Goal: Task Accomplishment & Management: Complete application form

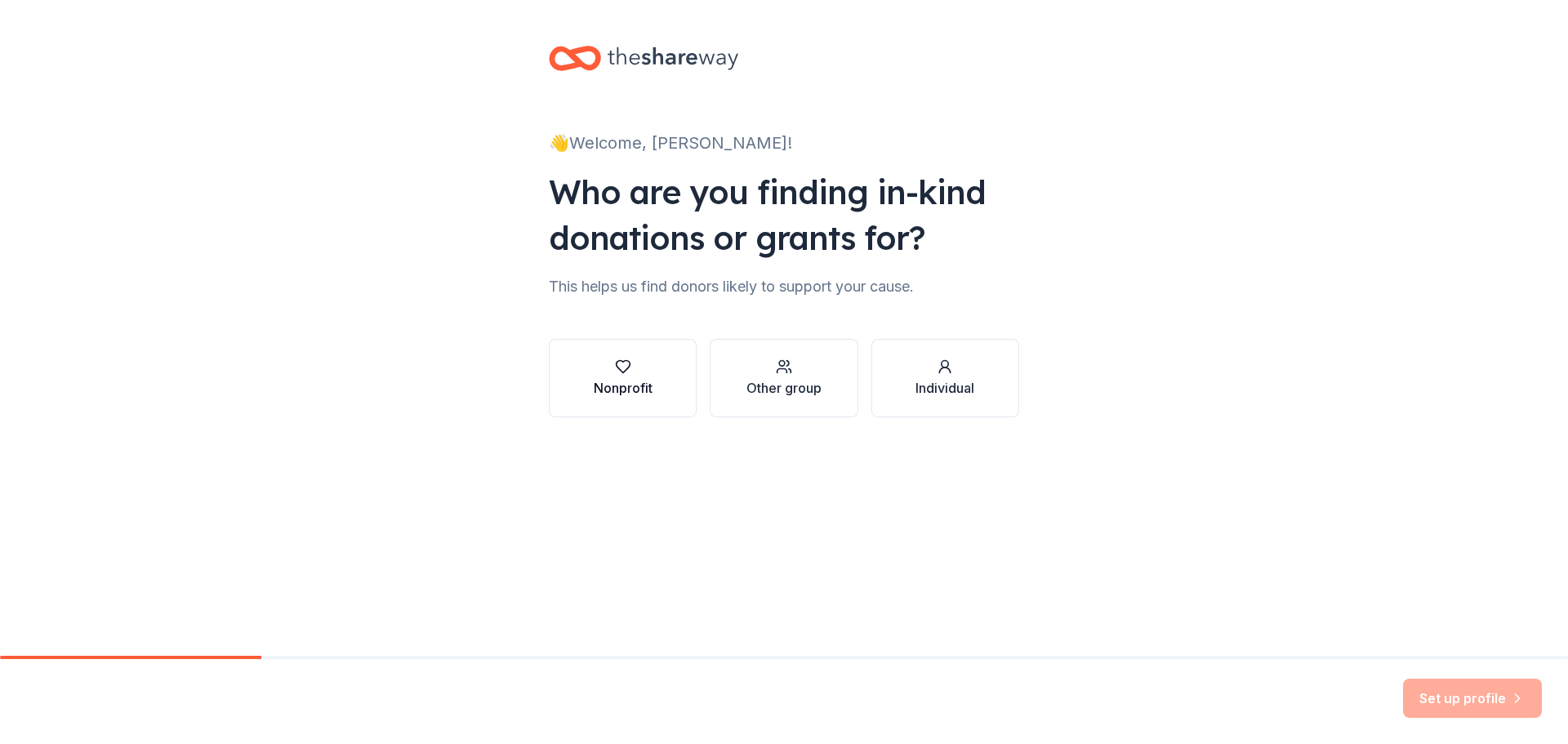
click at [657, 382] on button "Nonprofit" at bounding box center [622, 378] width 148 height 78
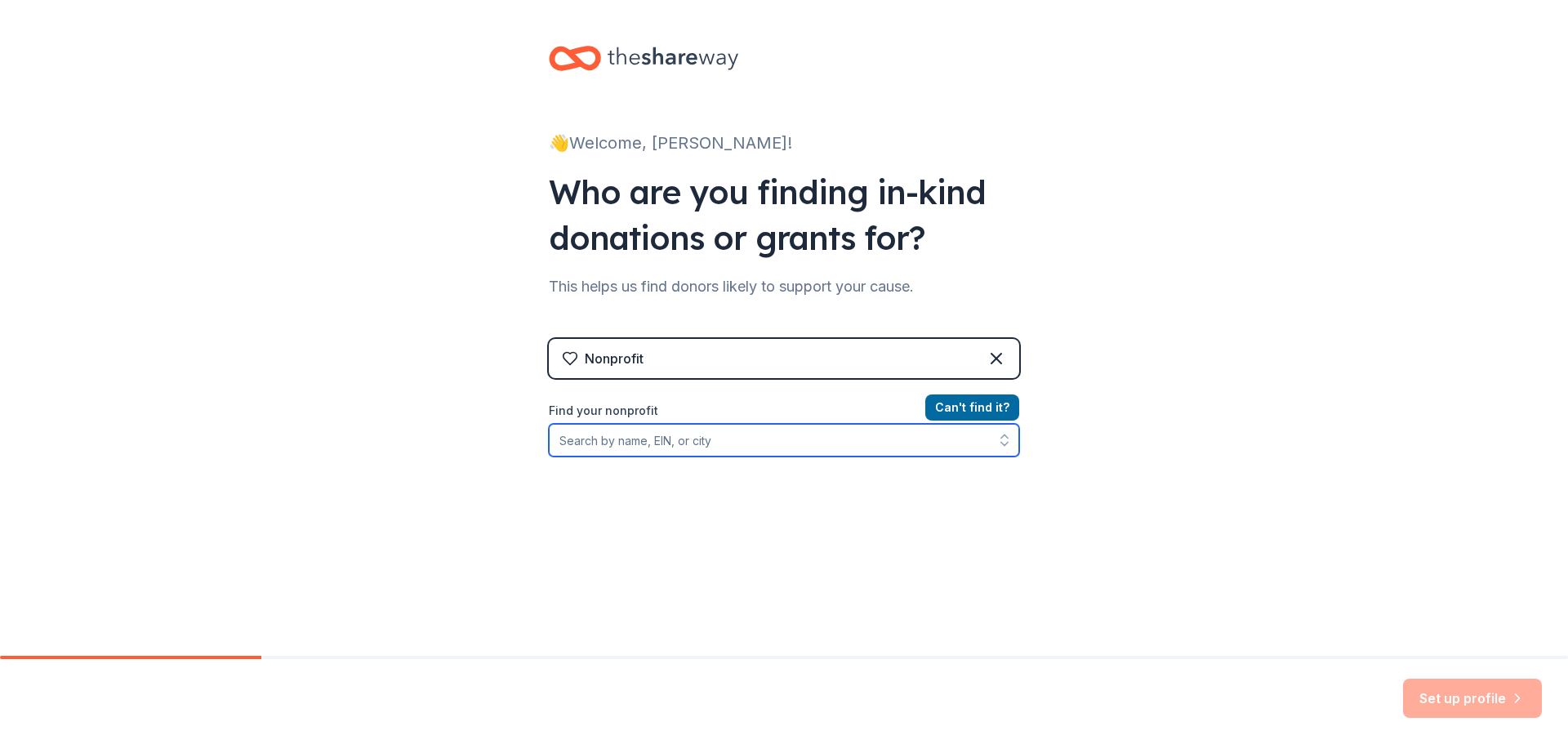
click at [889, 448] on input "Find your nonprofit" at bounding box center [784, 440] width 470 height 33
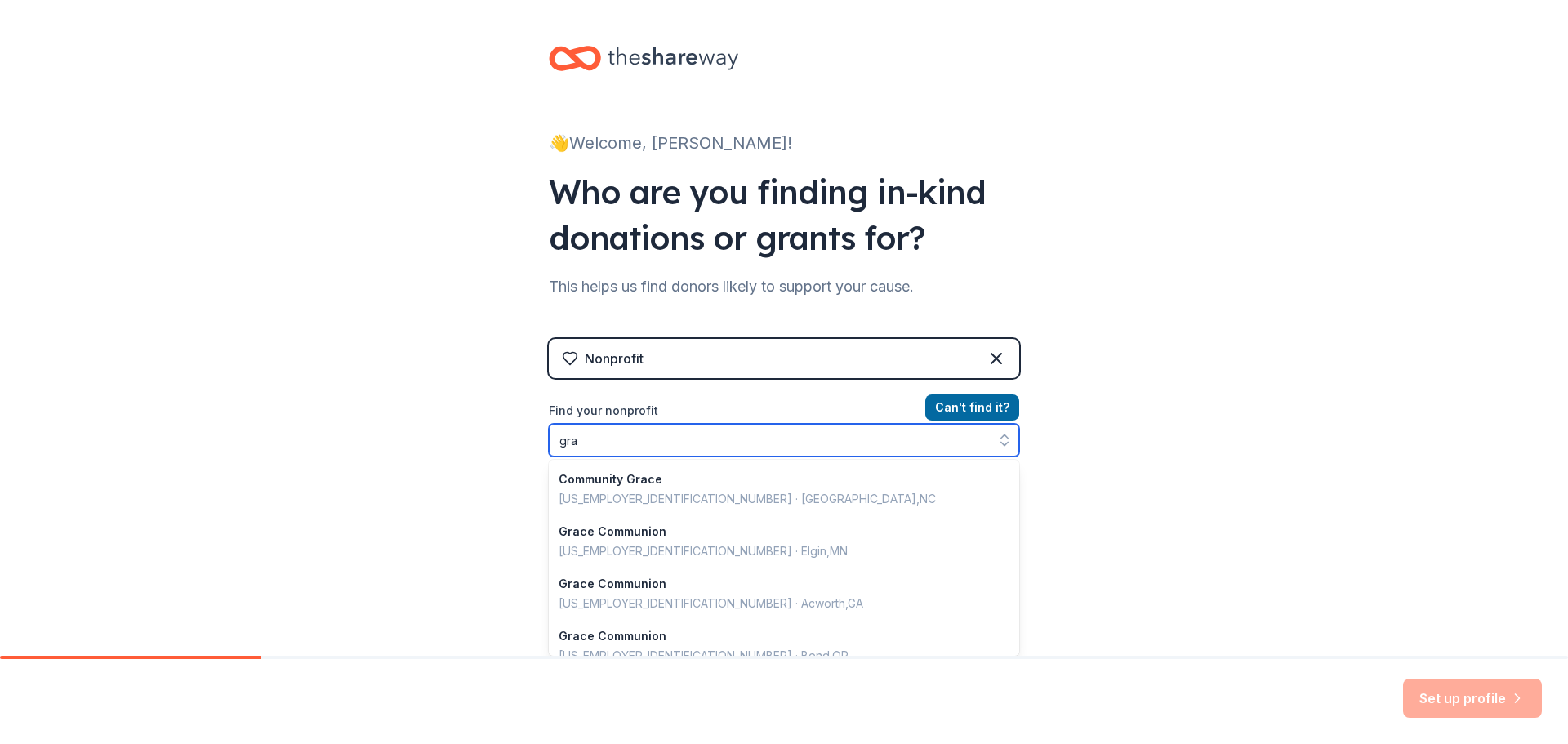
type input "gr"
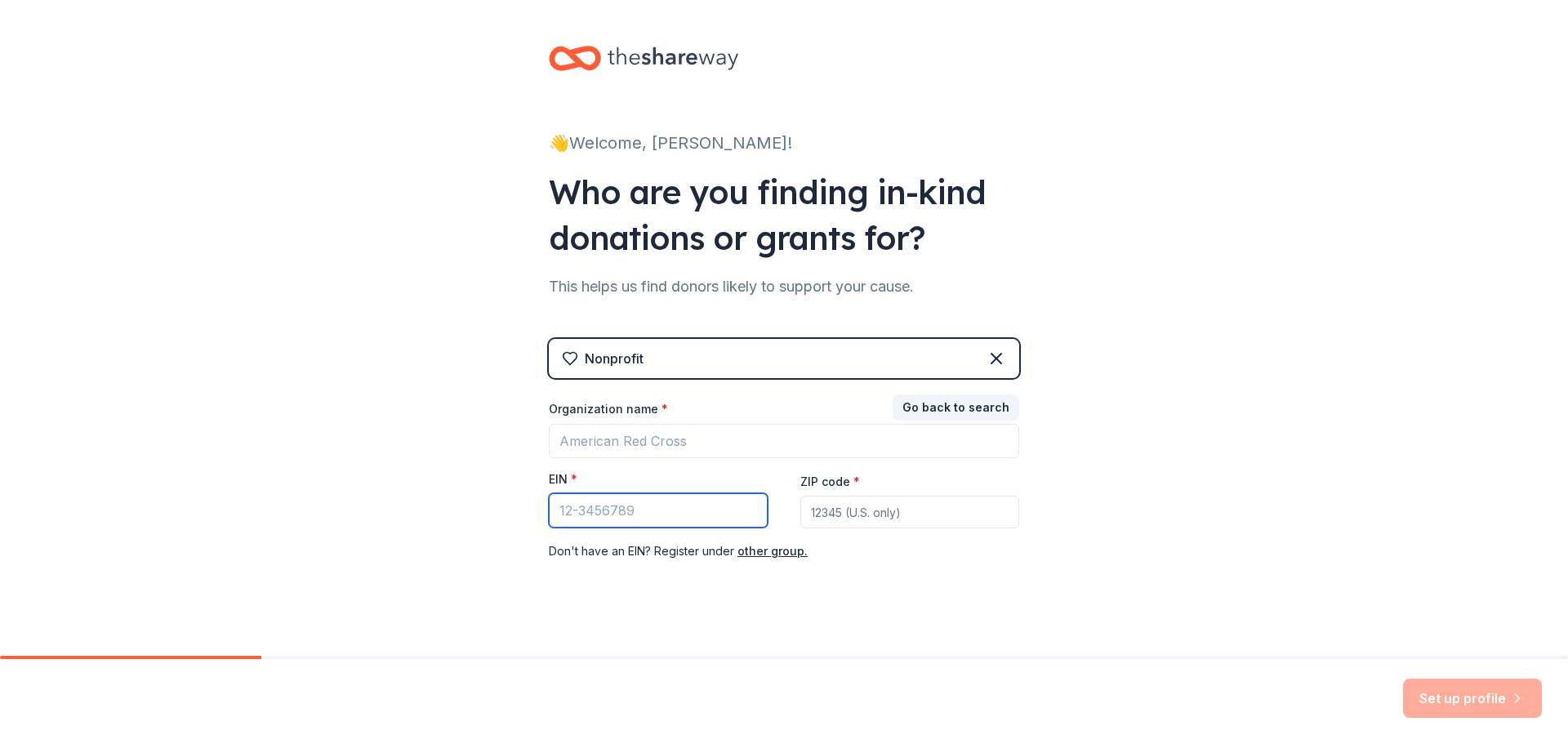
click at [610, 509] on input "EIN *" at bounding box center [658, 510] width 219 height 34
type input "[US_EMPLOYER_IDENTIFICATION_NUMBER]"
drag, startPoint x: 830, startPoint y: 500, endPoint x: 835, endPoint y: 510, distance: 11.2
click at [831, 501] on input "ZIP code *" at bounding box center [910, 512] width 219 height 33
type input "85282"
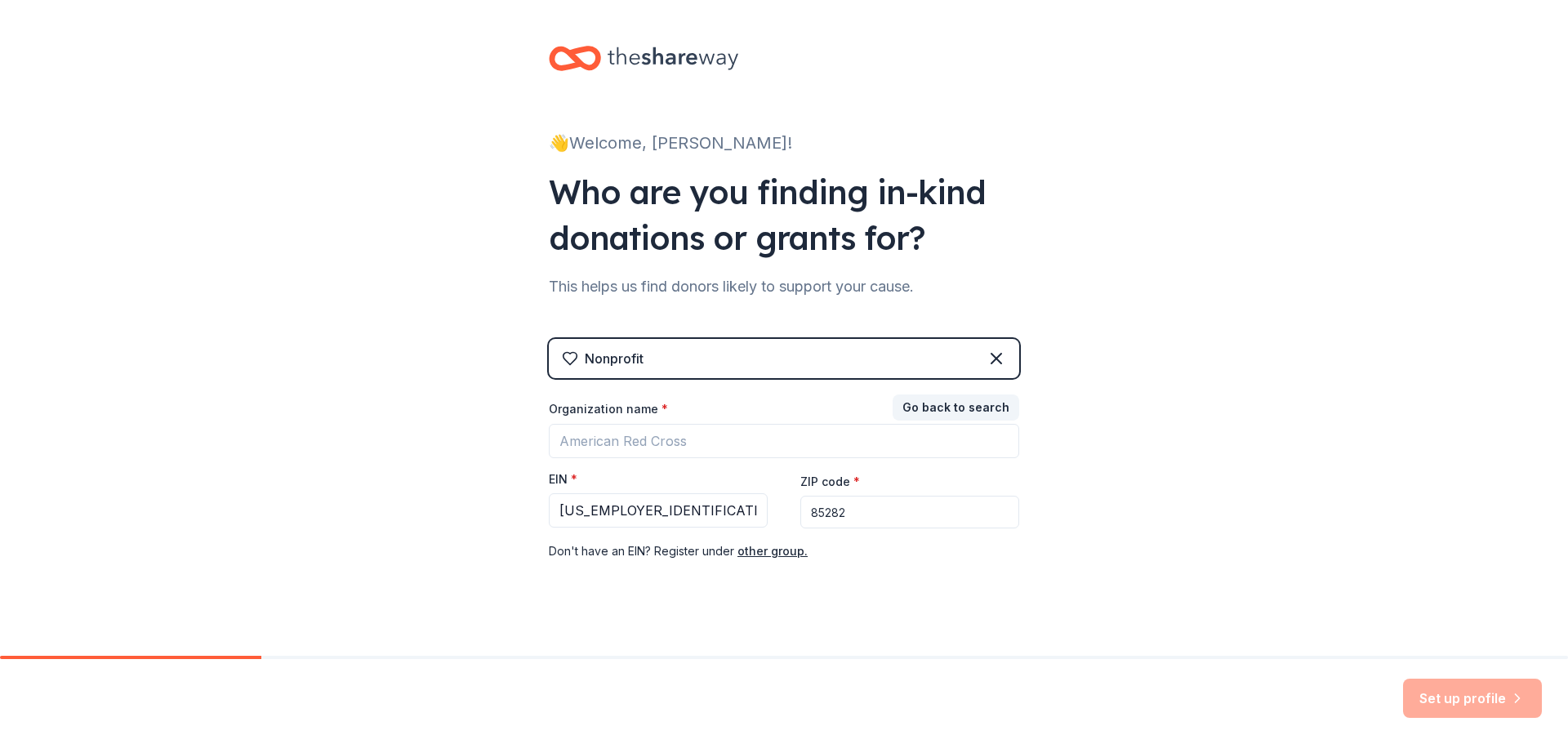
click at [1283, 595] on div "👋 Welcome, Kassandra! Who are you finding in-kind donations or grants for? This…" at bounding box center [784, 336] width 1568 height 672
click at [871, 437] on input "Organization name *" at bounding box center [784, 441] width 470 height 34
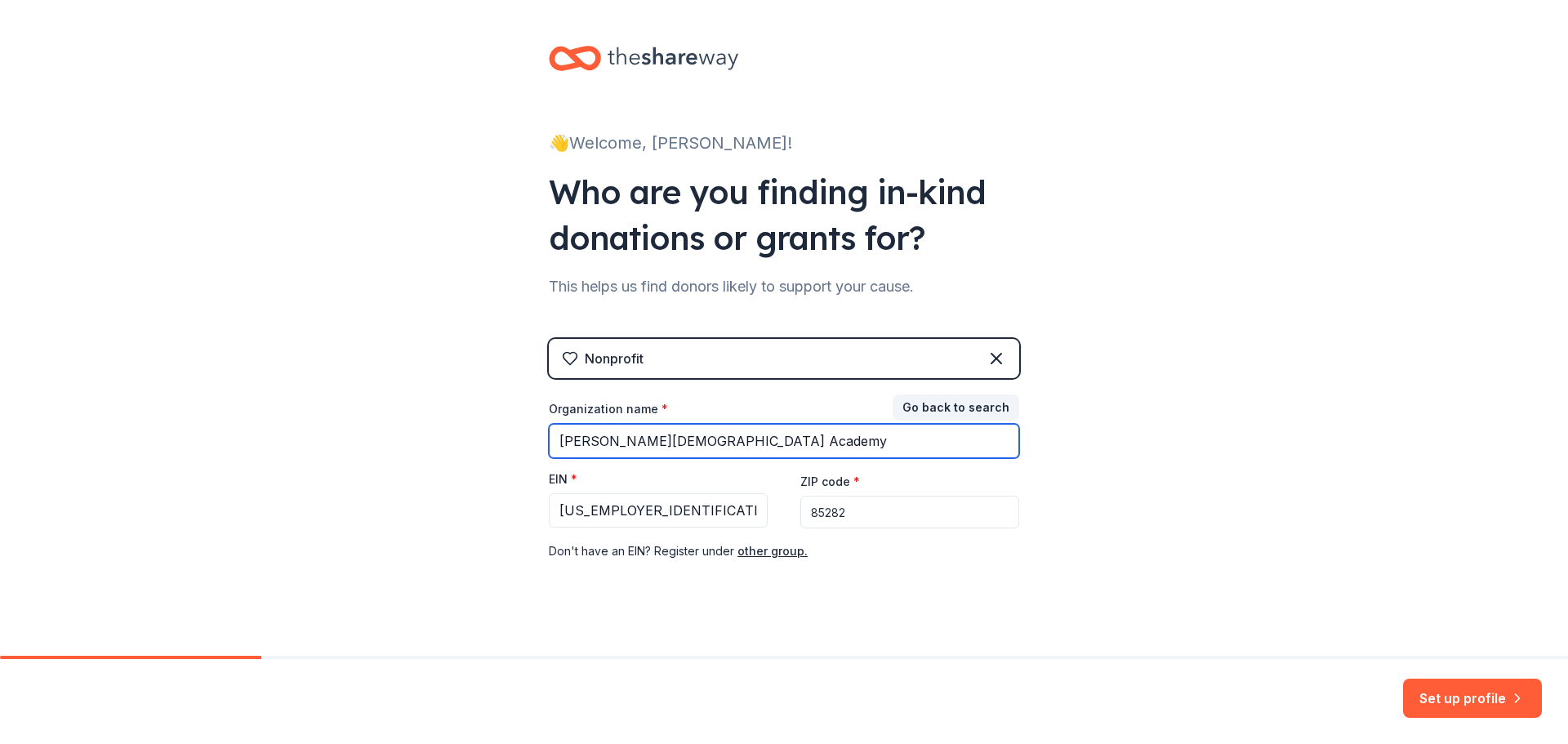
type input "[PERSON_NAME][DEMOGRAPHIC_DATA] Academy"
click at [1144, 483] on div "👋 Welcome, Kassandra! Who are you finding in-kind donations or grants for? This…" at bounding box center [784, 336] width 1568 height 672
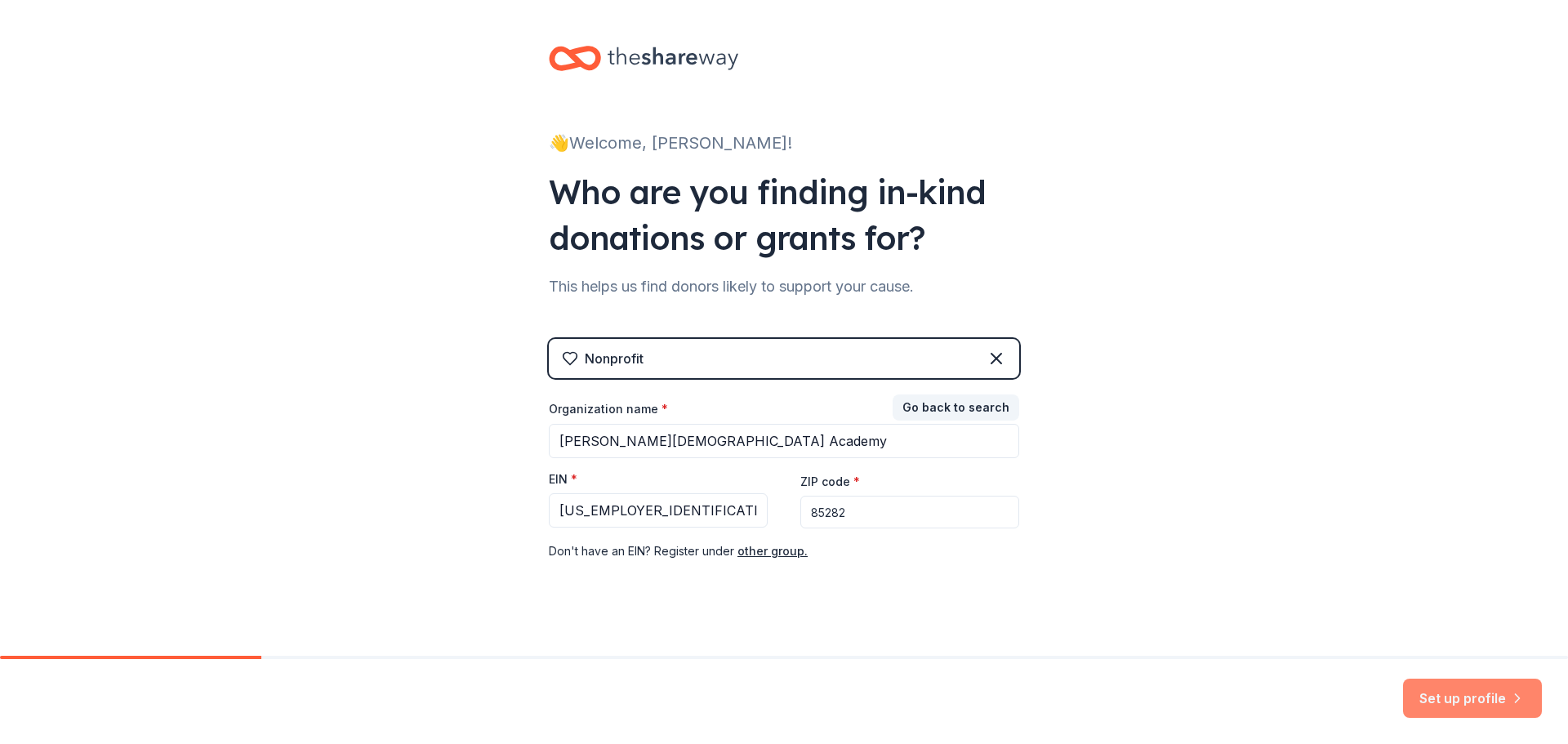
click at [1476, 693] on button "Set up profile" at bounding box center [1473, 699] width 139 height 40
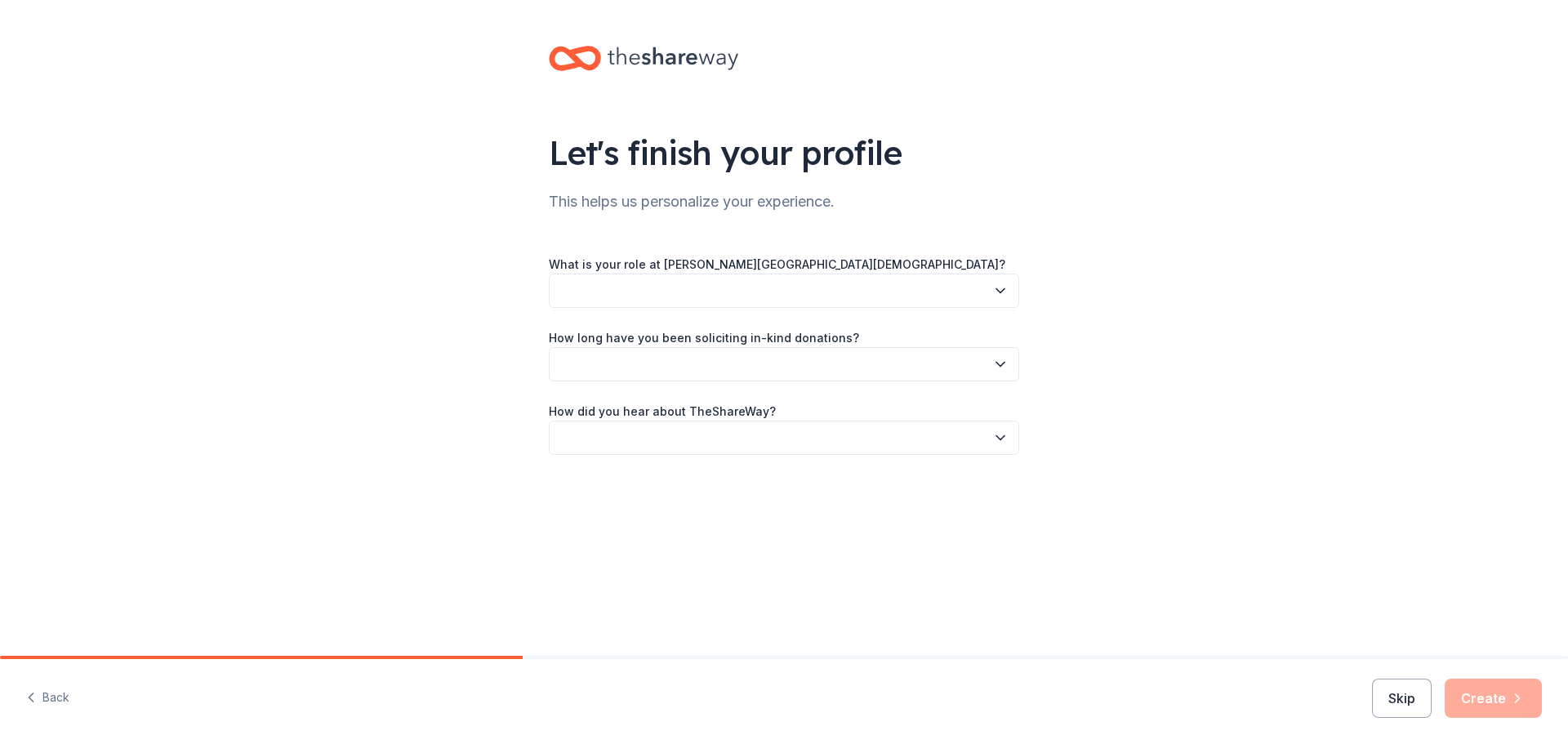
click at [765, 293] on button "button" at bounding box center [784, 291] width 470 height 34
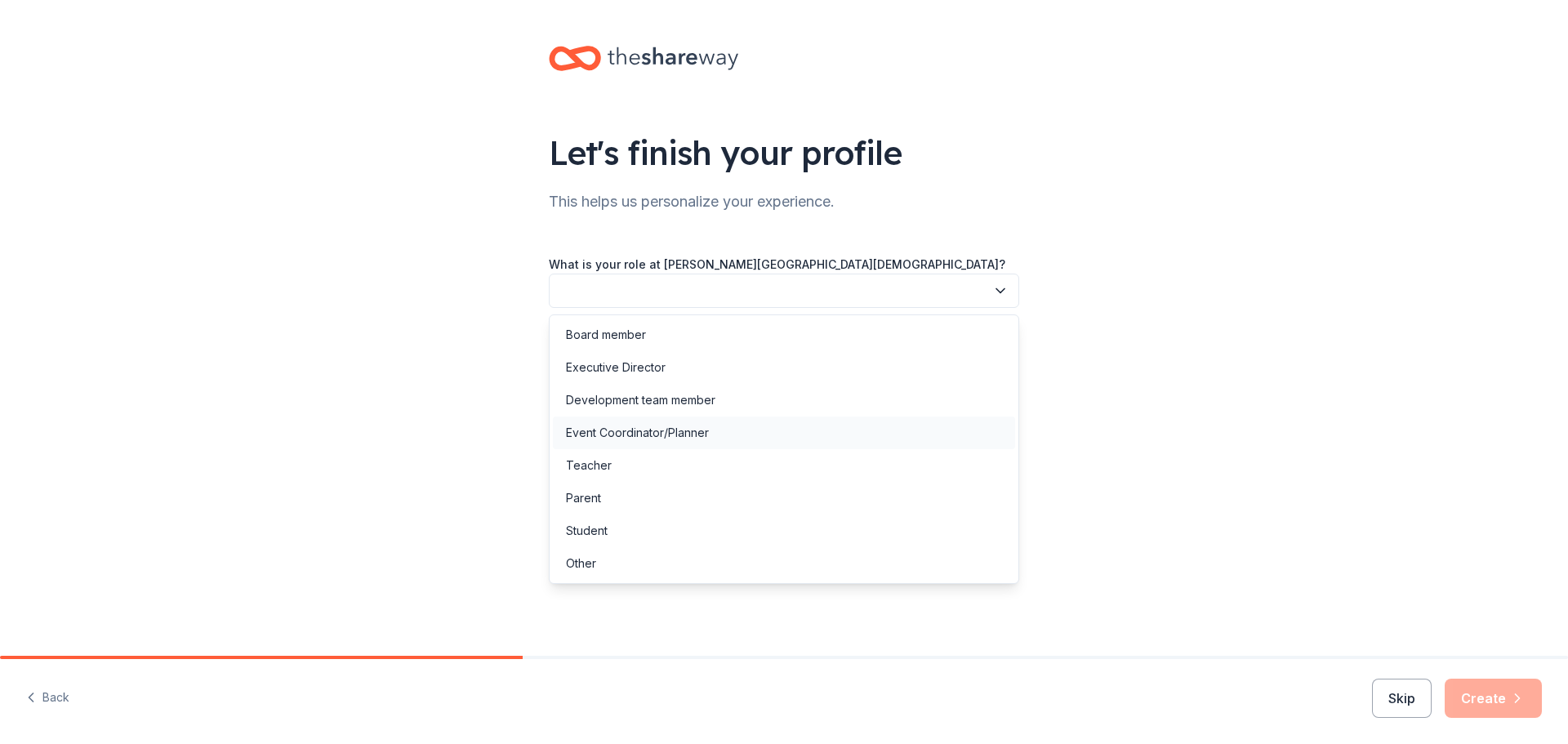
click at [720, 431] on div "Event Coordinator/Planner" at bounding box center [783, 432] width 462 height 33
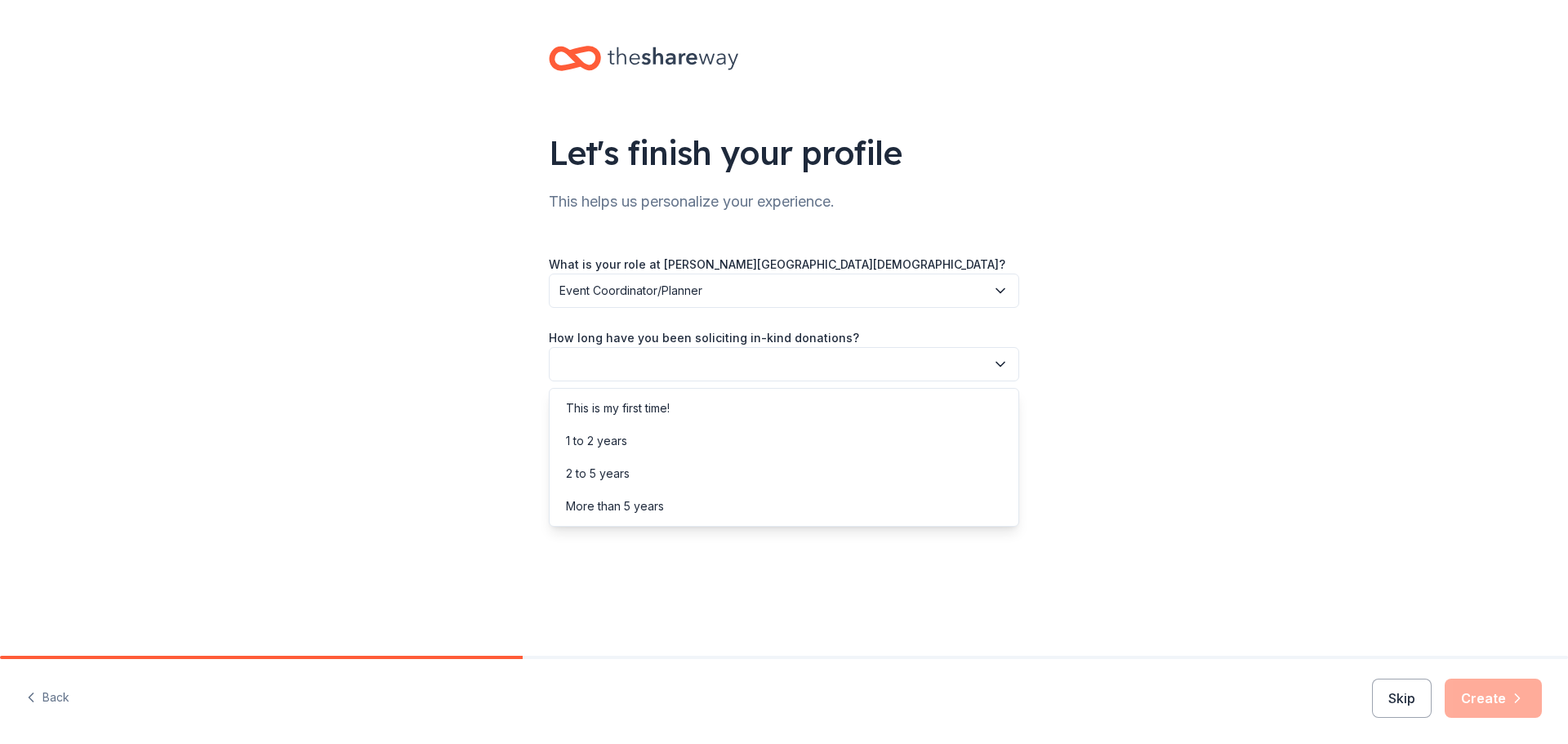
click at [723, 364] on button "button" at bounding box center [784, 364] width 470 height 34
click at [673, 457] on div "2 to 5 years" at bounding box center [783, 473] width 462 height 33
click at [667, 371] on span "2 to 5 years" at bounding box center [772, 364] width 426 height 20
click at [671, 431] on div "1 to 2 years" at bounding box center [783, 441] width 462 height 33
click at [671, 431] on button "button" at bounding box center [784, 437] width 470 height 34
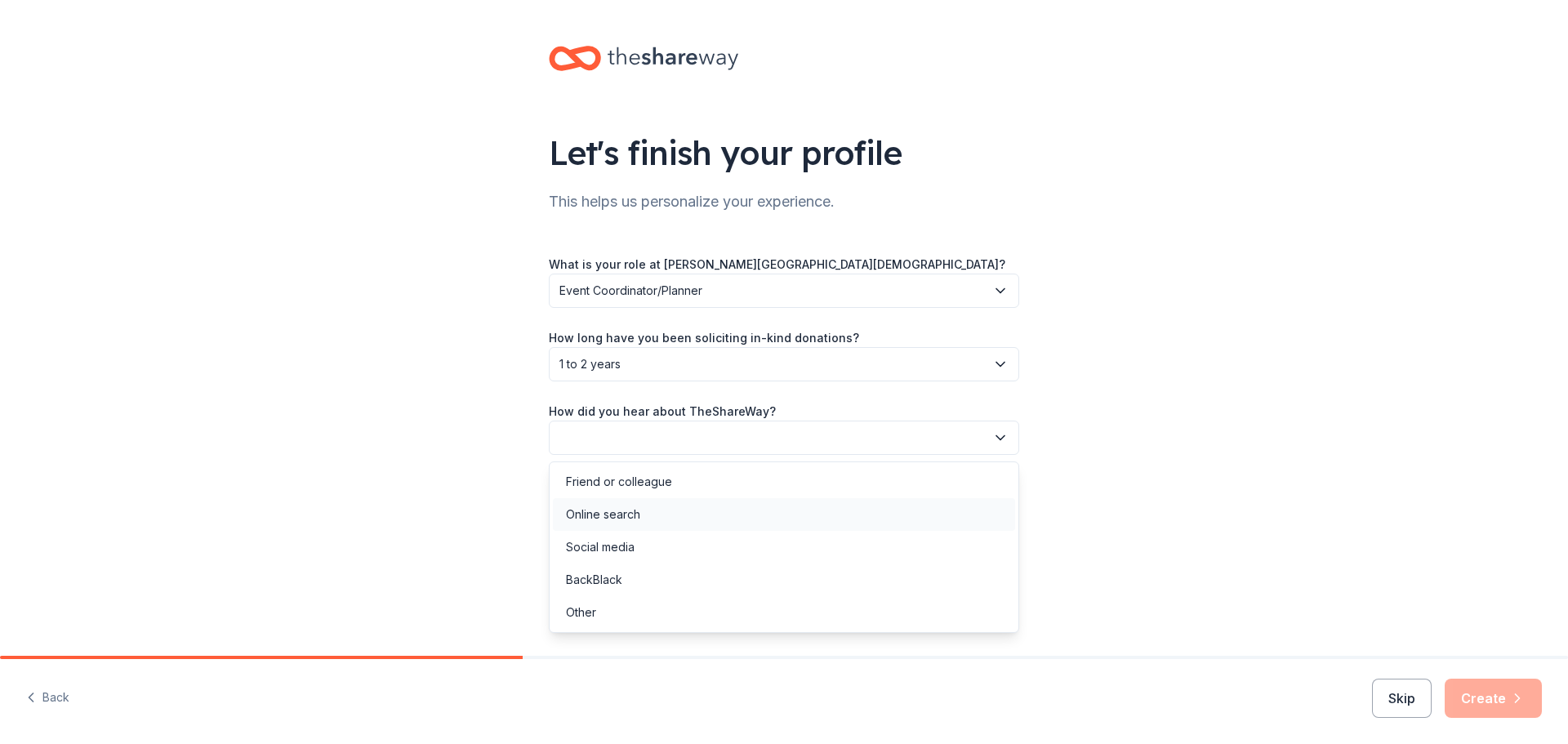
click at [656, 516] on div "Online search" at bounding box center [783, 514] width 462 height 33
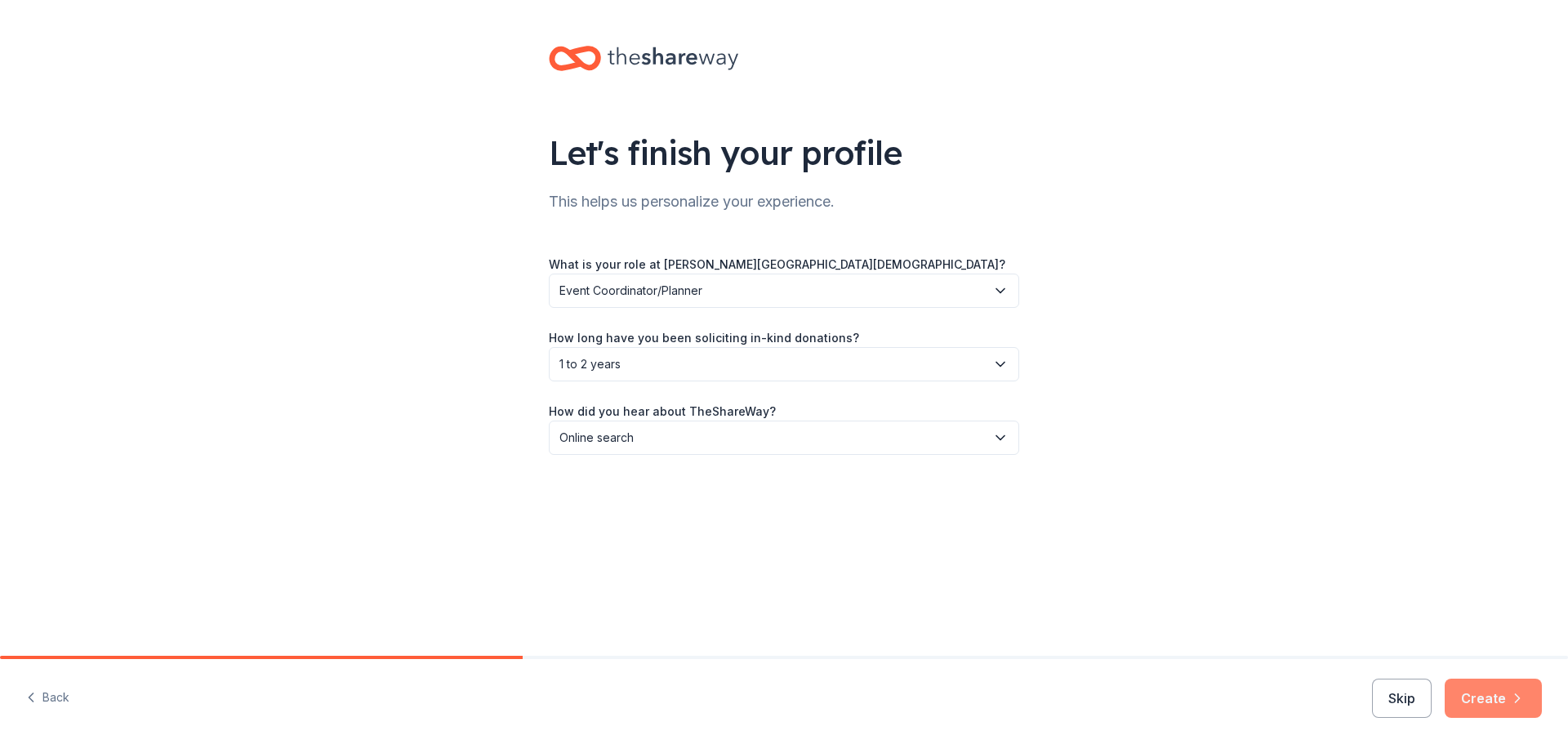
click at [1505, 694] on button "Create" at bounding box center [1493, 699] width 97 height 40
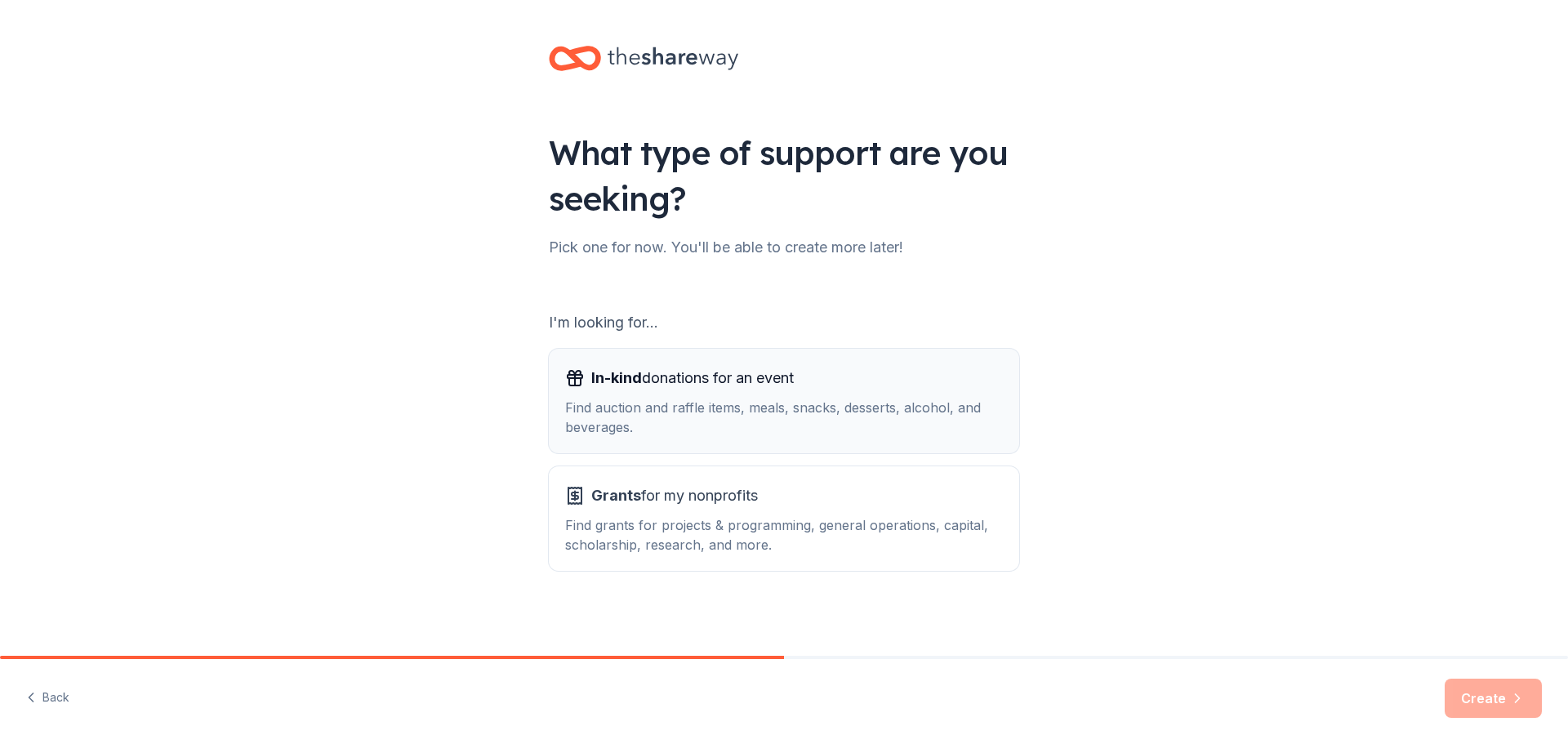
click at [753, 417] on div "Find auction and raffle items, meals, snacks, desserts, alcohol, and beverages." at bounding box center [783, 417] width 437 height 40
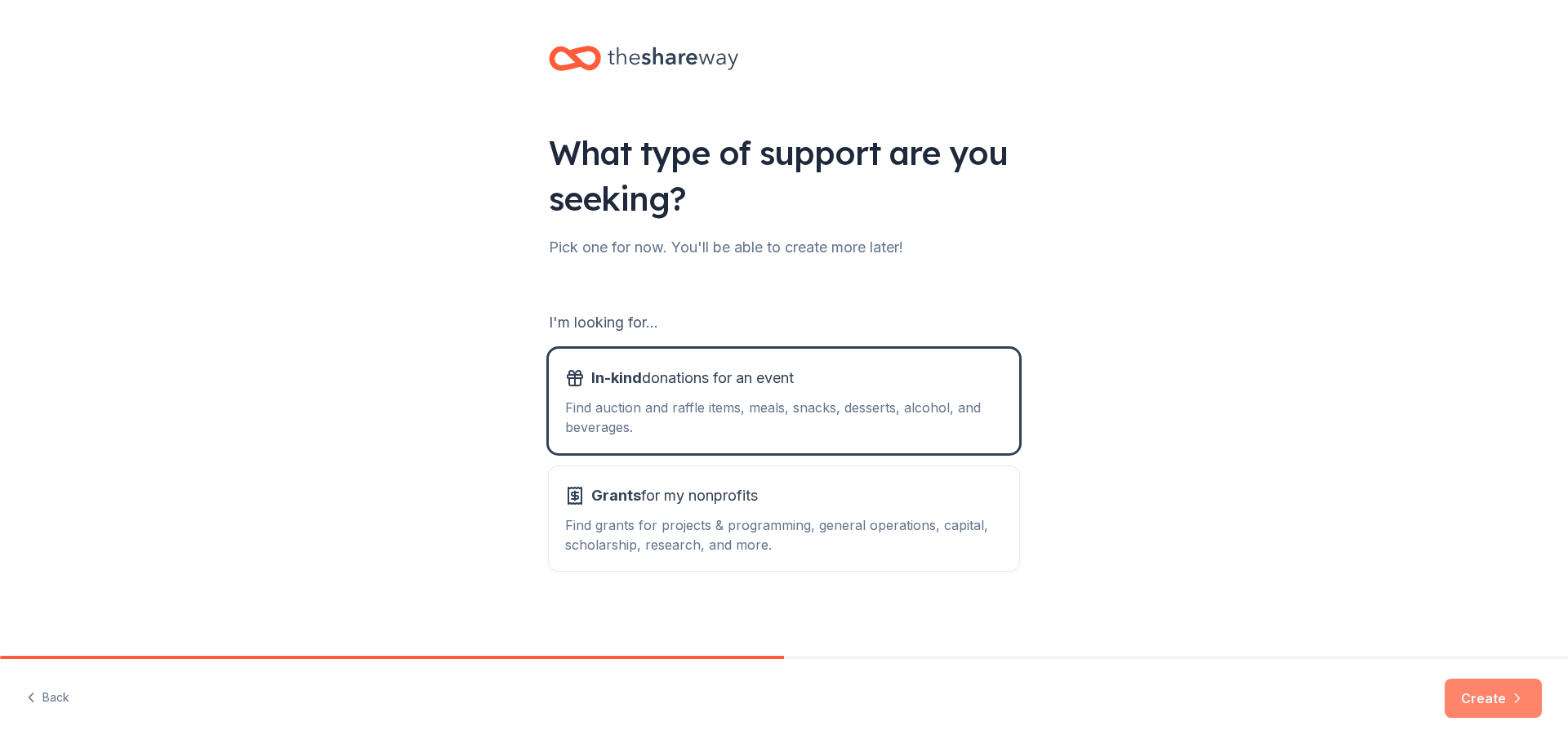
click at [1491, 695] on button "Create" at bounding box center [1493, 699] width 97 height 40
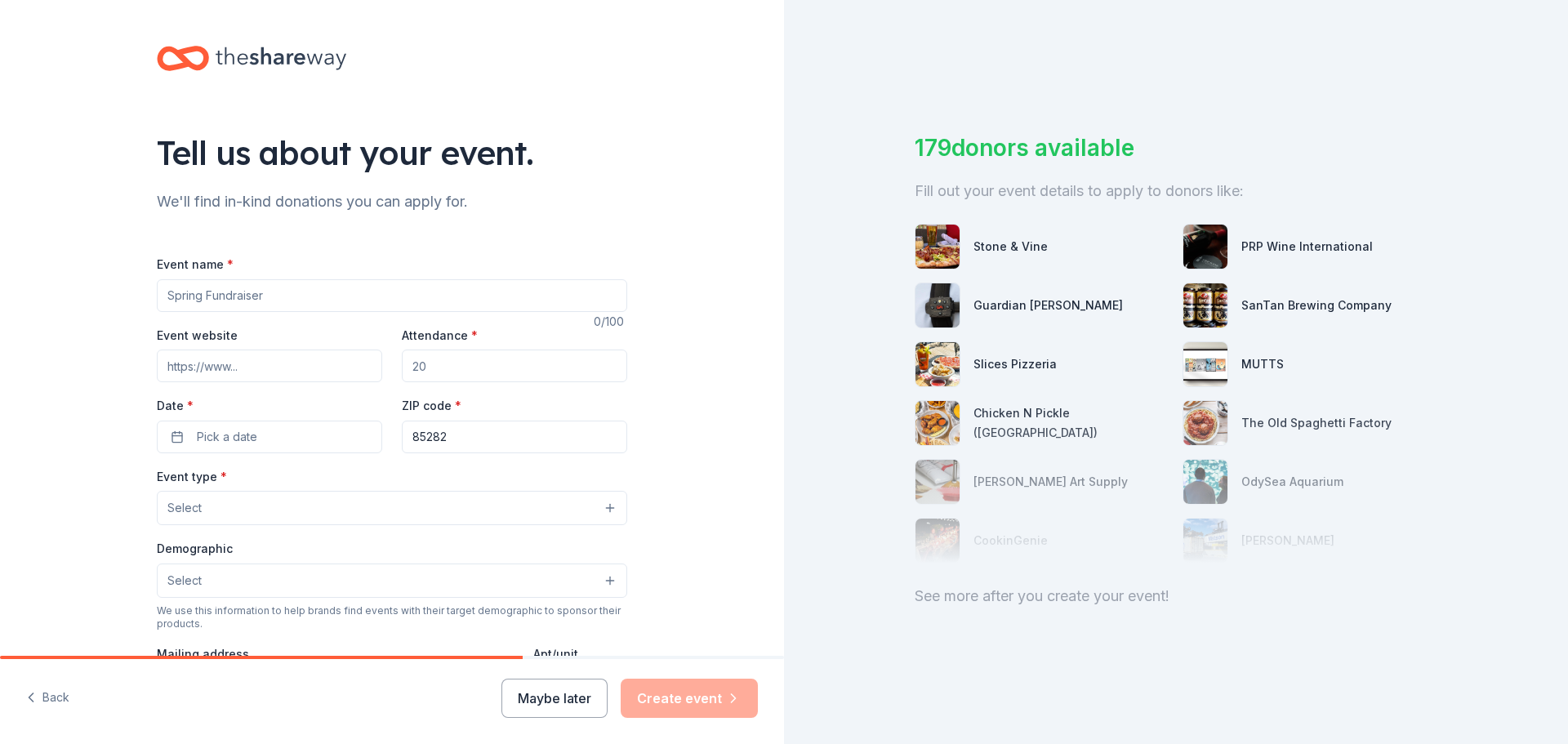
click at [450, 296] on input "Event name *" at bounding box center [392, 296] width 470 height 33
type input "[PERSON_NAME][DEMOGRAPHIC_DATA] Academy Fiesta in Full Bloom"
click at [309, 362] on input "Event website" at bounding box center [269, 365] width 226 height 33
type input "gracechristian.academy"
type input "250"
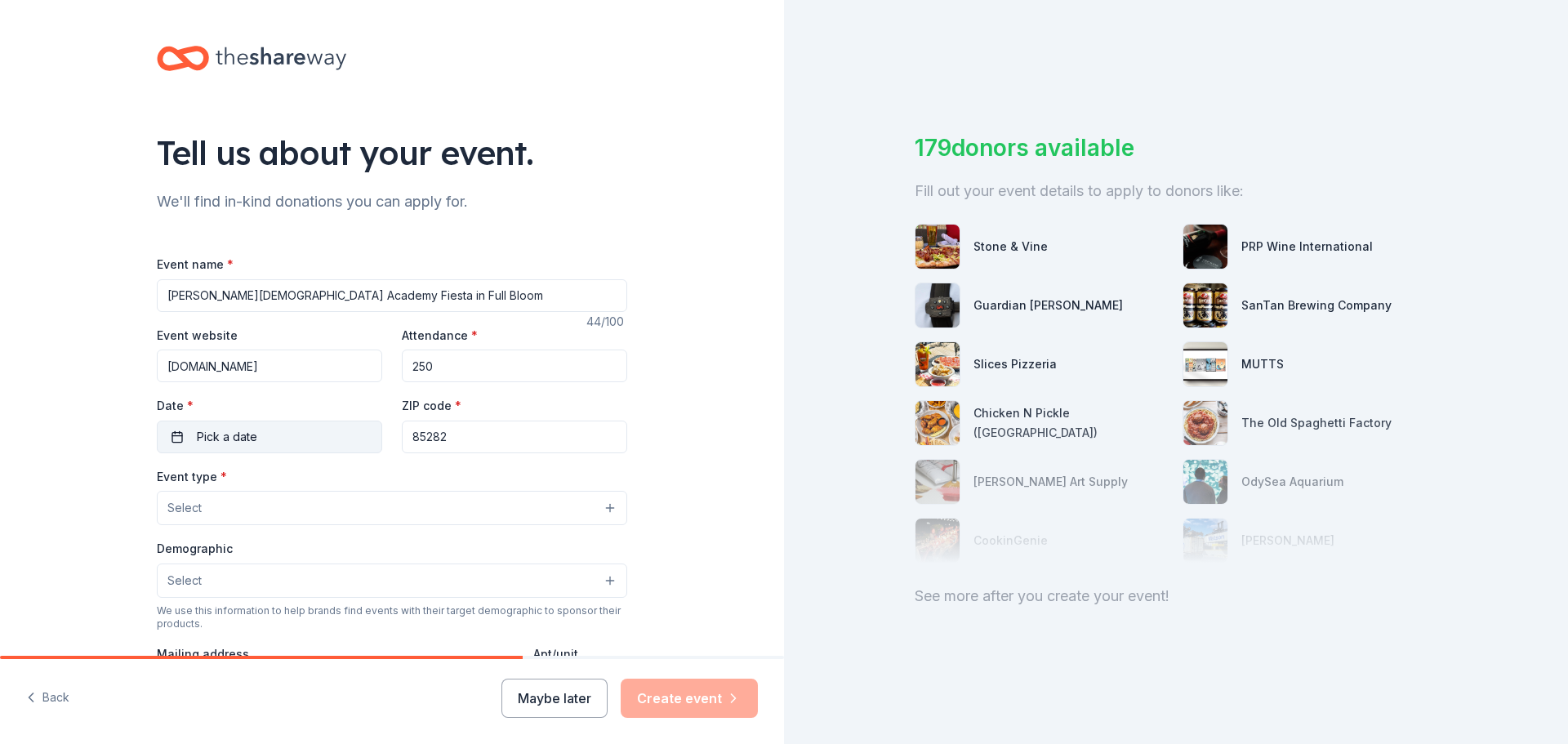
click at [257, 446] on button "Pick a date" at bounding box center [269, 436] width 226 height 33
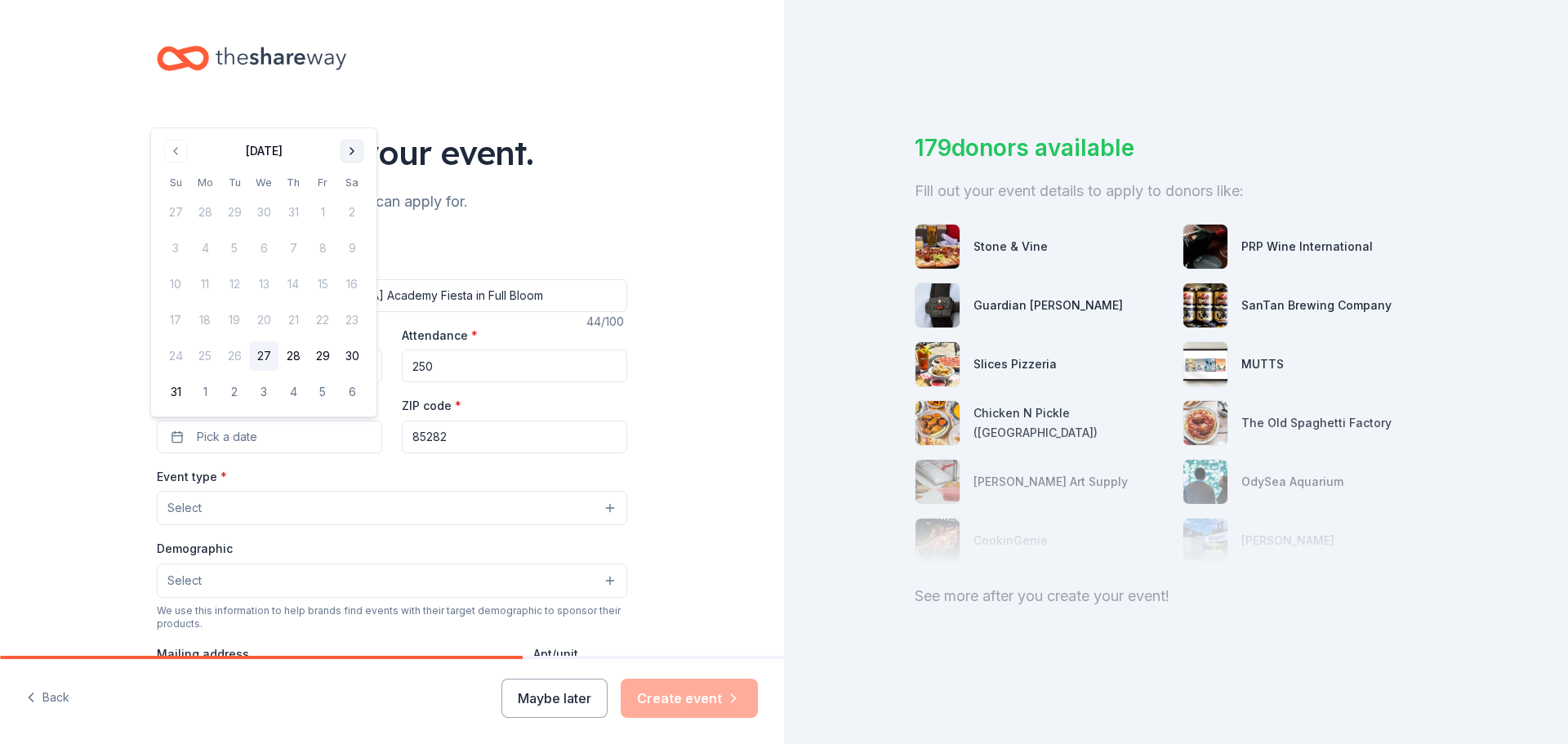
click at [349, 150] on button "Go to next month" at bounding box center [352, 151] width 23 height 23
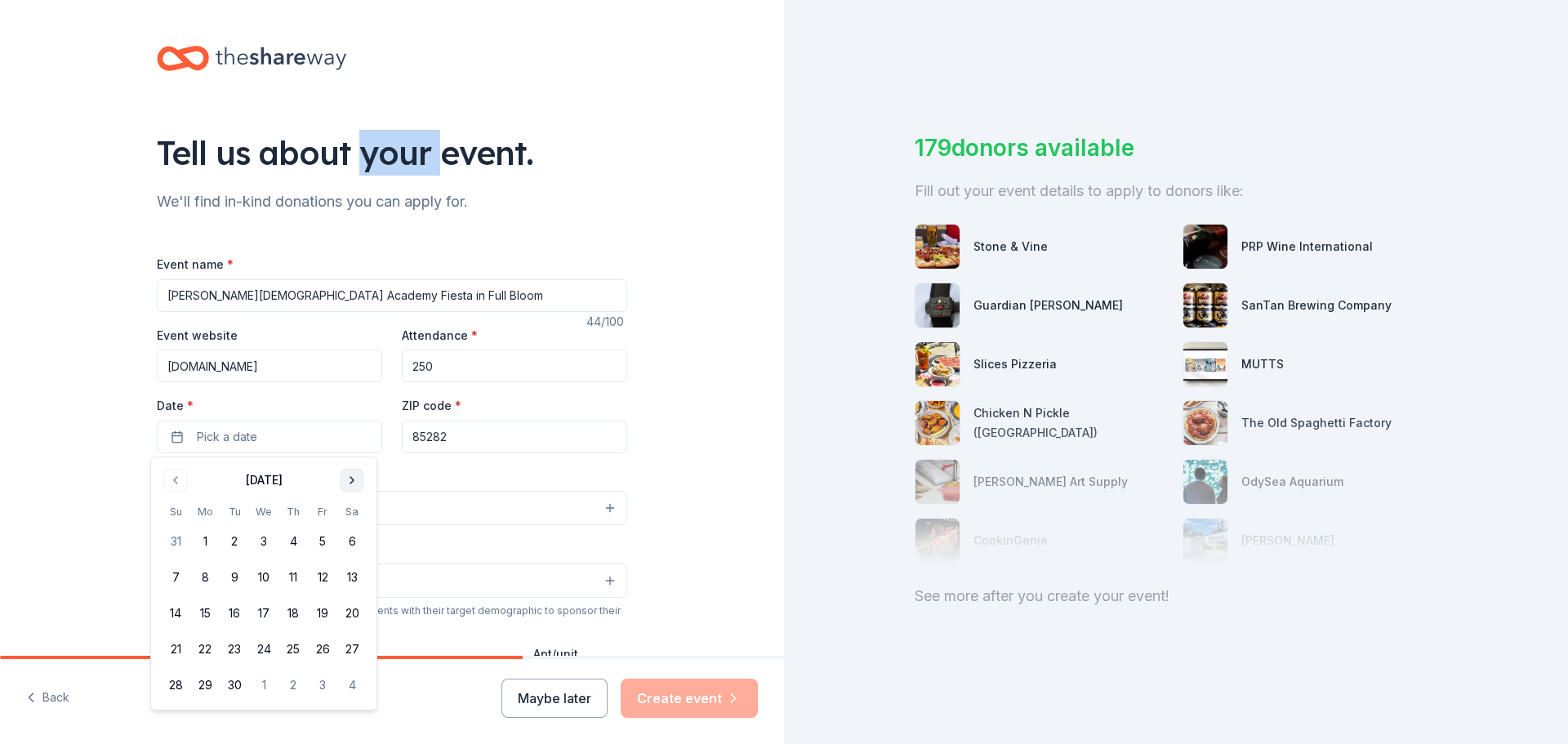
click at [349, 150] on div "Tell us about your event." at bounding box center [392, 152] width 470 height 45
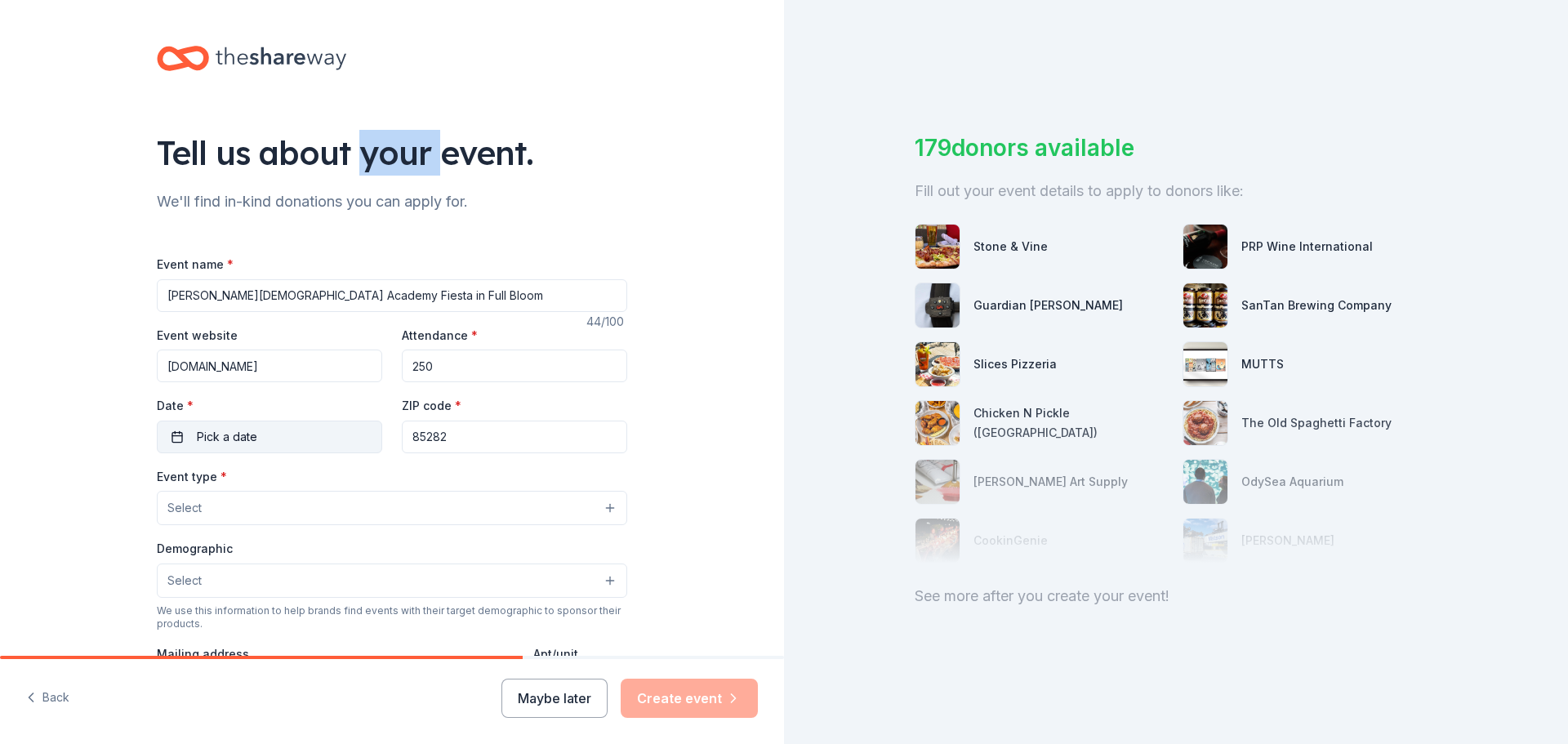
click at [237, 436] on span "Pick a date" at bounding box center [227, 436] width 60 height 20
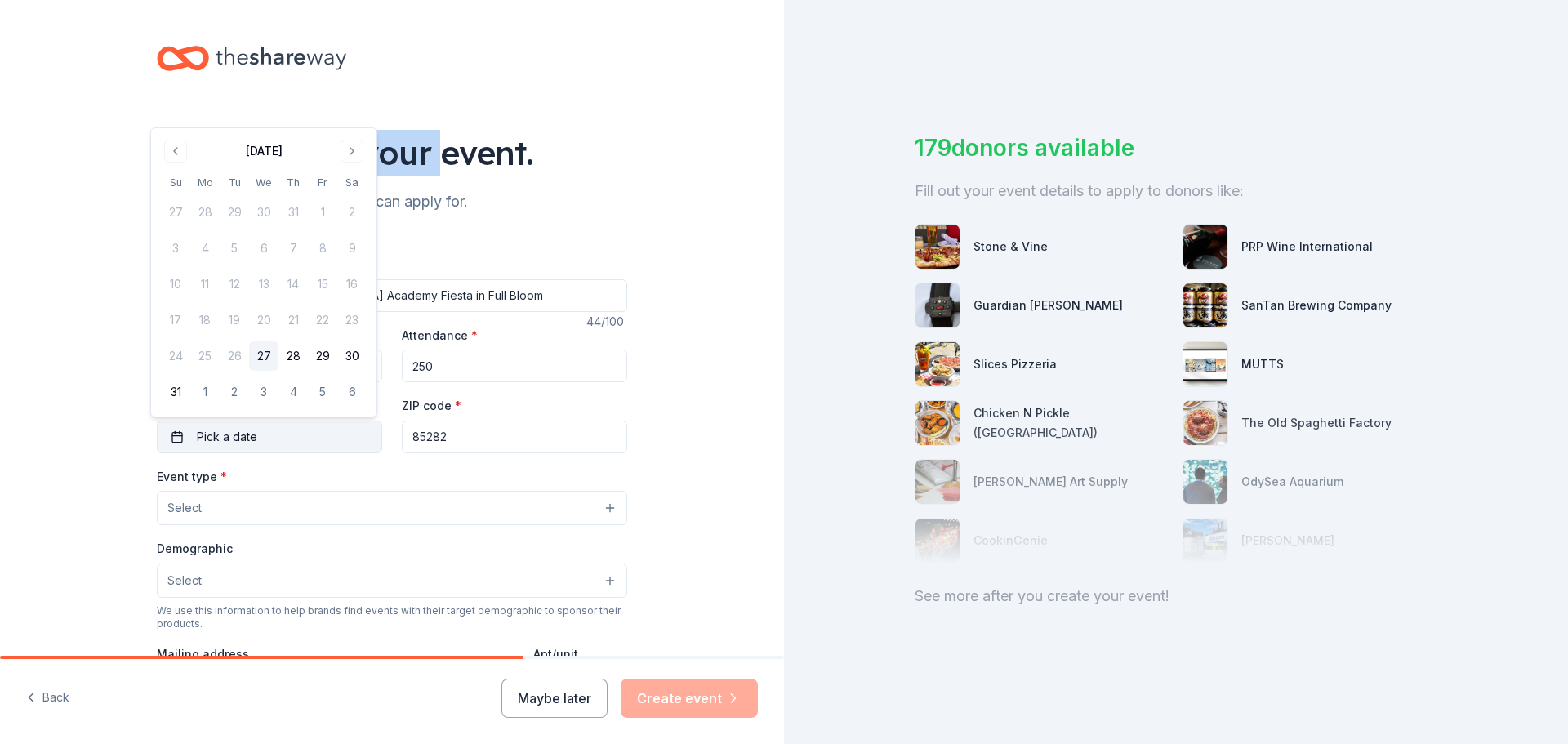
click at [175, 437] on button "Pick a date" at bounding box center [269, 436] width 226 height 33
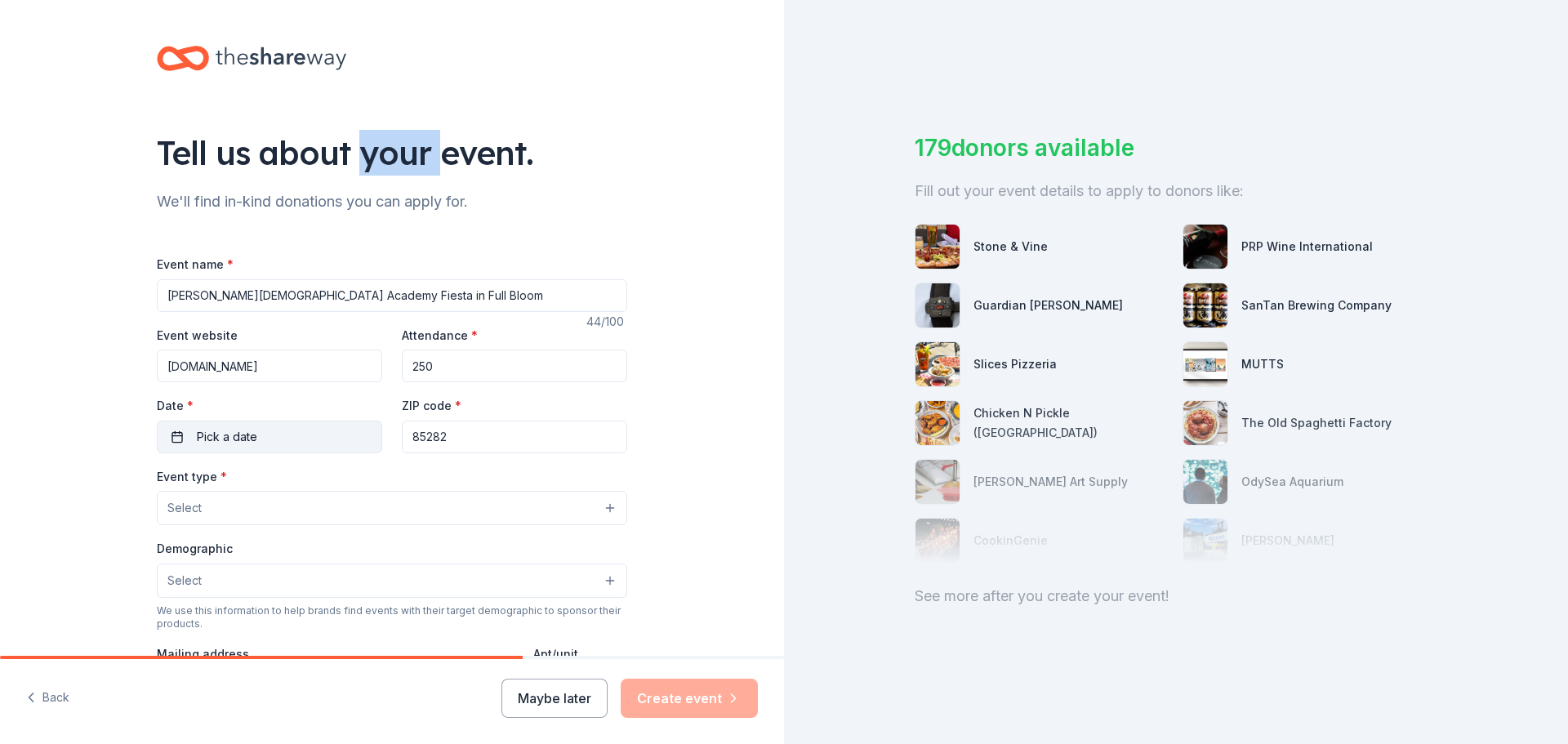
click at [172, 435] on button "Pick a date" at bounding box center [269, 436] width 226 height 33
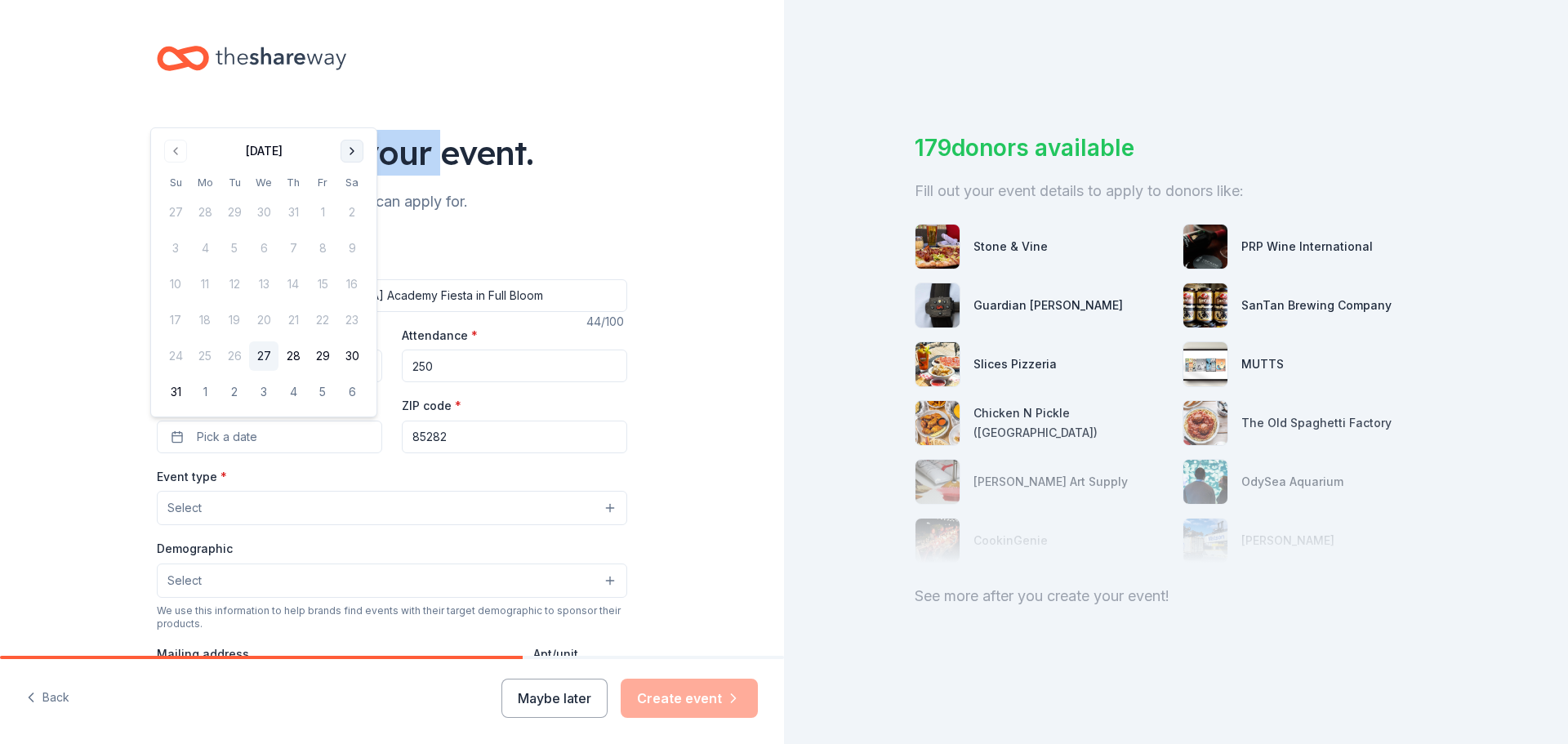
click at [350, 158] on button "Go to next month" at bounding box center [352, 151] width 23 height 23
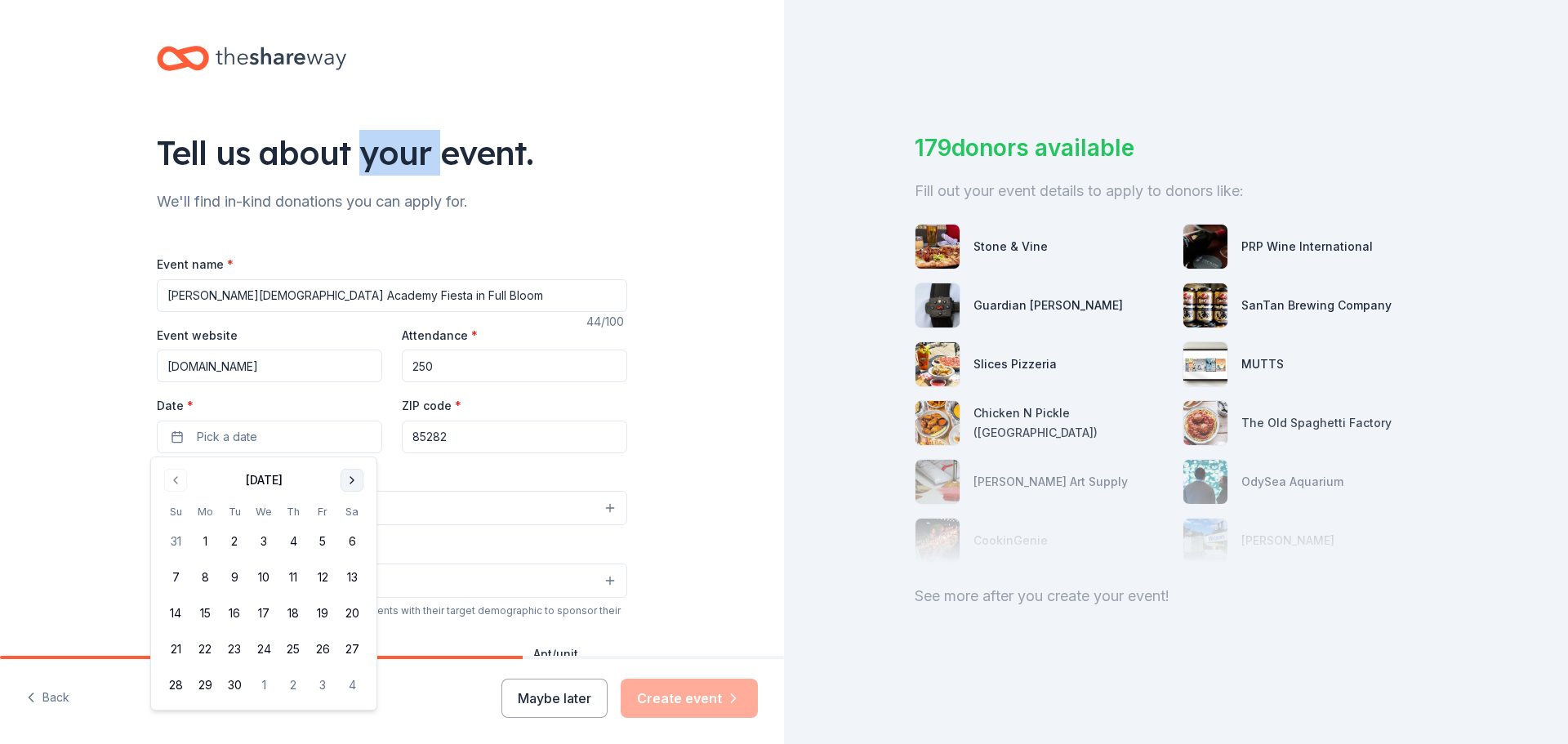
click at [341, 482] on button "Go to next month" at bounding box center [352, 480] width 23 height 23
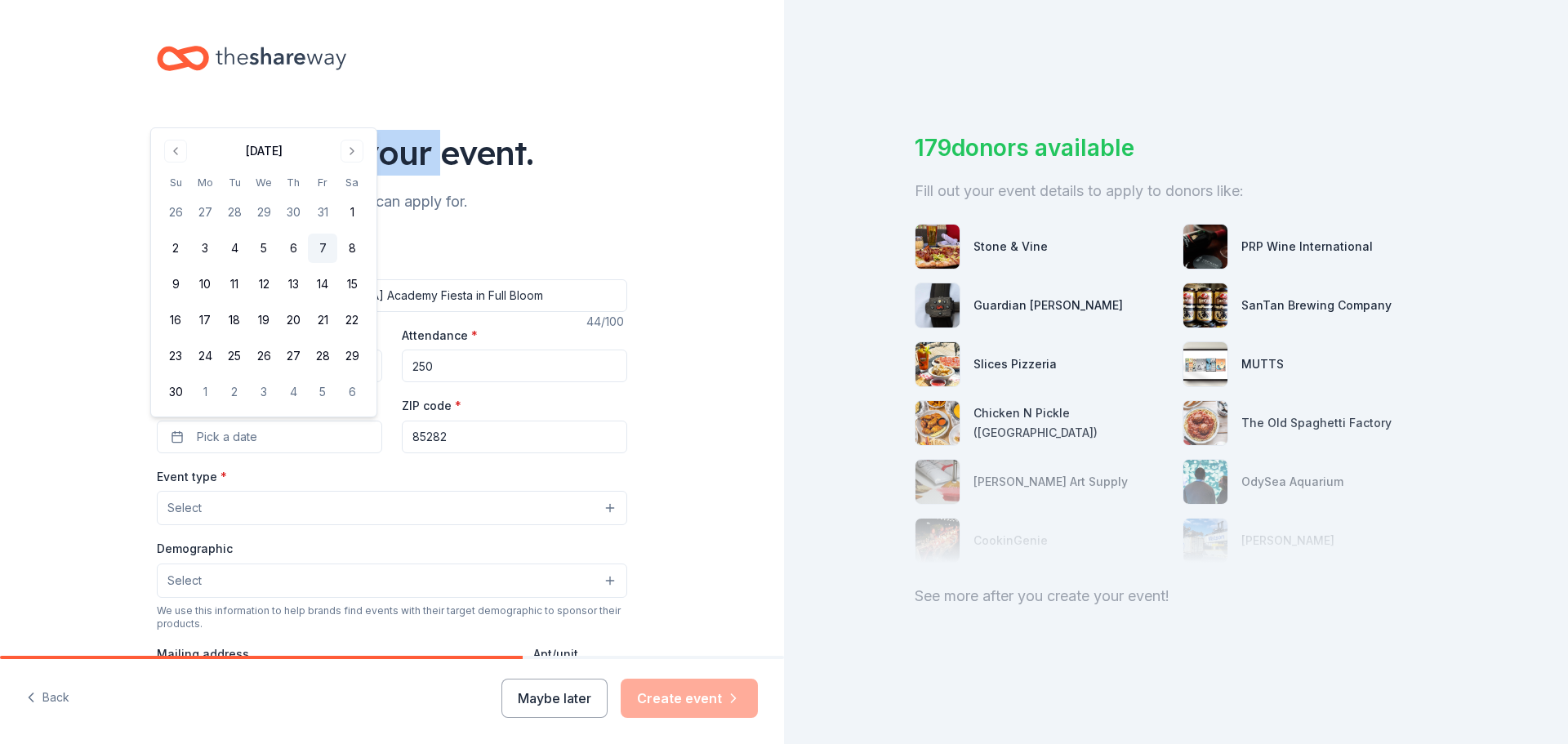
click at [324, 248] on button "7" at bounding box center [322, 247] width 29 height 29
click at [408, 515] on button "Select" at bounding box center [392, 508] width 470 height 34
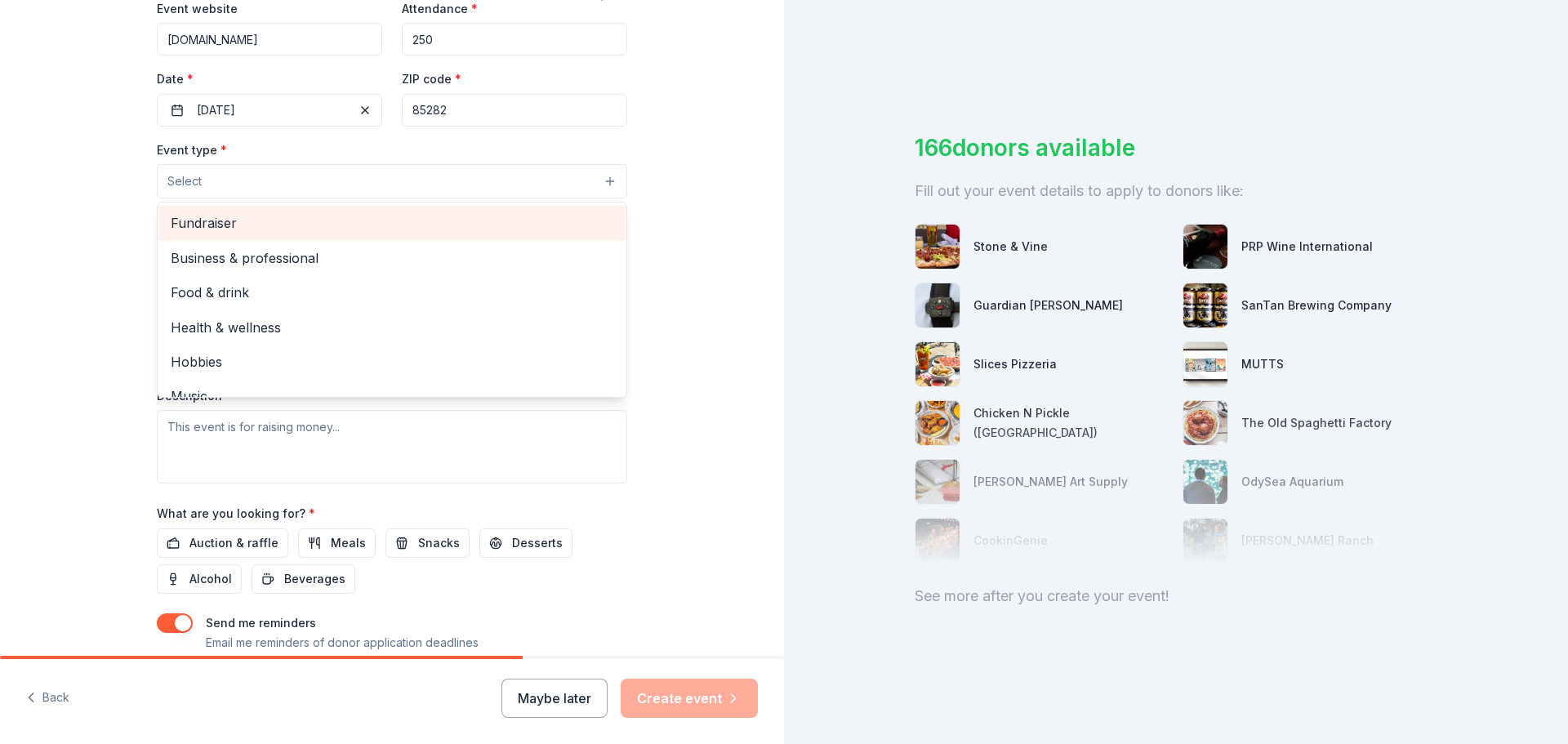
click at [234, 221] on span "Fundraiser" at bounding box center [392, 223] width 443 height 21
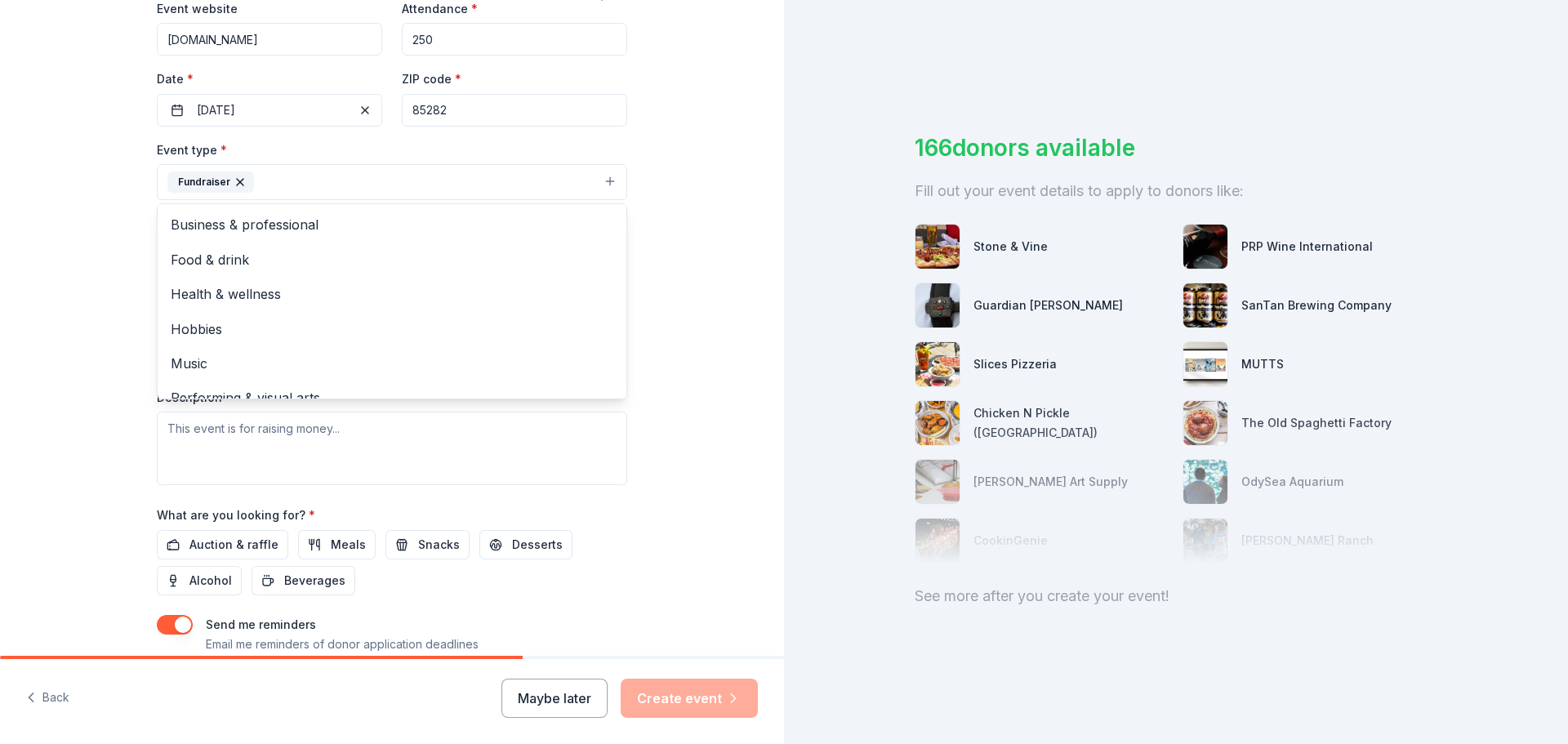
click at [698, 299] on div "Tell us about your event. We'll find in-kind donations you can apply for. Event…" at bounding box center [392, 217] width 784 height 1089
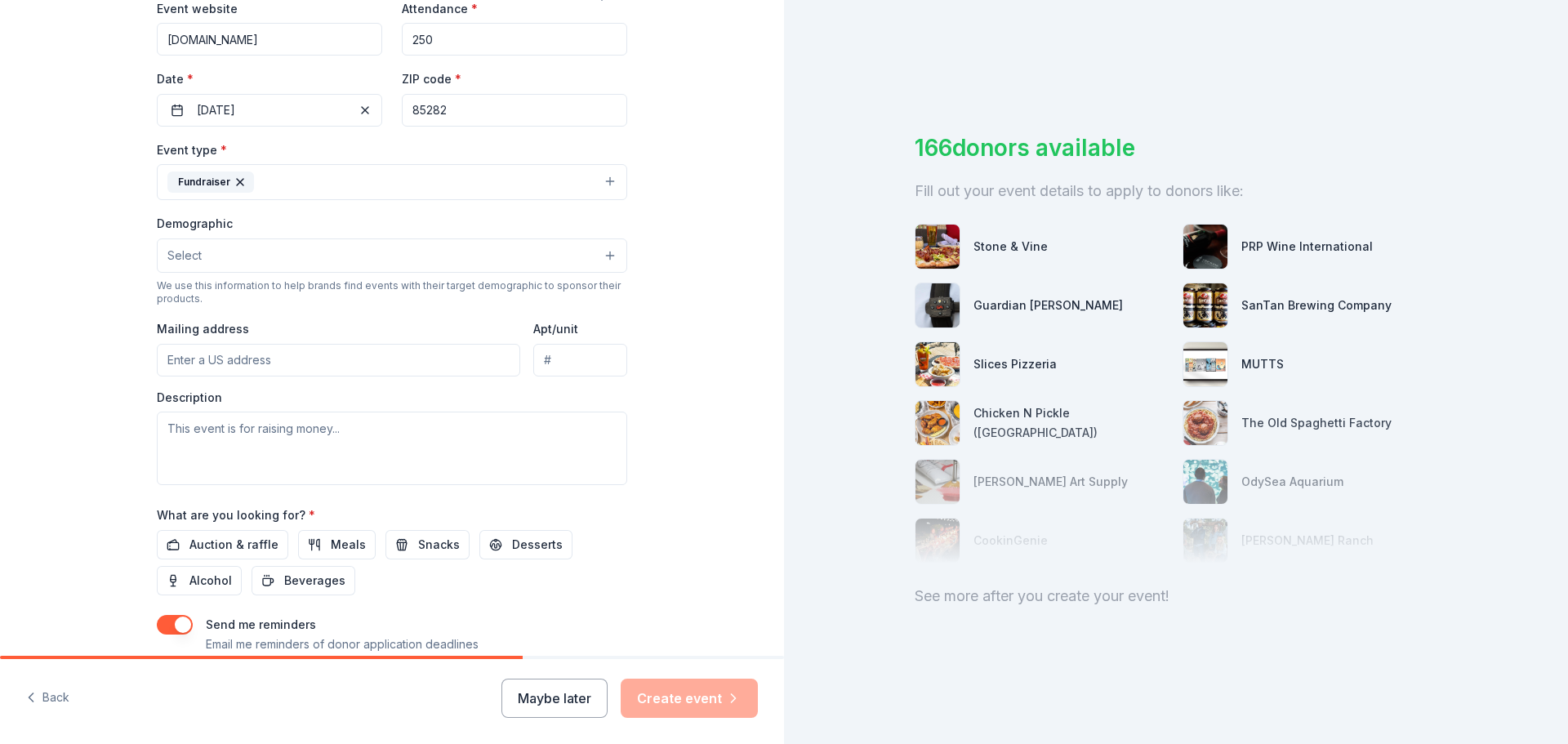
click at [509, 255] on button "Select" at bounding box center [392, 255] width 470 height 34
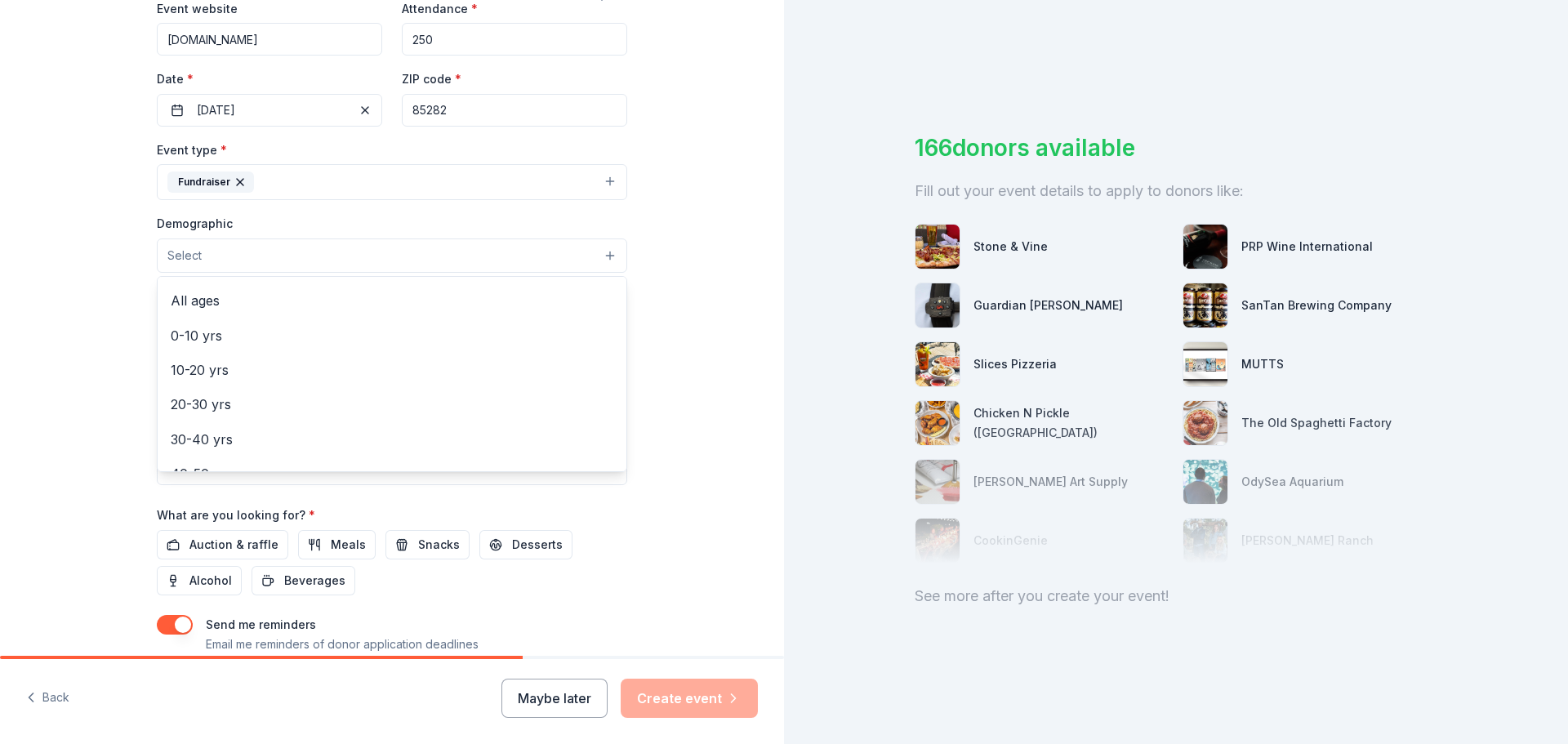
scroll to position [99, 0]
click at [317, 407] on span "20-30 yrs" at bounding box center [392, 406] width 443 height 21
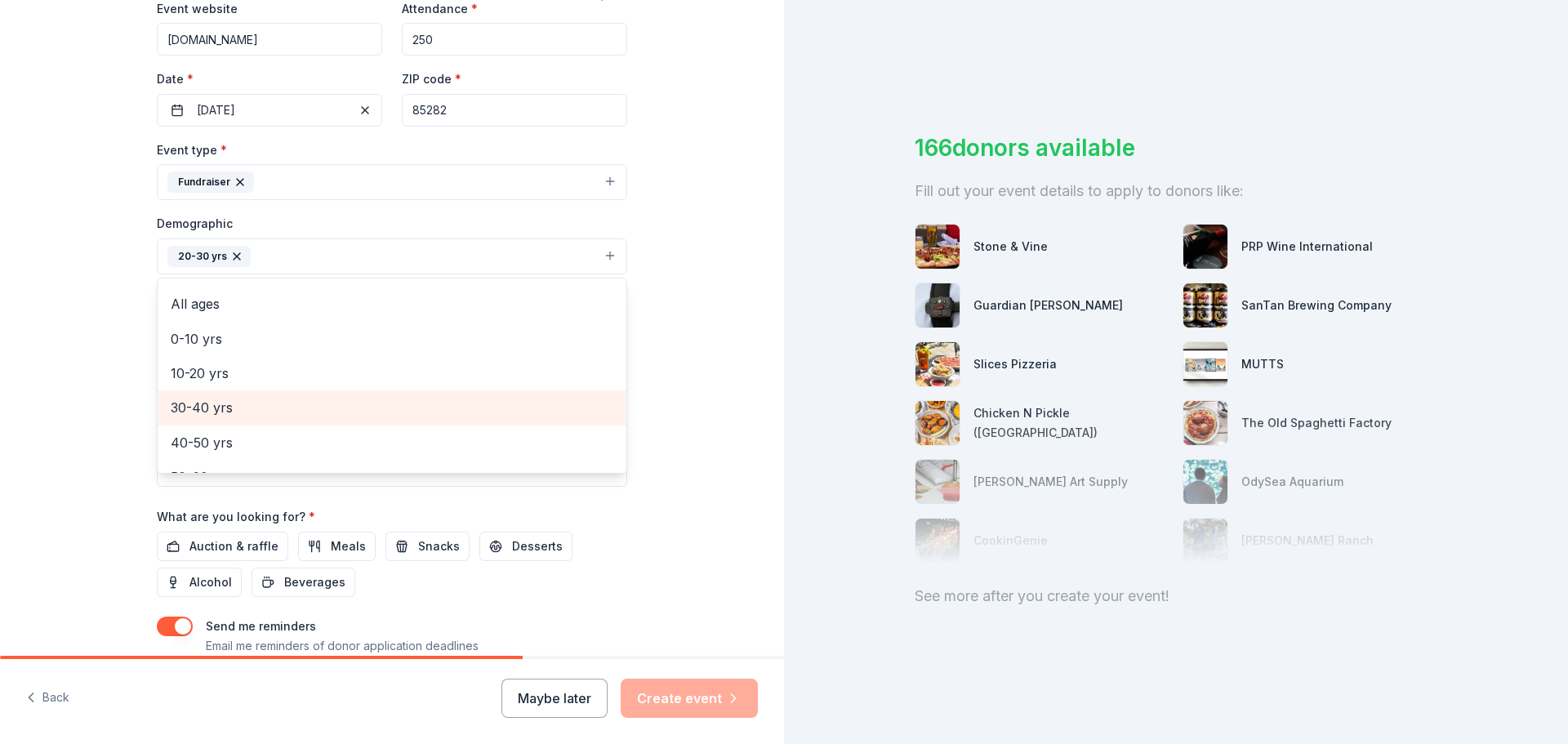
click at [317, 407] on span "30-40 yrs" at bounding box center [392, 407] width 443 height 21
click at [317, 407] on span "40-50 yrs" at bounding box center [392, 407] width 443 height 21
click at [317, 407] on span "50-60 yrs" at bounding box center [392, 407] width 443 height 21
click at [317, 407] on span "60-70 yrs" at bounding box center [392, 407] width 443 height 21
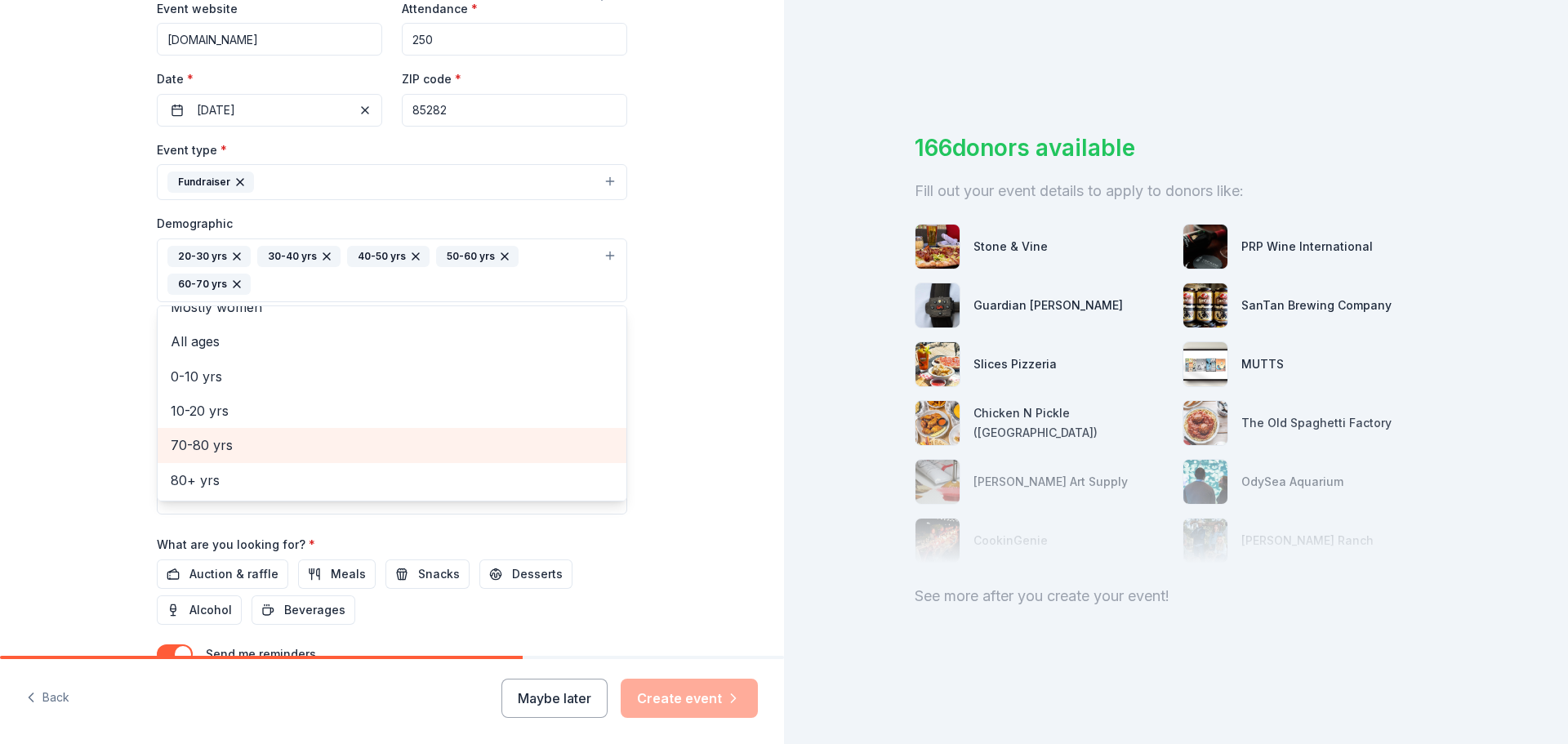
click at [321, 431] on div "70-80 yrs" at bounding box center [392, 445] width 469 height 34
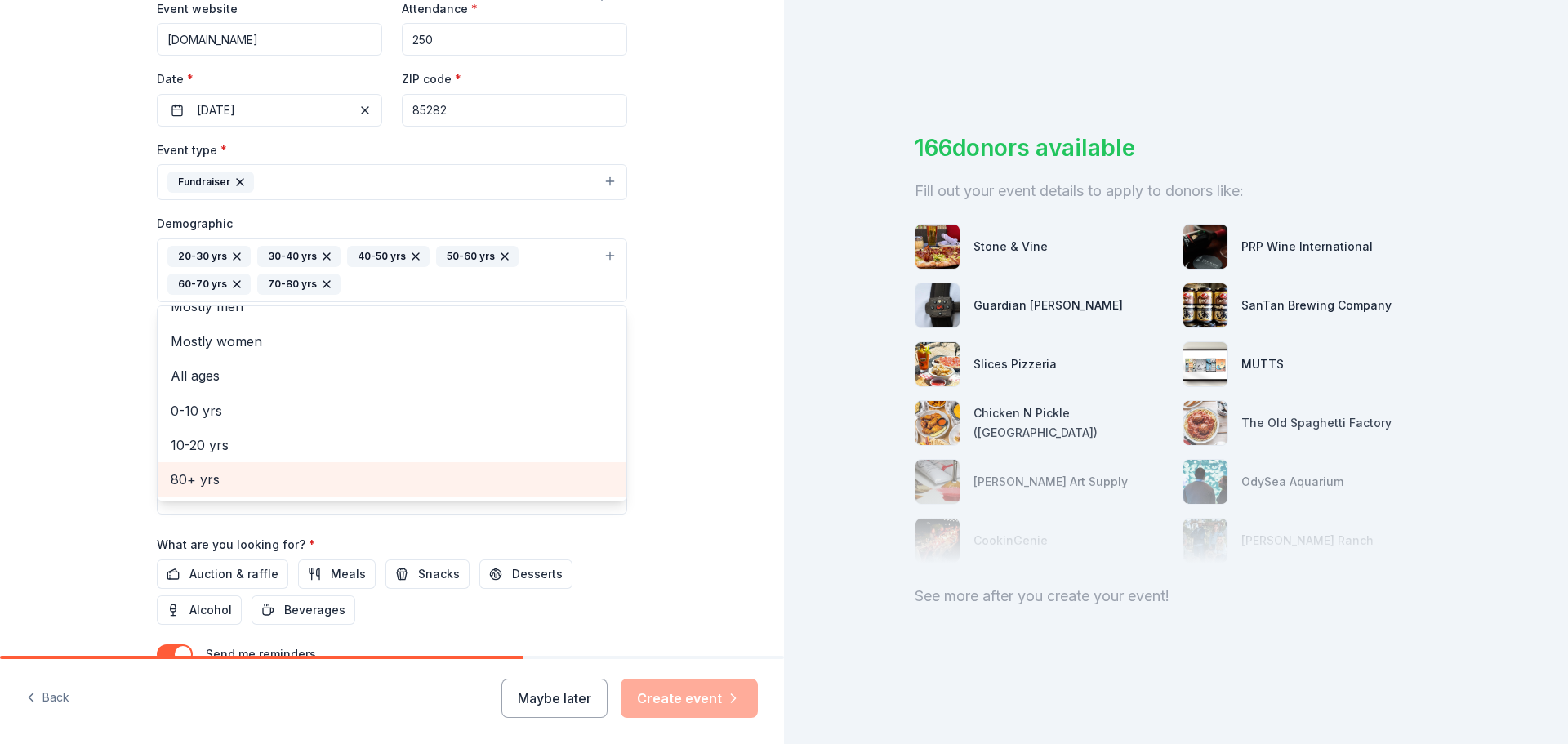
click at [326, 467] on div "80+ yrs" at bounding box center [392, 479] width 469 height 34
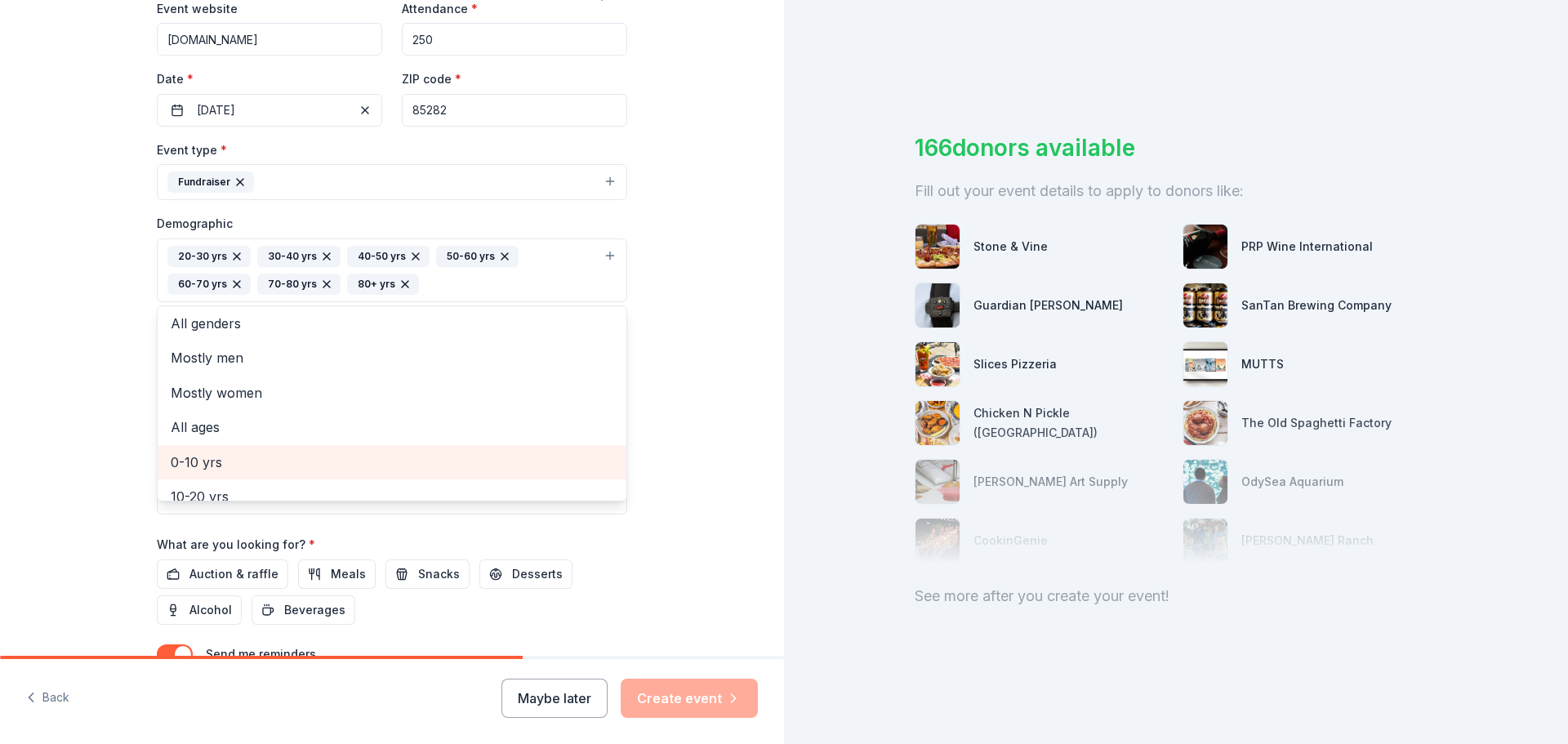
scroll to position [0, 0]
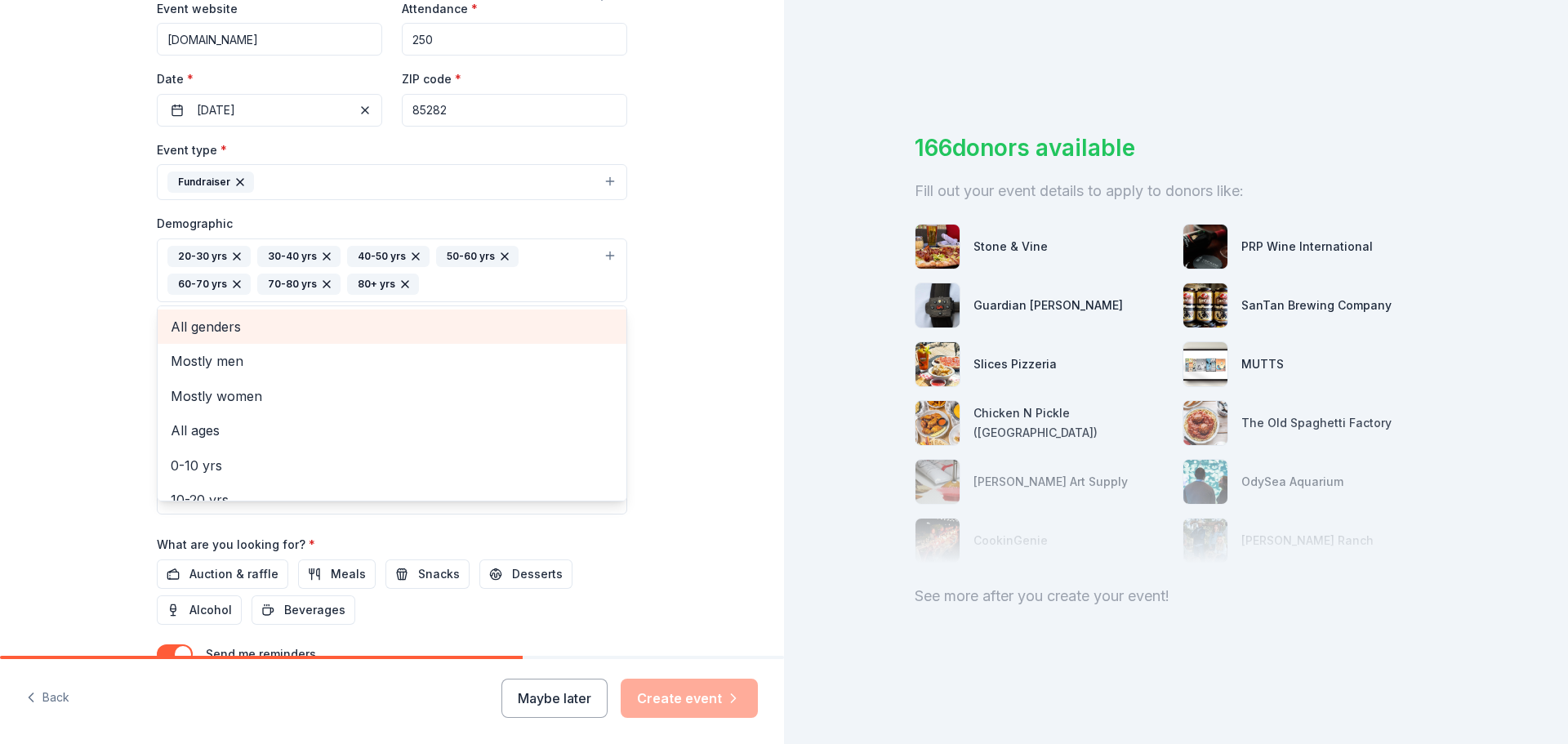
click at [317, 321] on span "All genders" at bounding box center [392, 327] width 443 height 21
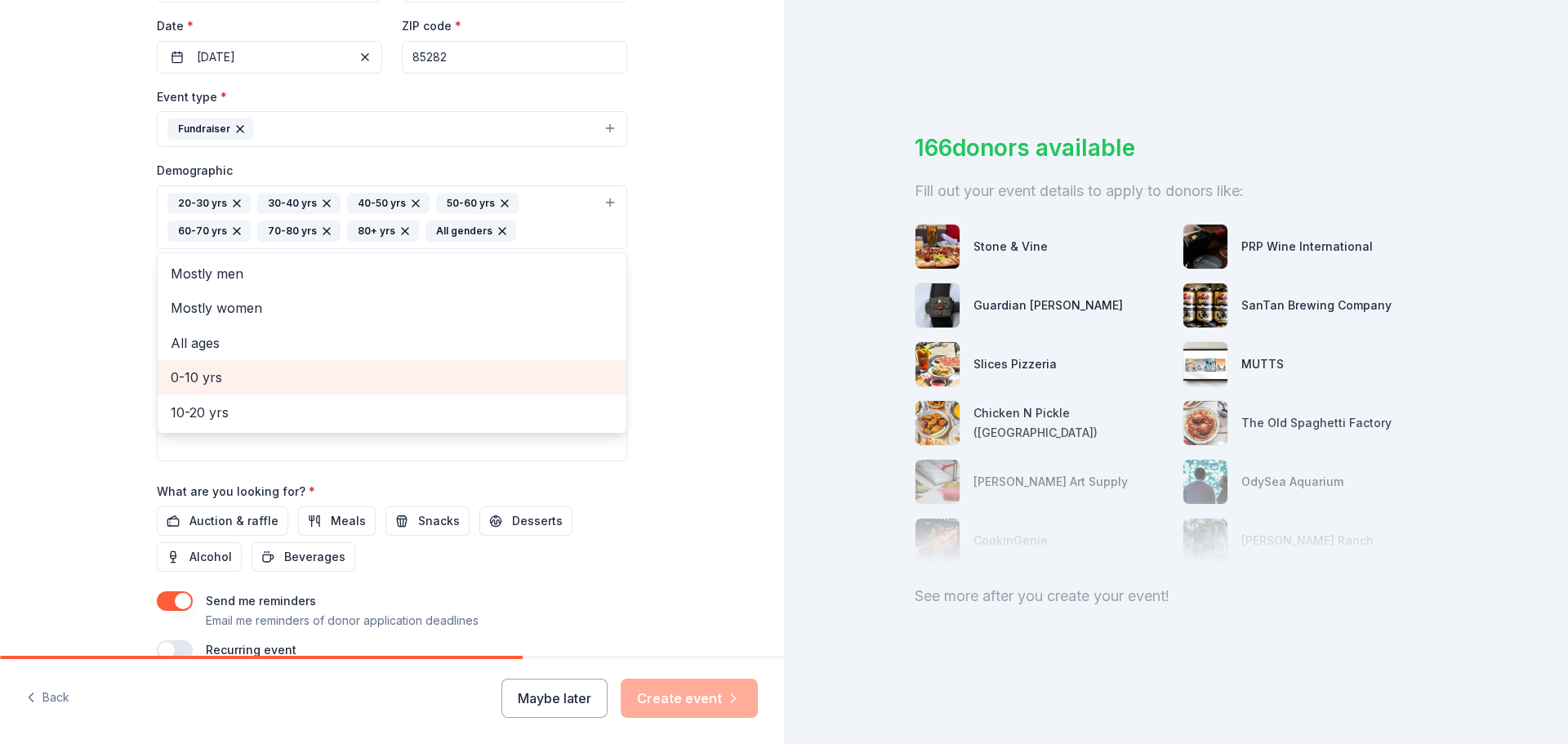
scroll to position [408, 0]
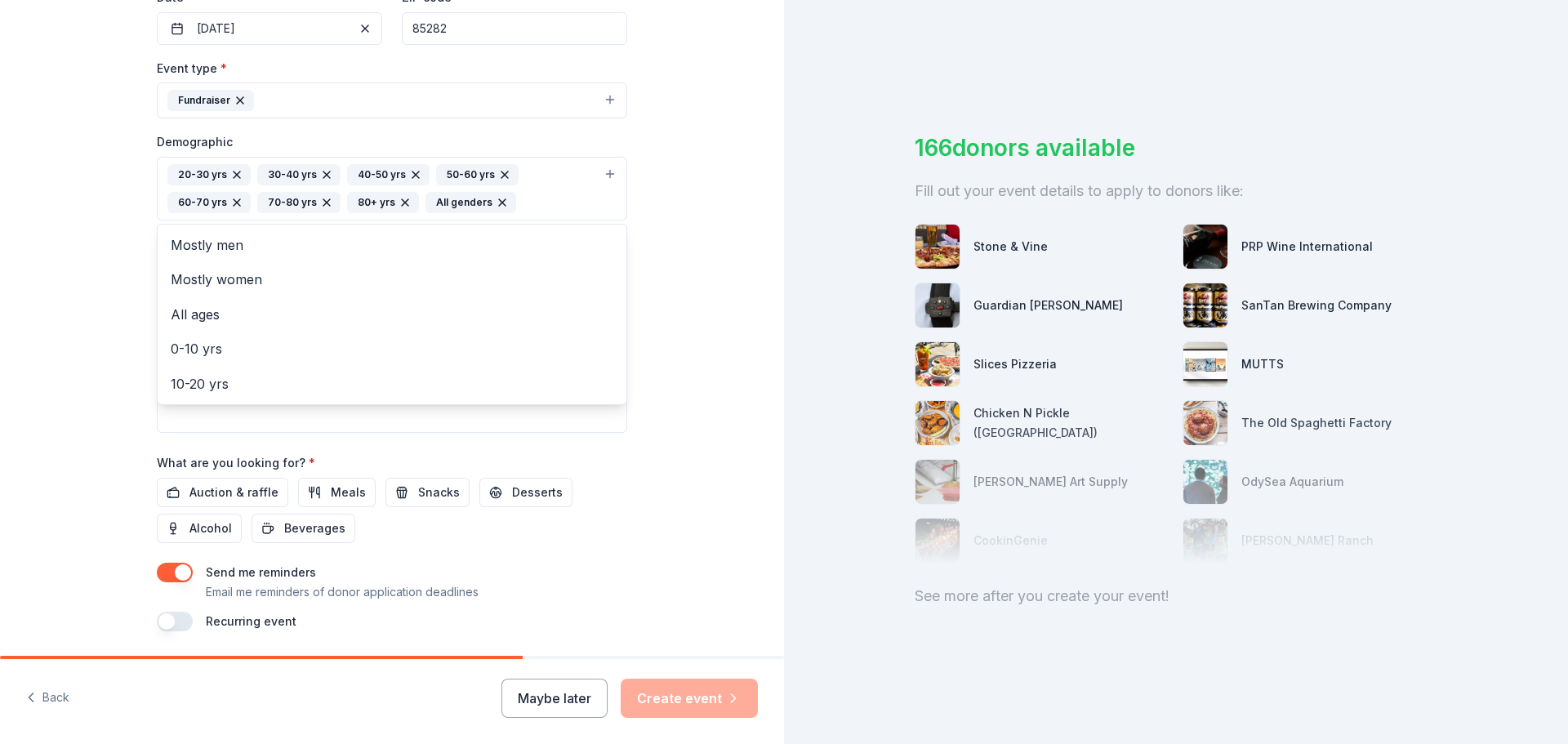
click at [684, 398] on div "Tell us about your event. We'll find in-kind donations you can apply for. Event…" at bounding box center [392, 151] width 784 height 1118
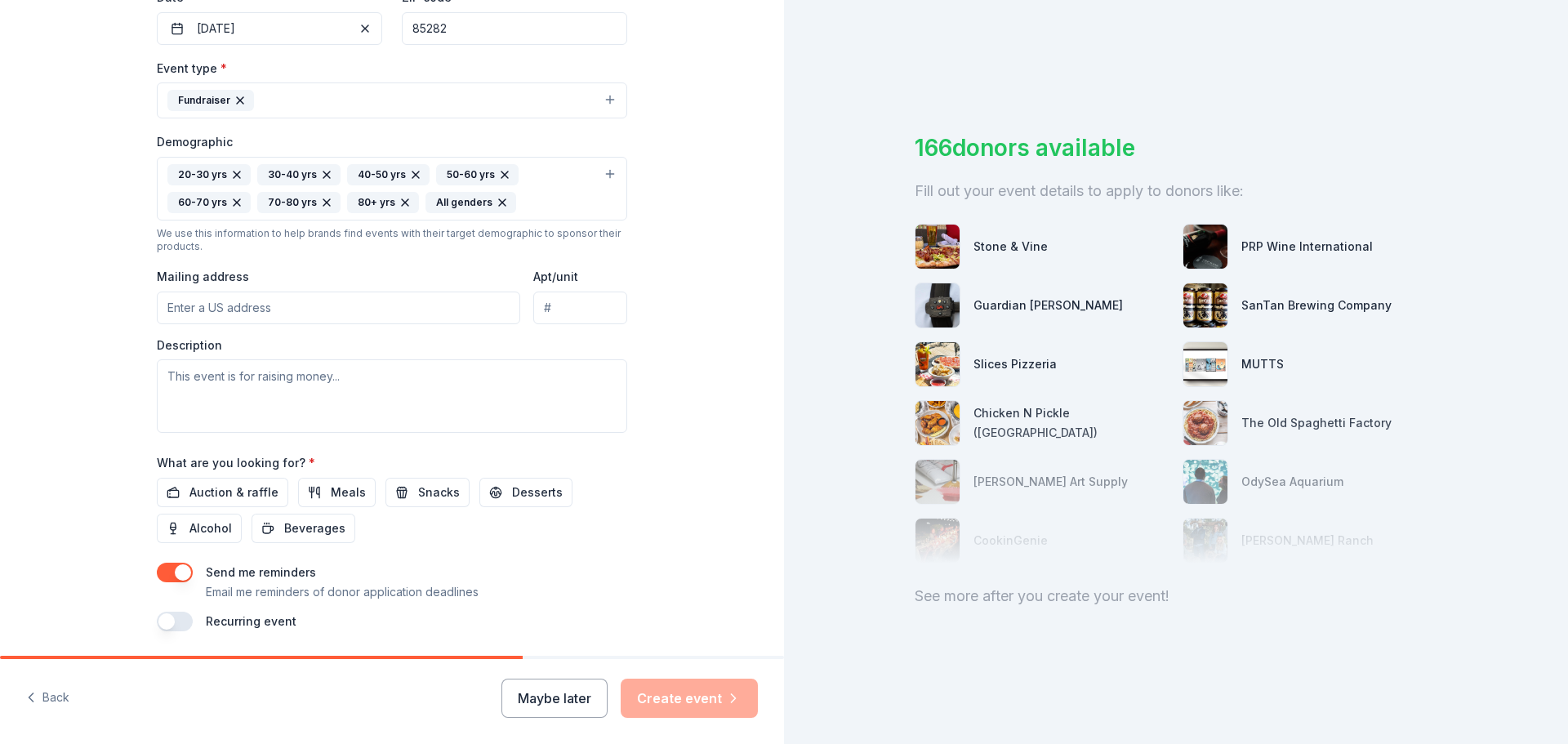
click at [443, 295] on input "Mailing address" at bounding box center [338, 308] width 364 height 33
type input "1200 E Southern Avenue"
type input "85282"
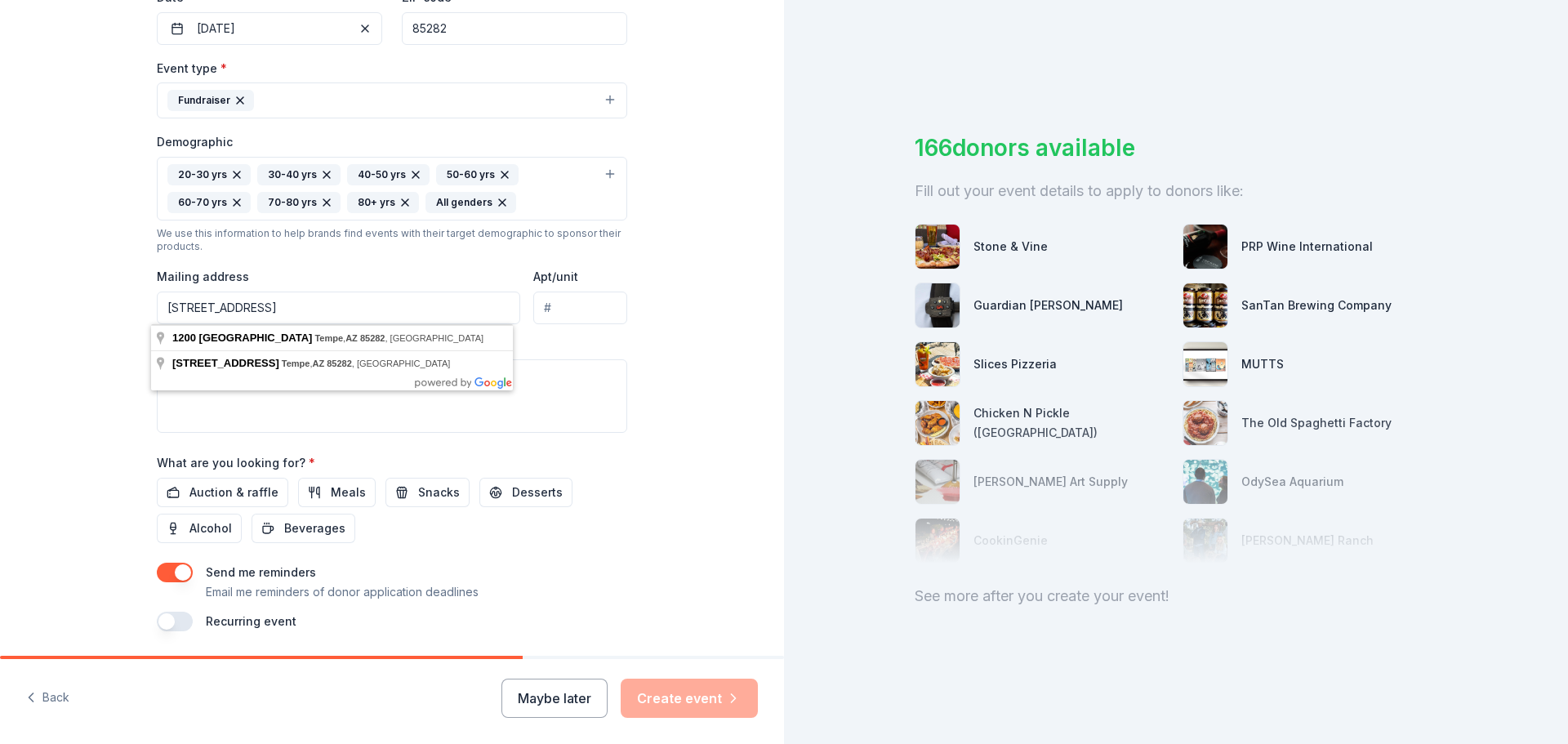
type input "1200 E Southern Avenue, Tempe, AZ 85282"
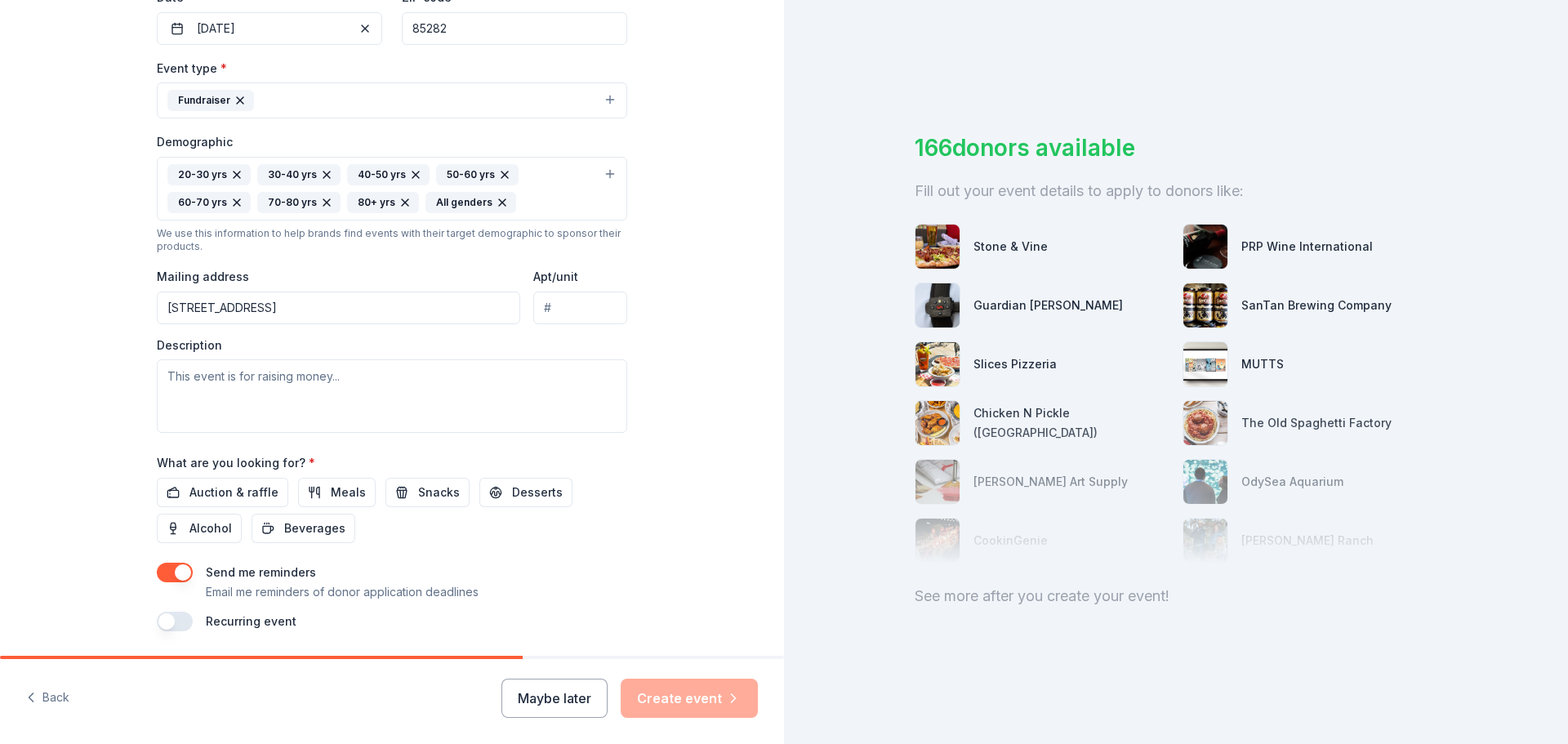
click at [605, 462] on div "What are you looking for? * Auction & raffle Meals Snacks Desserts Alcohol Beve…" at bounding box center [392, 498] width 470 height 91
click at [401, 371] on textarea at bounding box center [392, 396] width 470 height 74
click at [288, 371] on textarea at bounding box center [392, 396] width 470 height 74
paste textarea "Grace Christian Academy, a Christian based Preschool-8th grade school located i…"
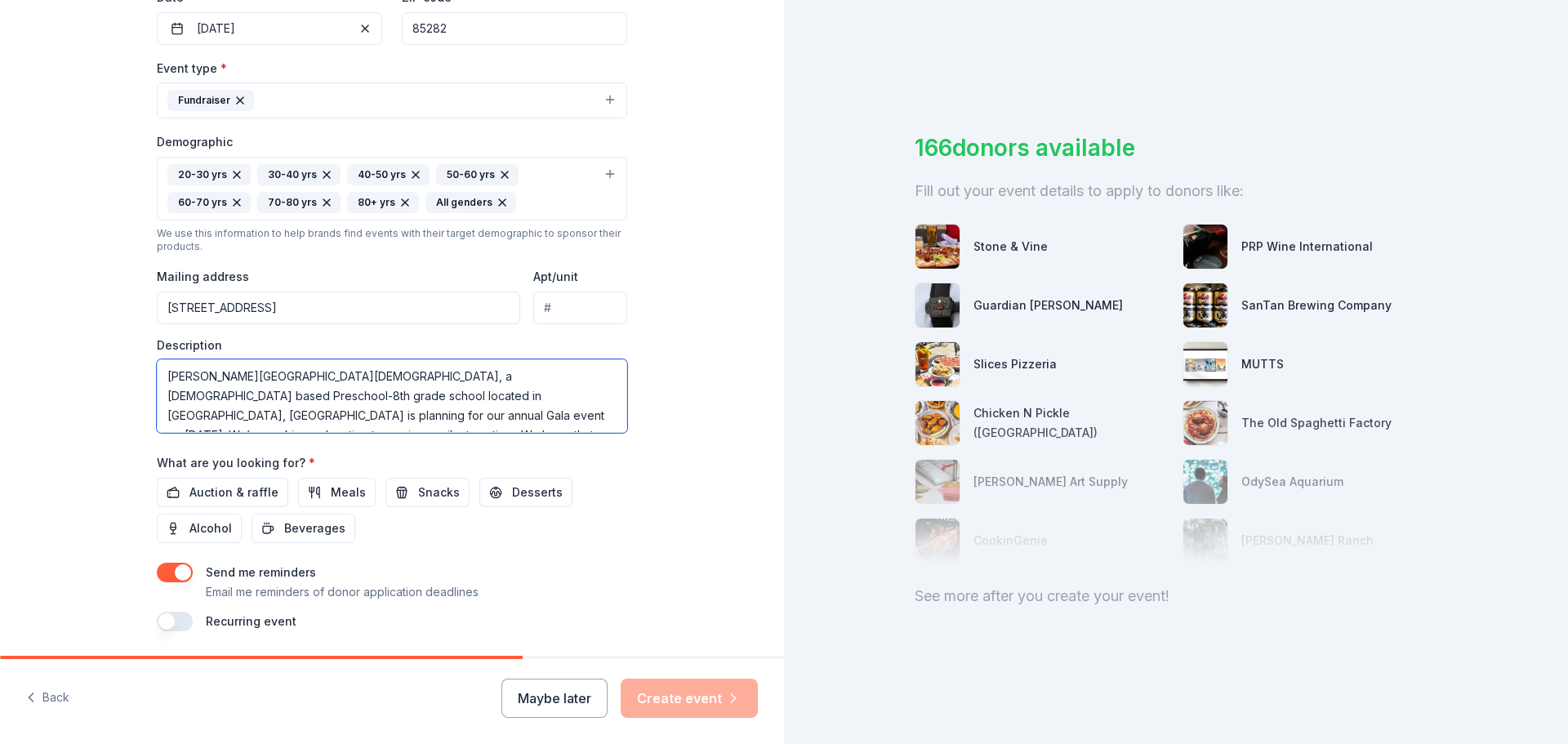
scroll to position [89, 0]
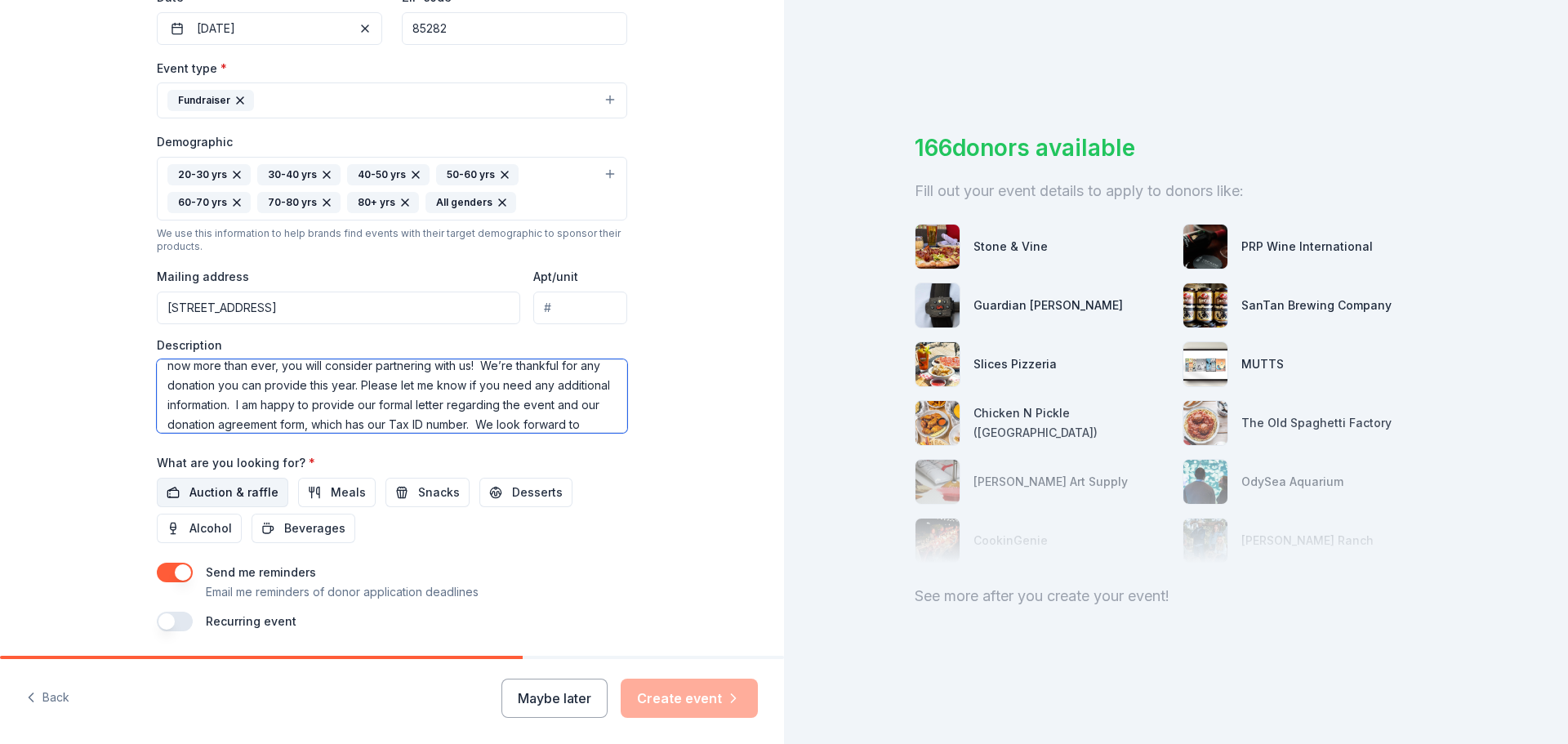
type textarea "Grace Christian Academy, a Christian based Preschool-8th grade school located i…"
click at [240, 496] on span "Auction & raffle" at bounding box center [234, 492] width 89 height 20
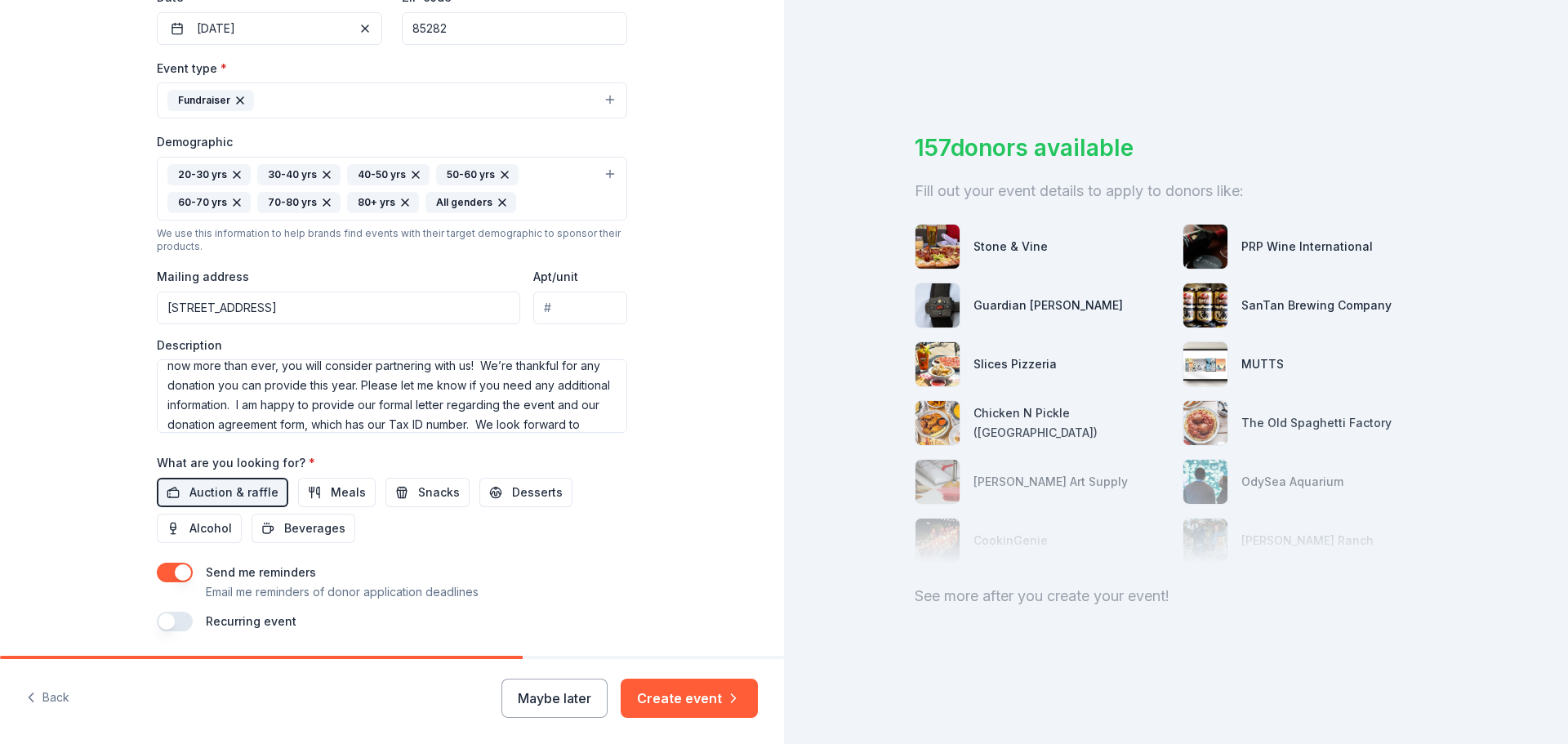
scroll to position [462, 0]
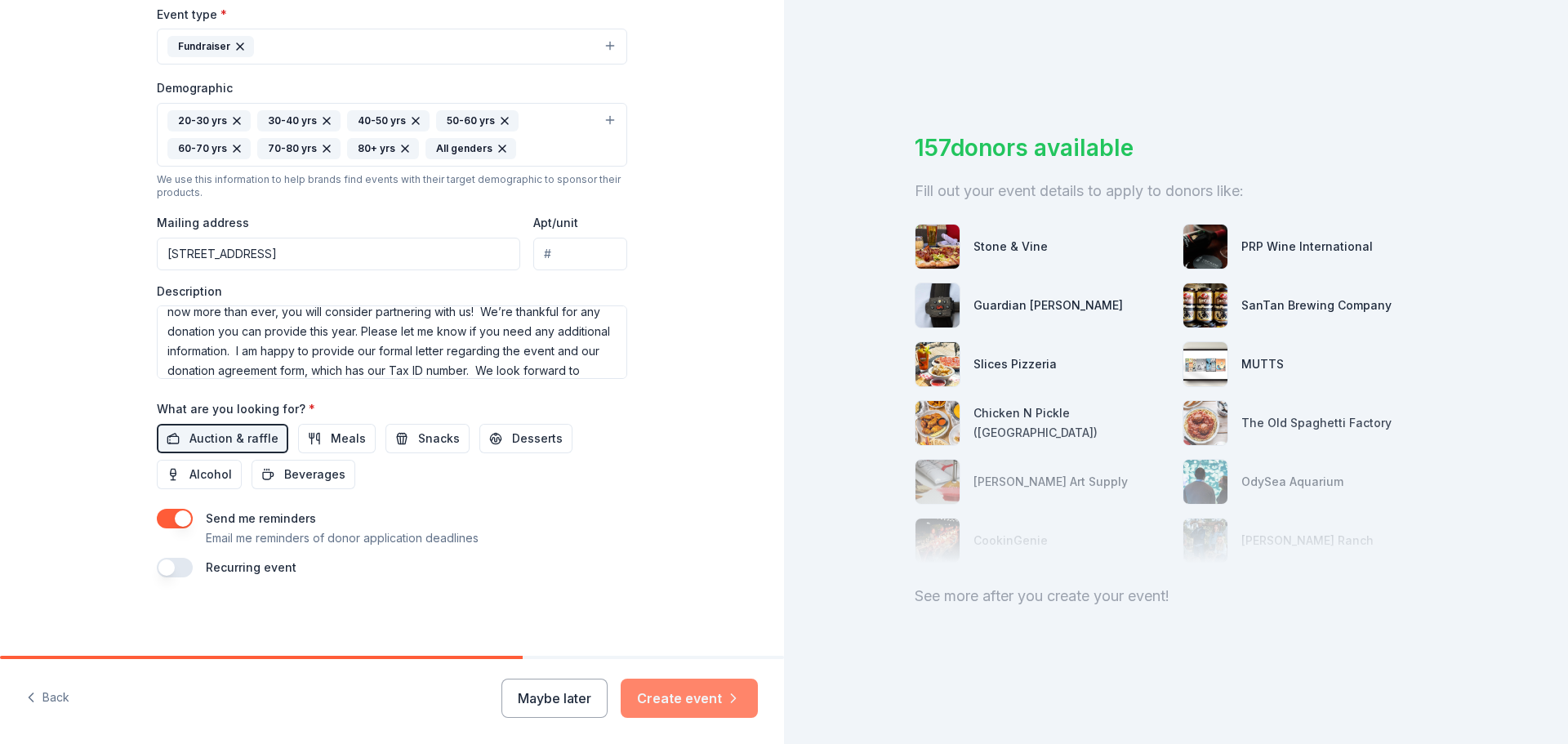
click at [704, 698] on button "Create event" at bounding box center [689, 699] width 137 height 40
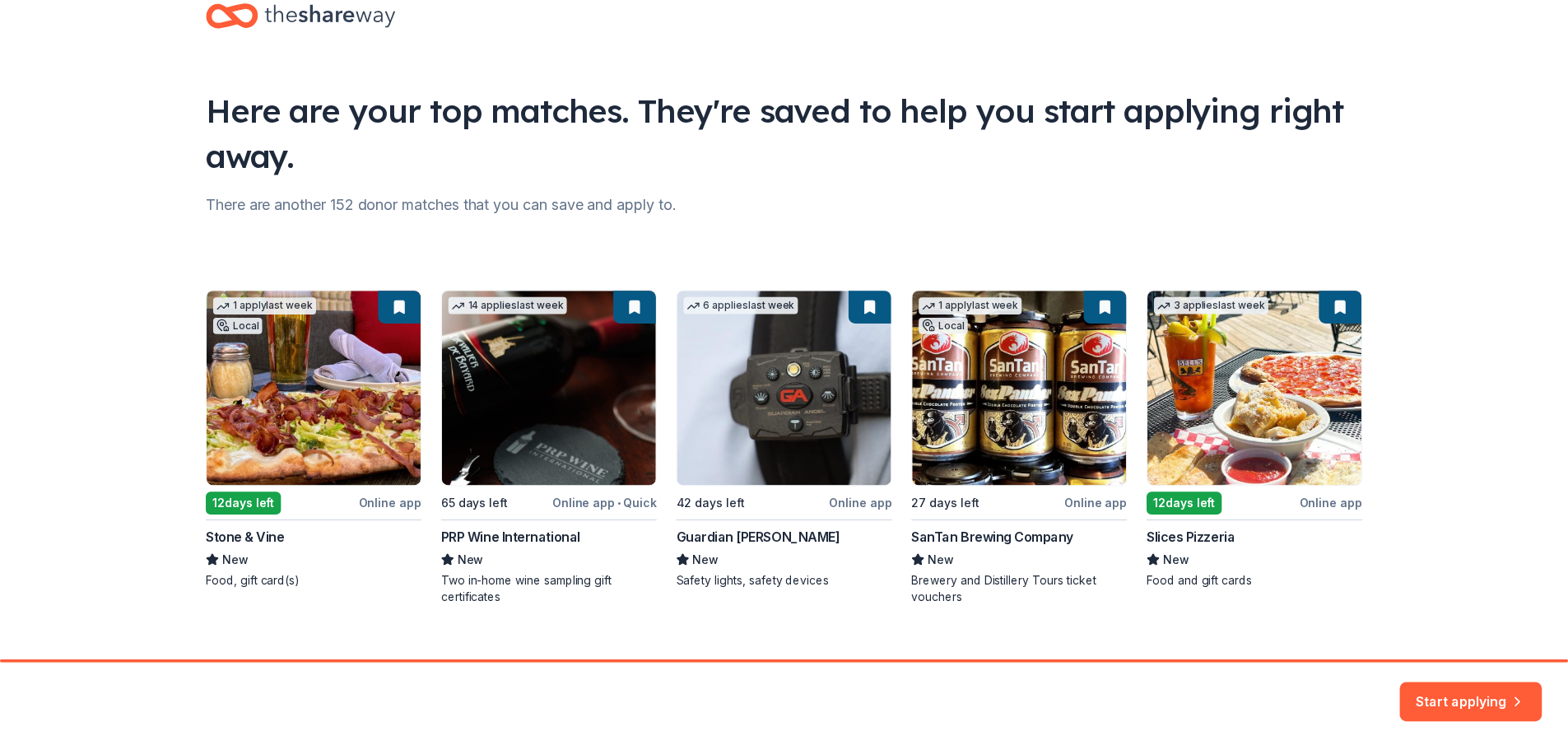
scroll to position [70, 0]
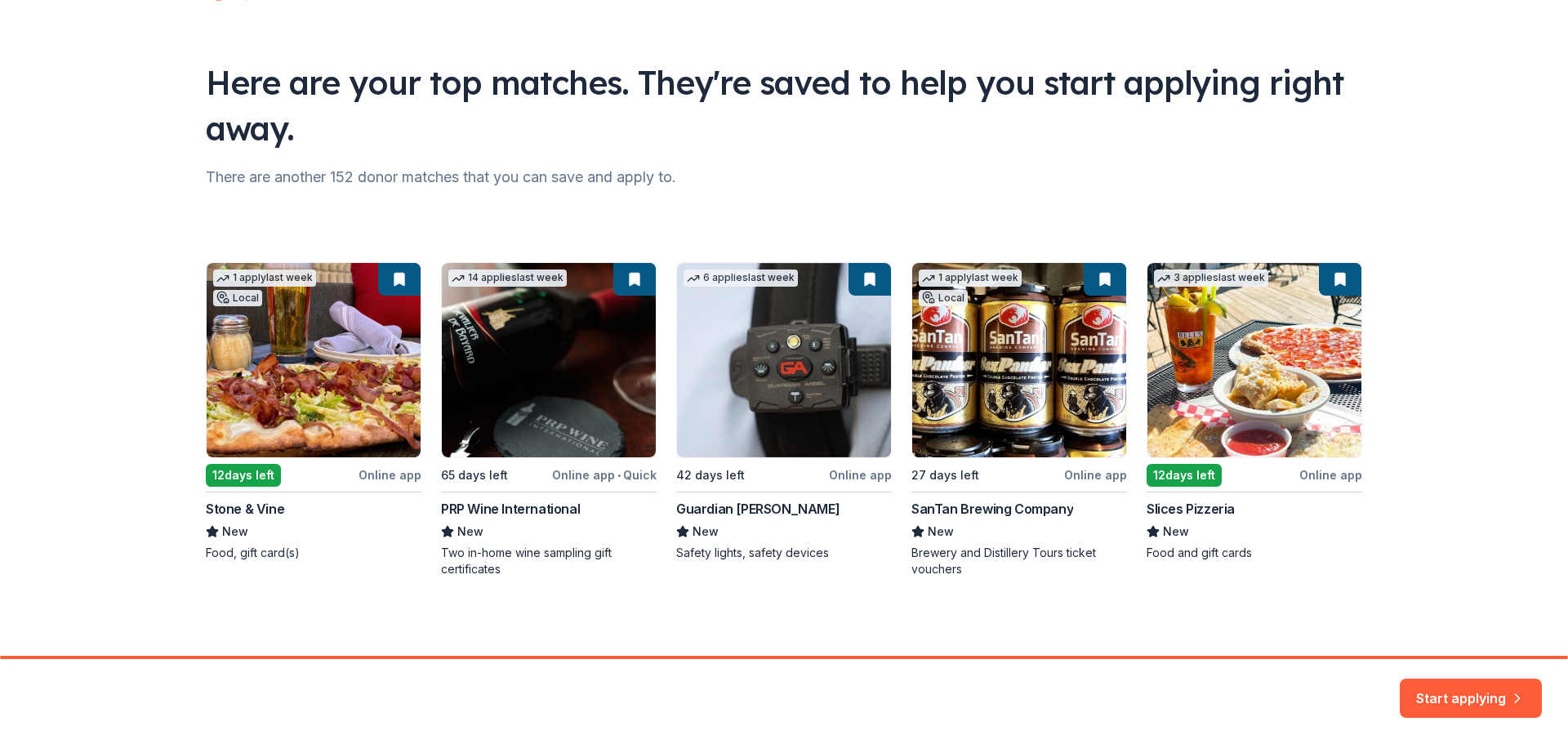
click at [1442, 680] on button "Start applying" at bounding box center [1471, 688] width 142 height 40
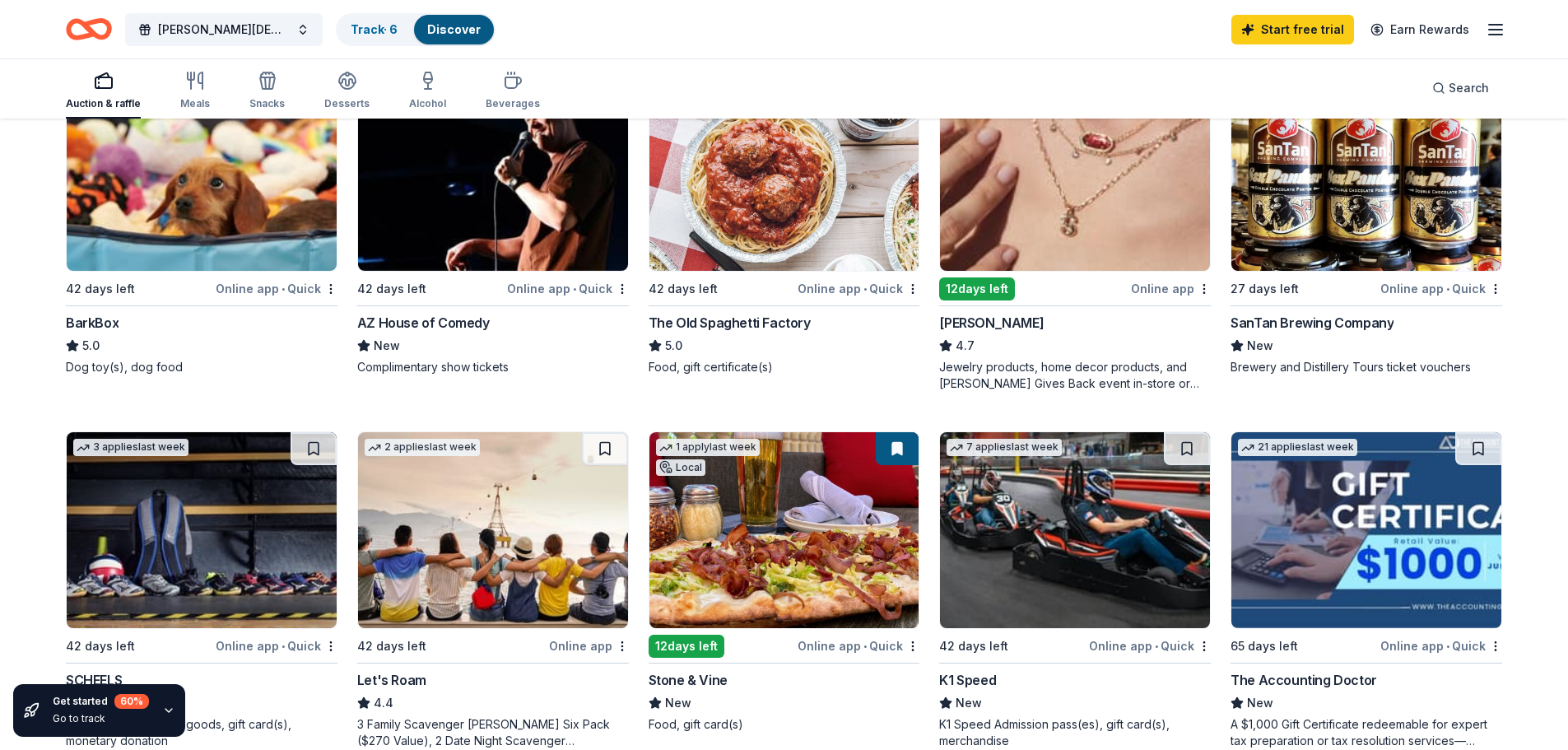
scroll to position [740, 0]
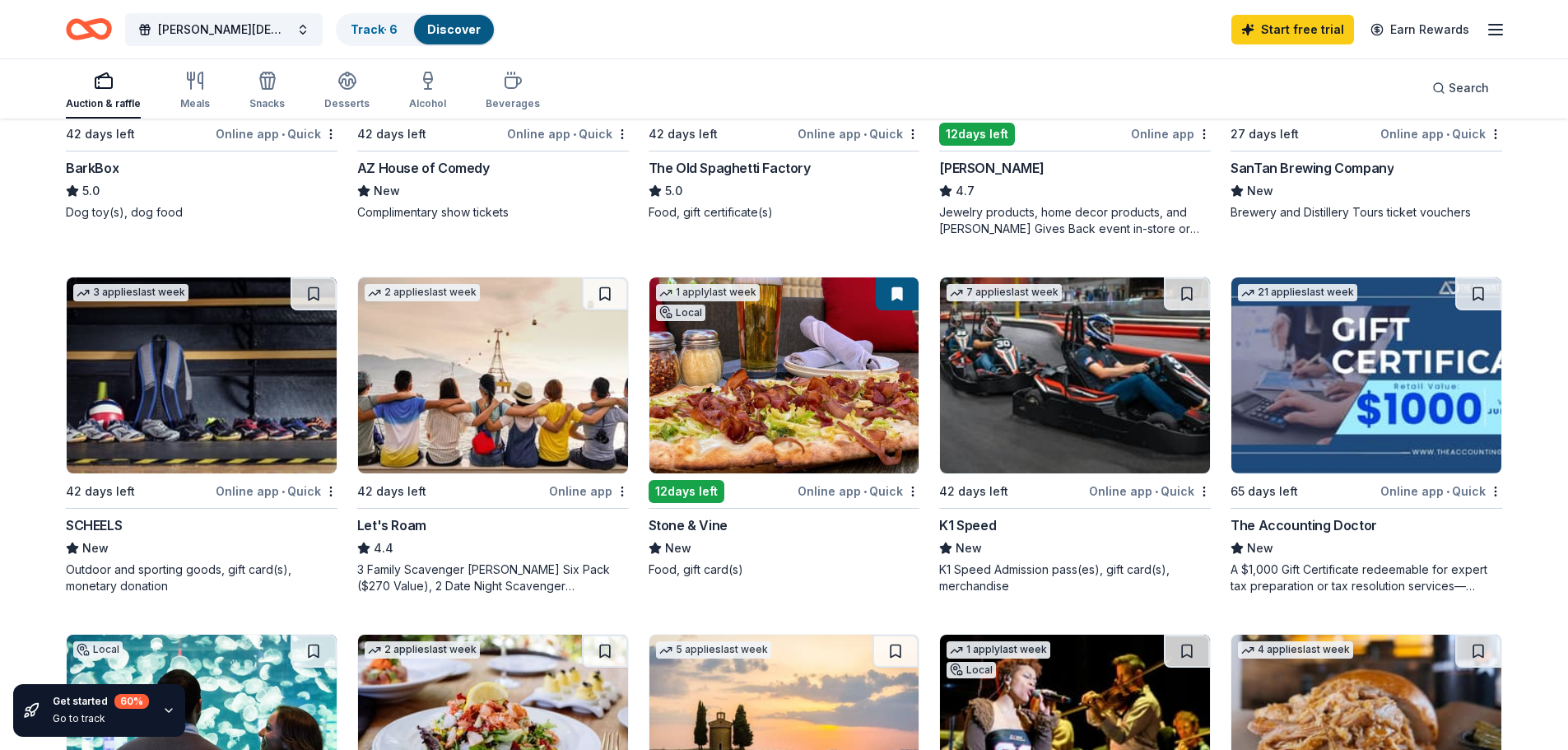
click at [1048, 419] on img at bounding box center [1075, 375] width 270 height 196
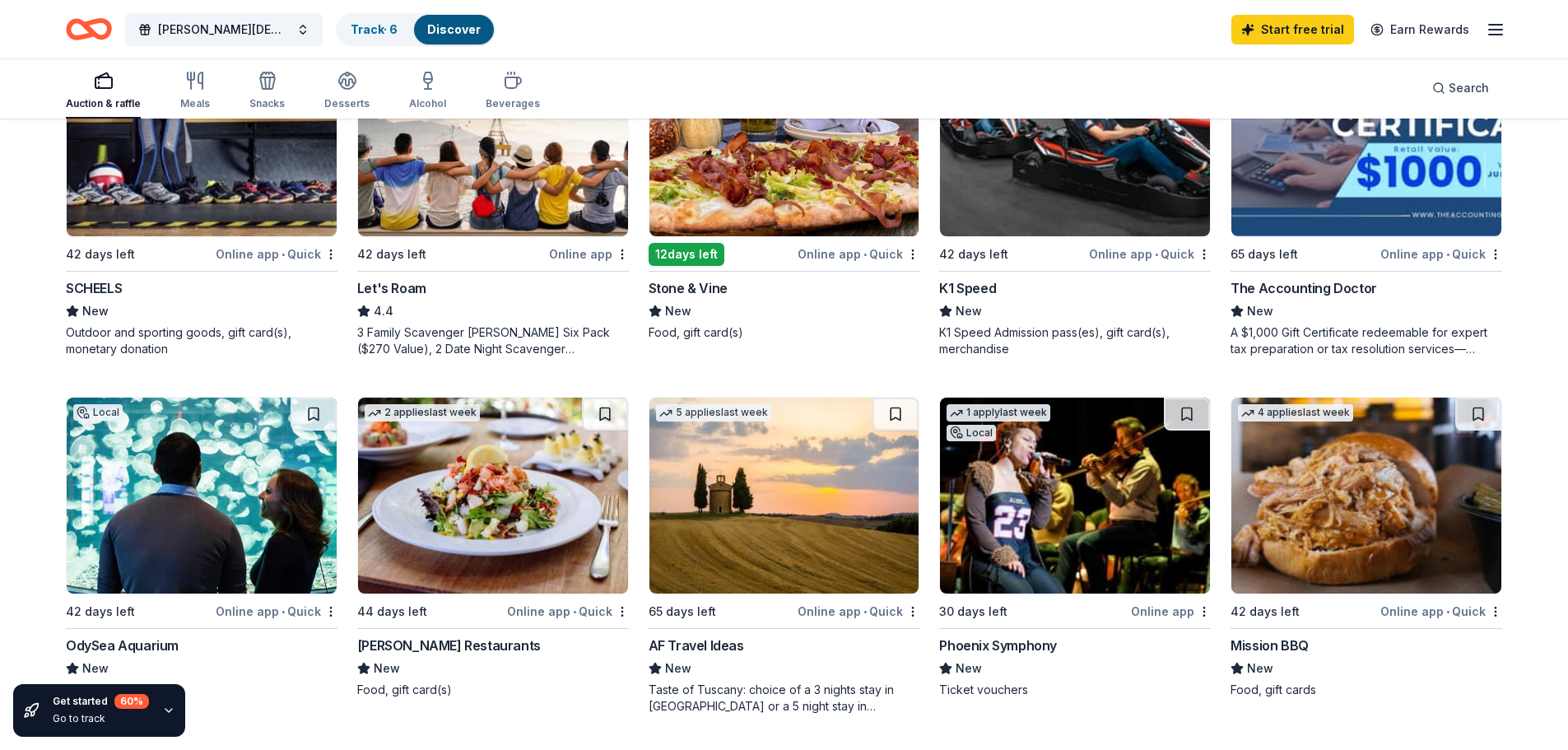
scroll to position [1070, 0]
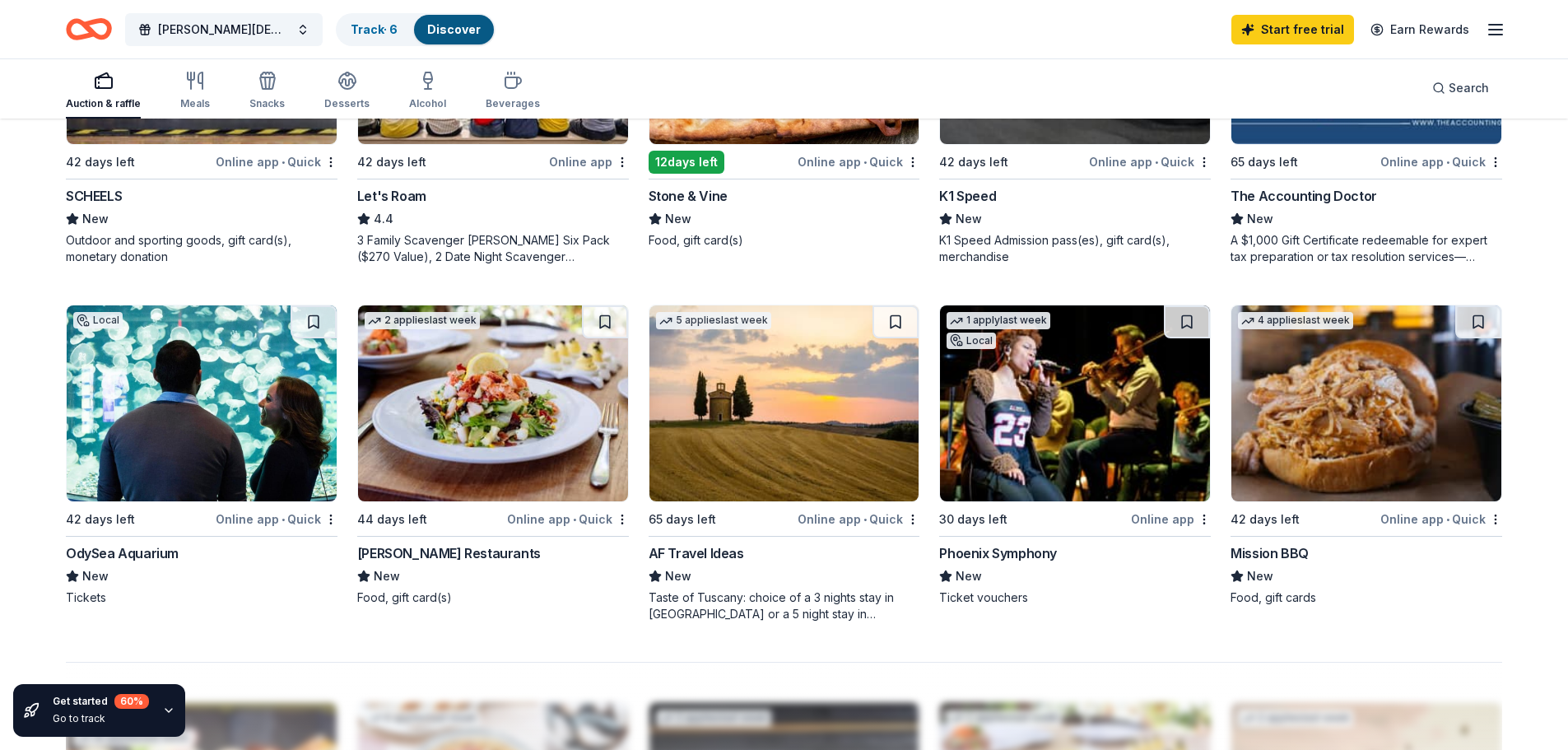
click at [1085, 454] on img at bounding box center [1075, 404] width 270 height 196
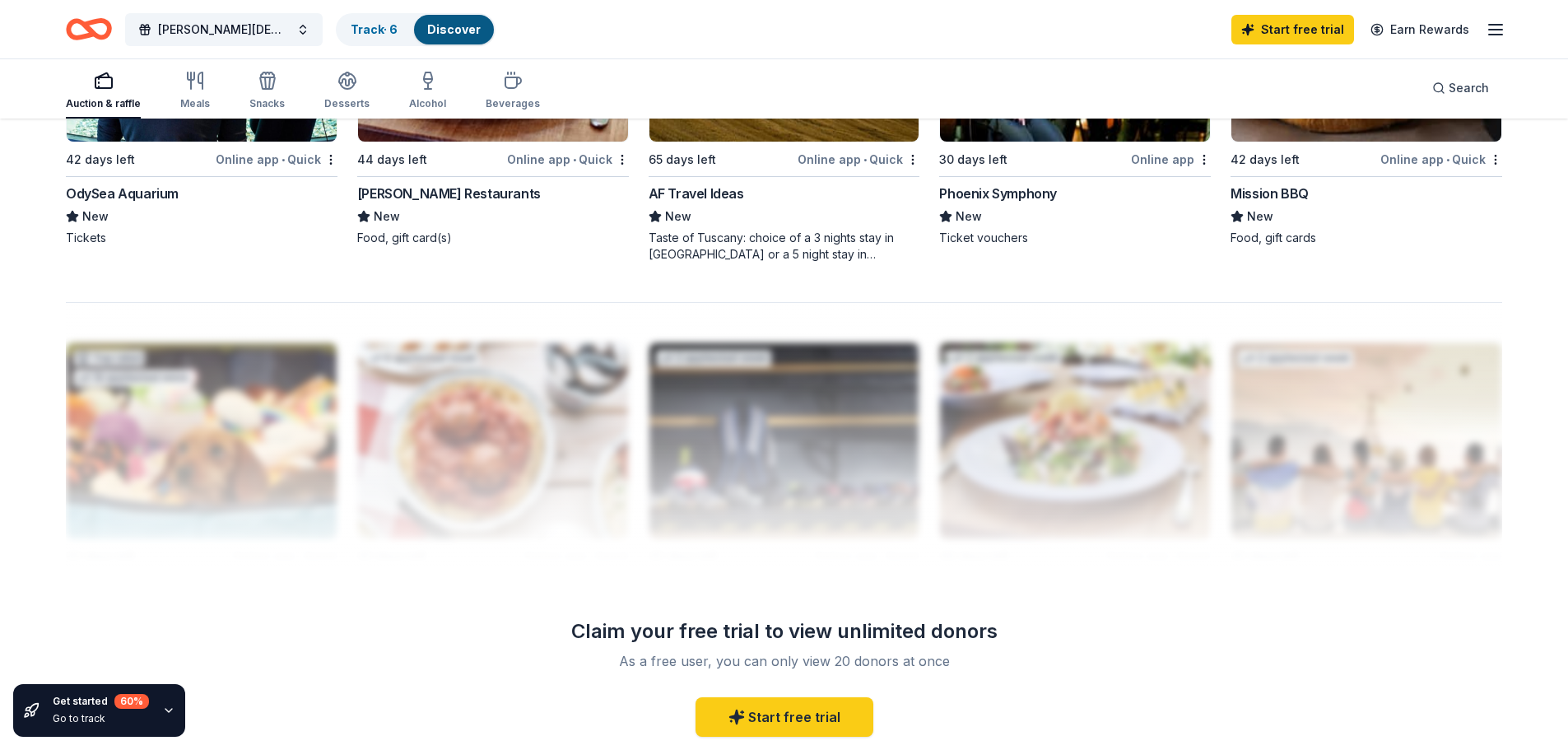
scroll to position [1481, 0]
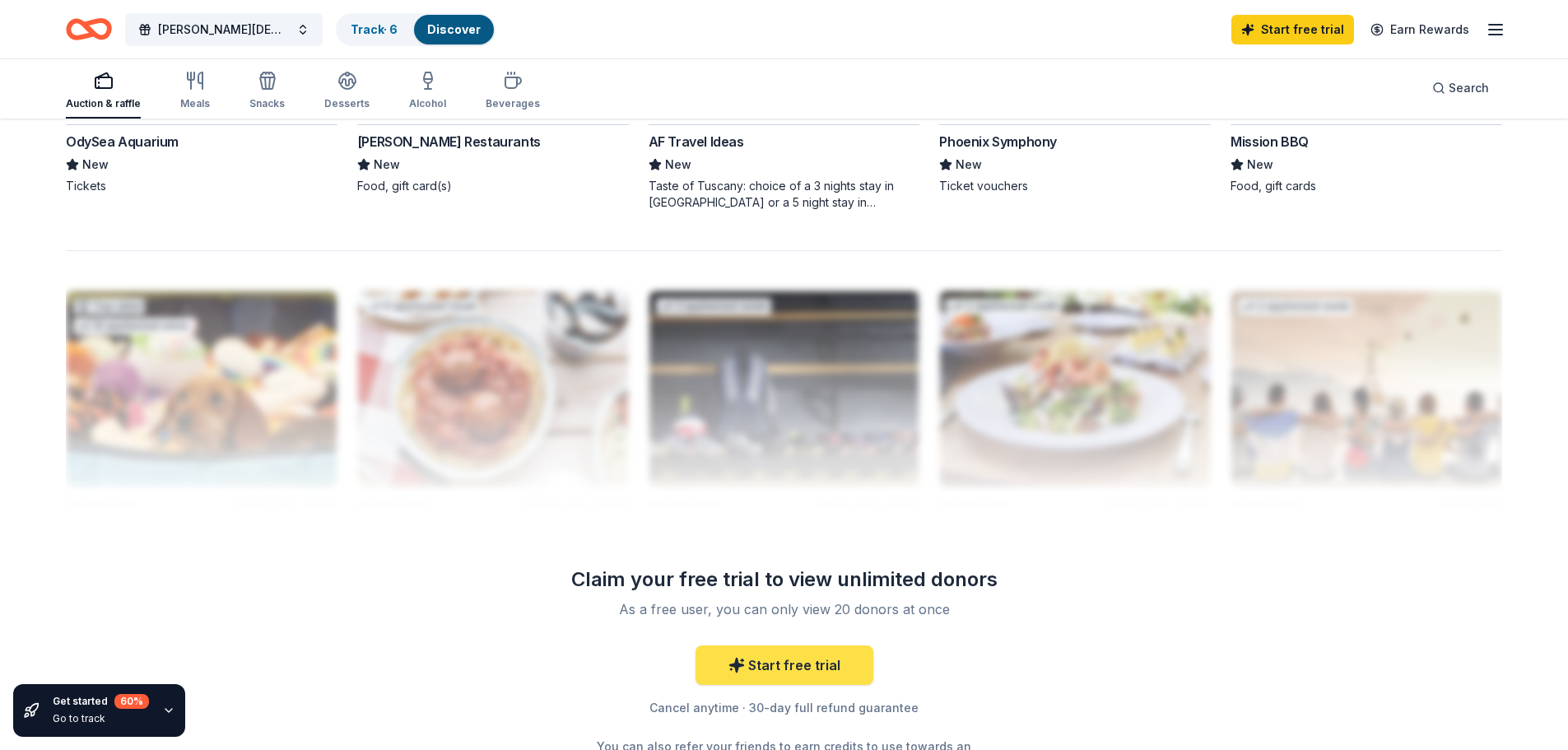
click at [810, 669] on link "Start free trial" at bounding box center [784, 665] width 178 height 40
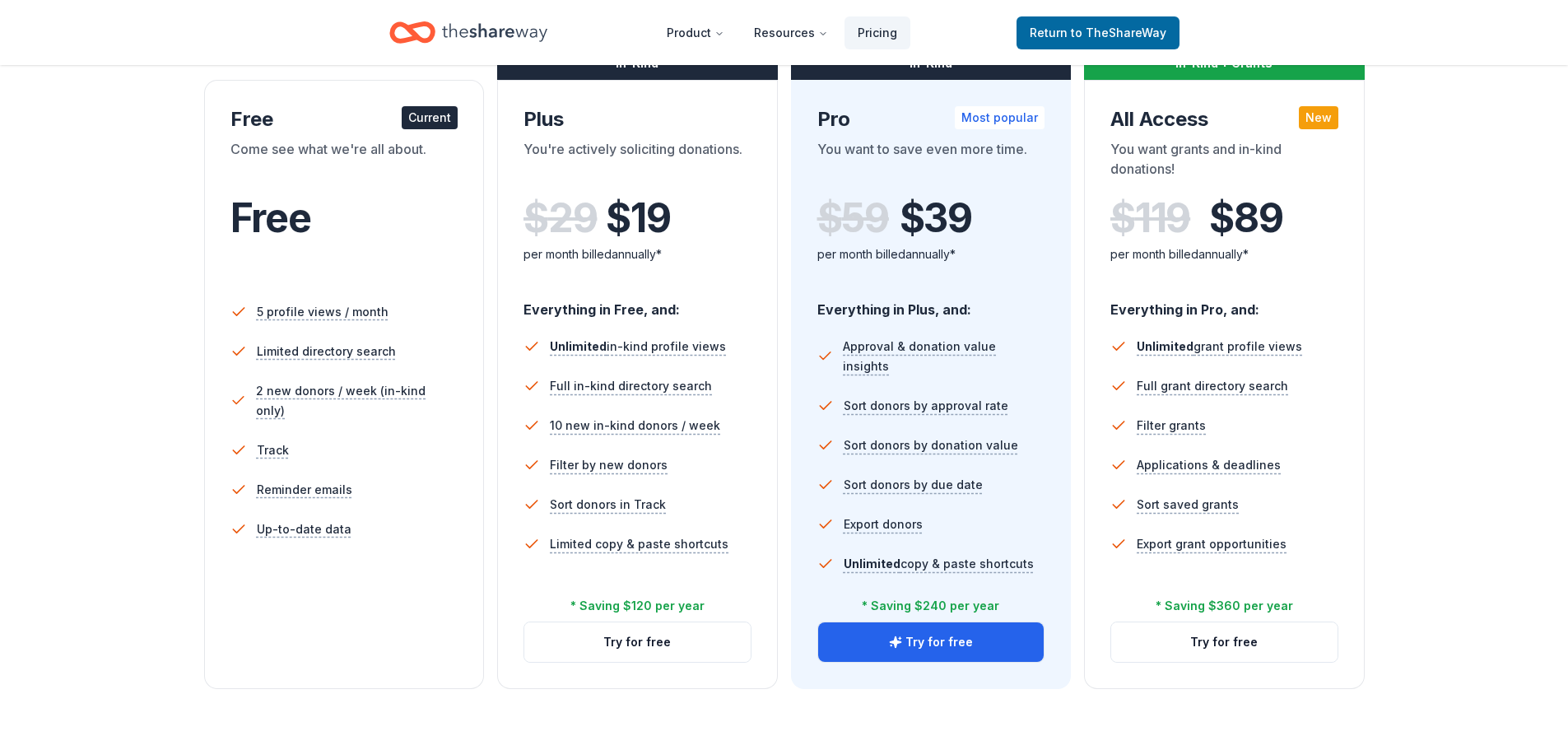
scroll to position [247, 0]
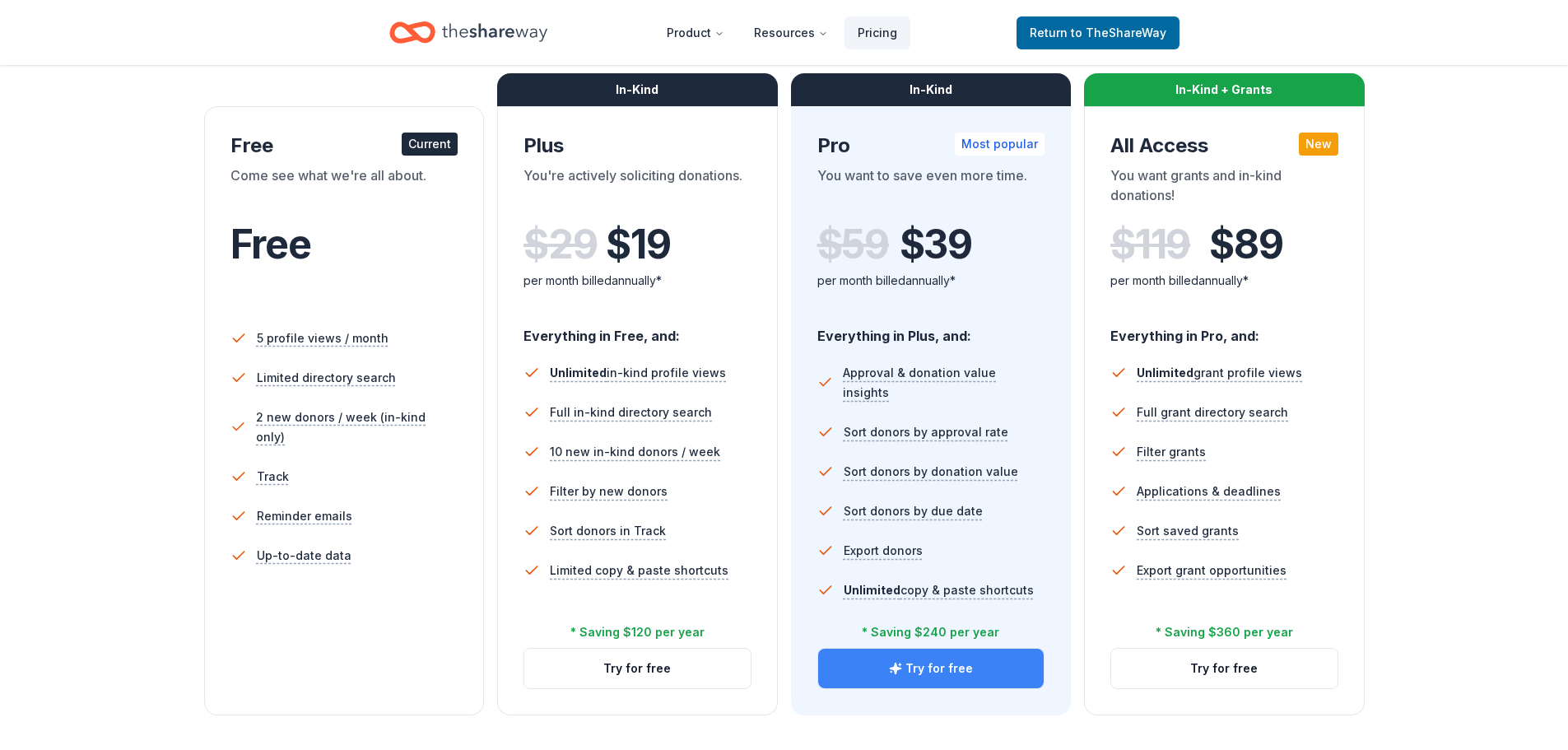
click at [938, 658] on button "Try for free" at bounding box center [932, 668] width 227 height 40
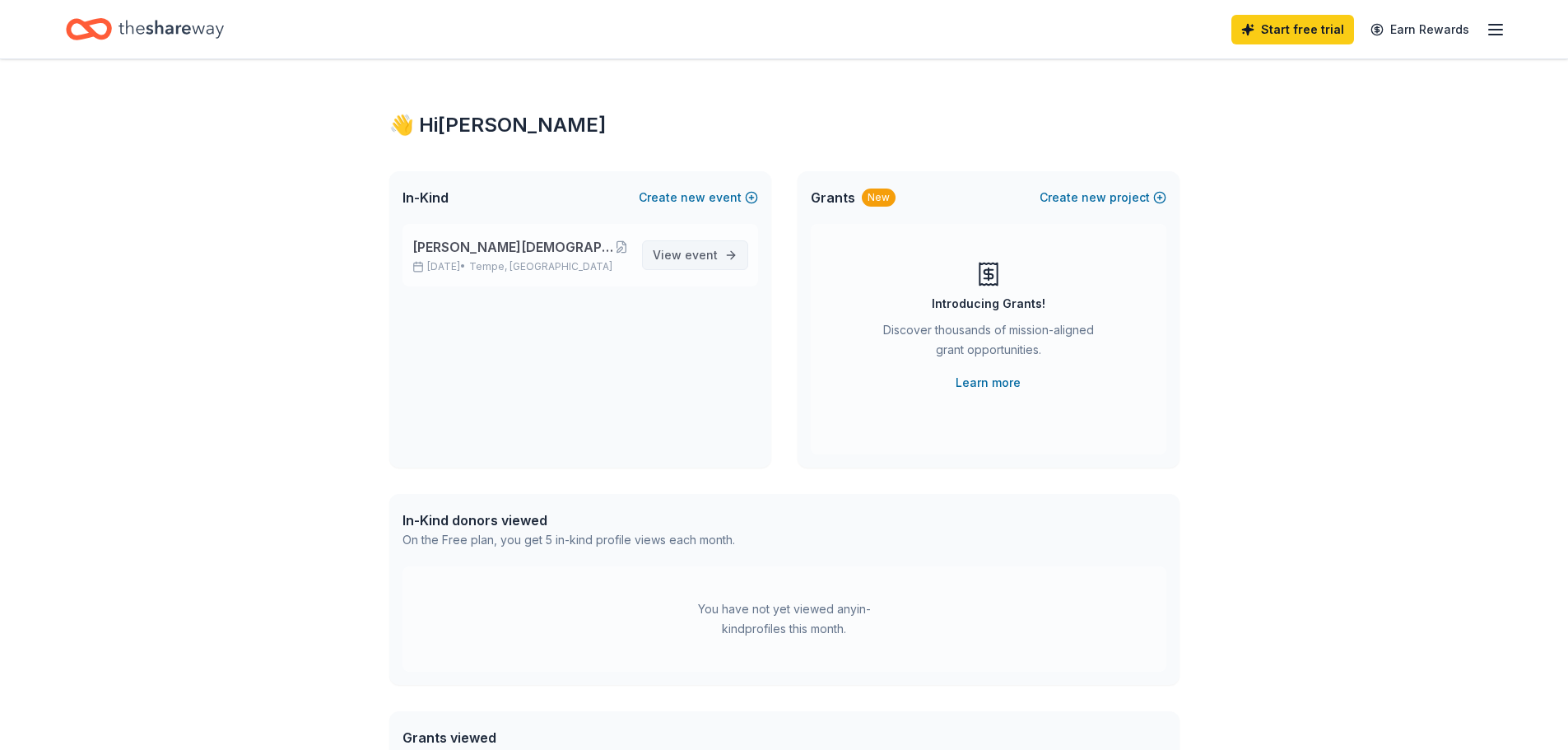
click at [671, 242] on link "View event" at bounding box center [695, 254] width 107 height 30
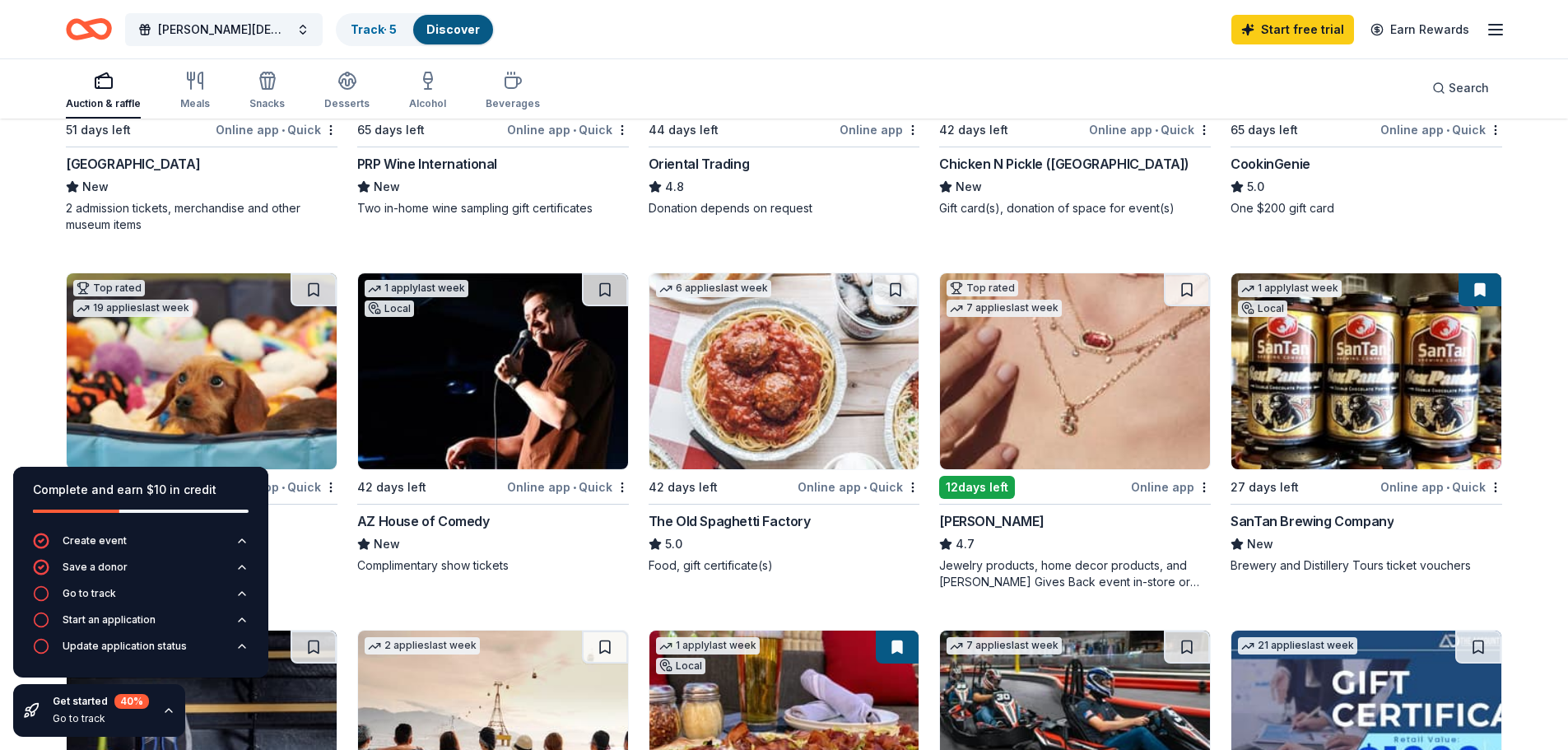
scroll to position [411, 0]
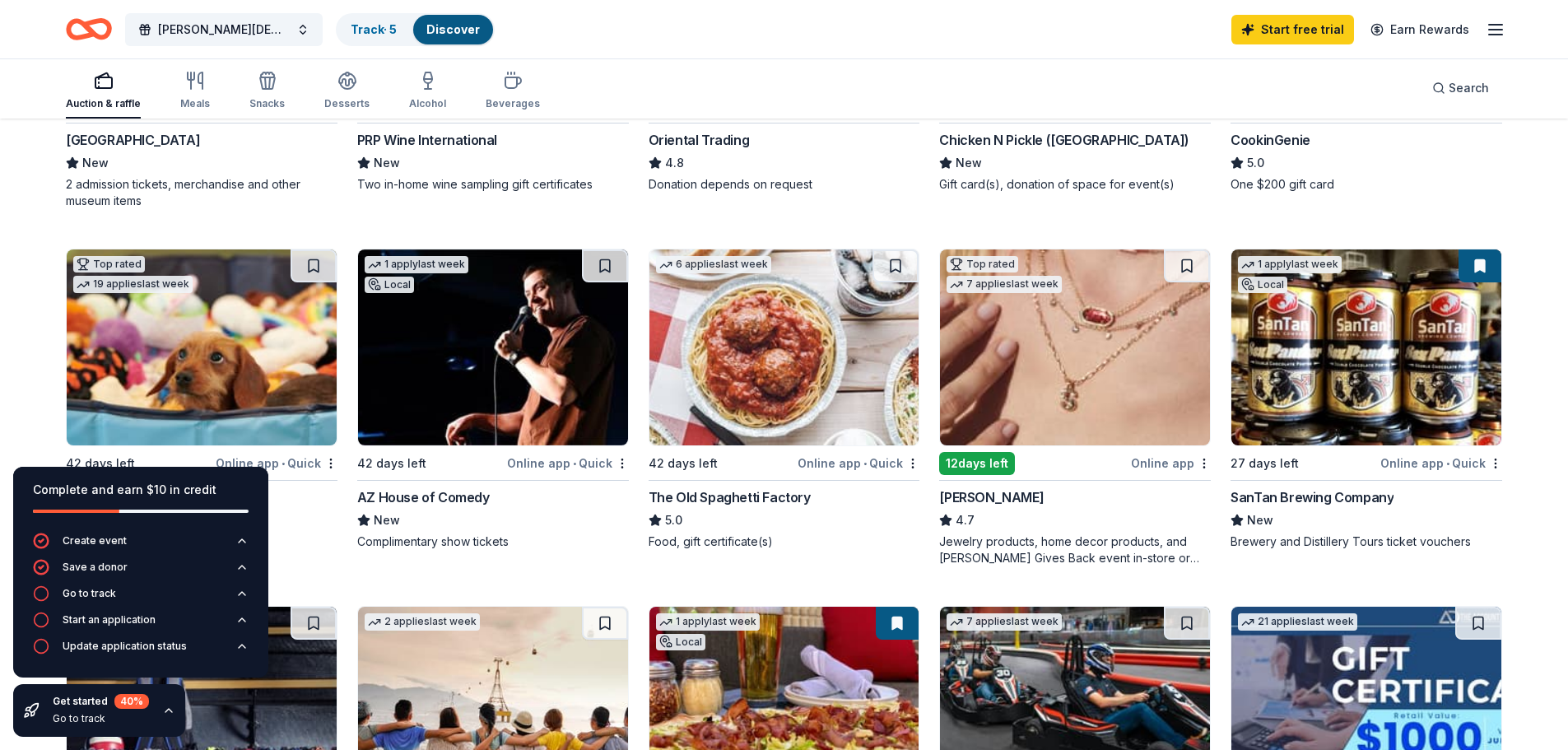
click at [782, 408] on img at bounding box center [784, 347] width 270 height 196
click at [283, 508] on div "BarkBox 5.0 Dog toy(s), dog food" at bounding box center [201, 519] width 271 height 63
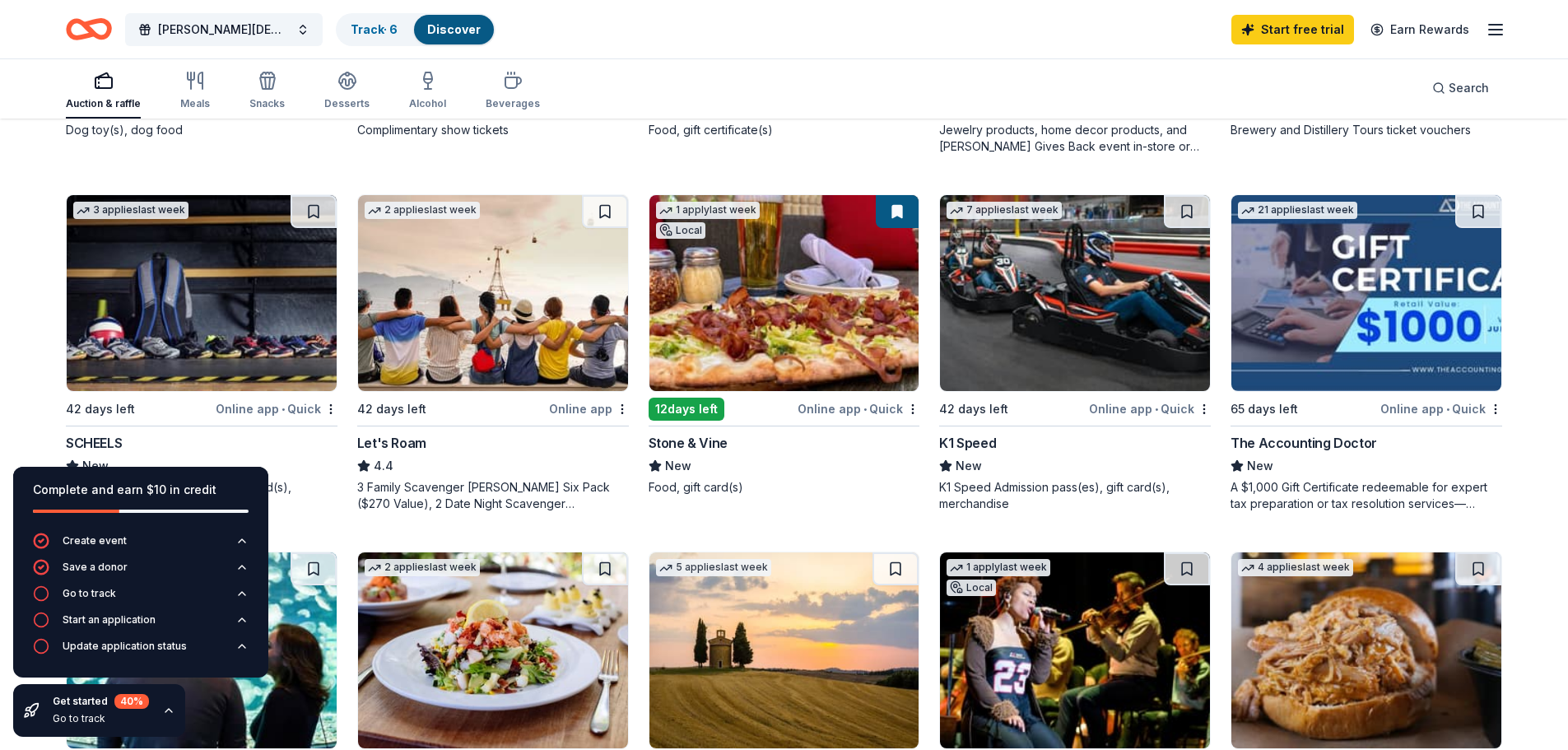
scroll to position [905, 0]
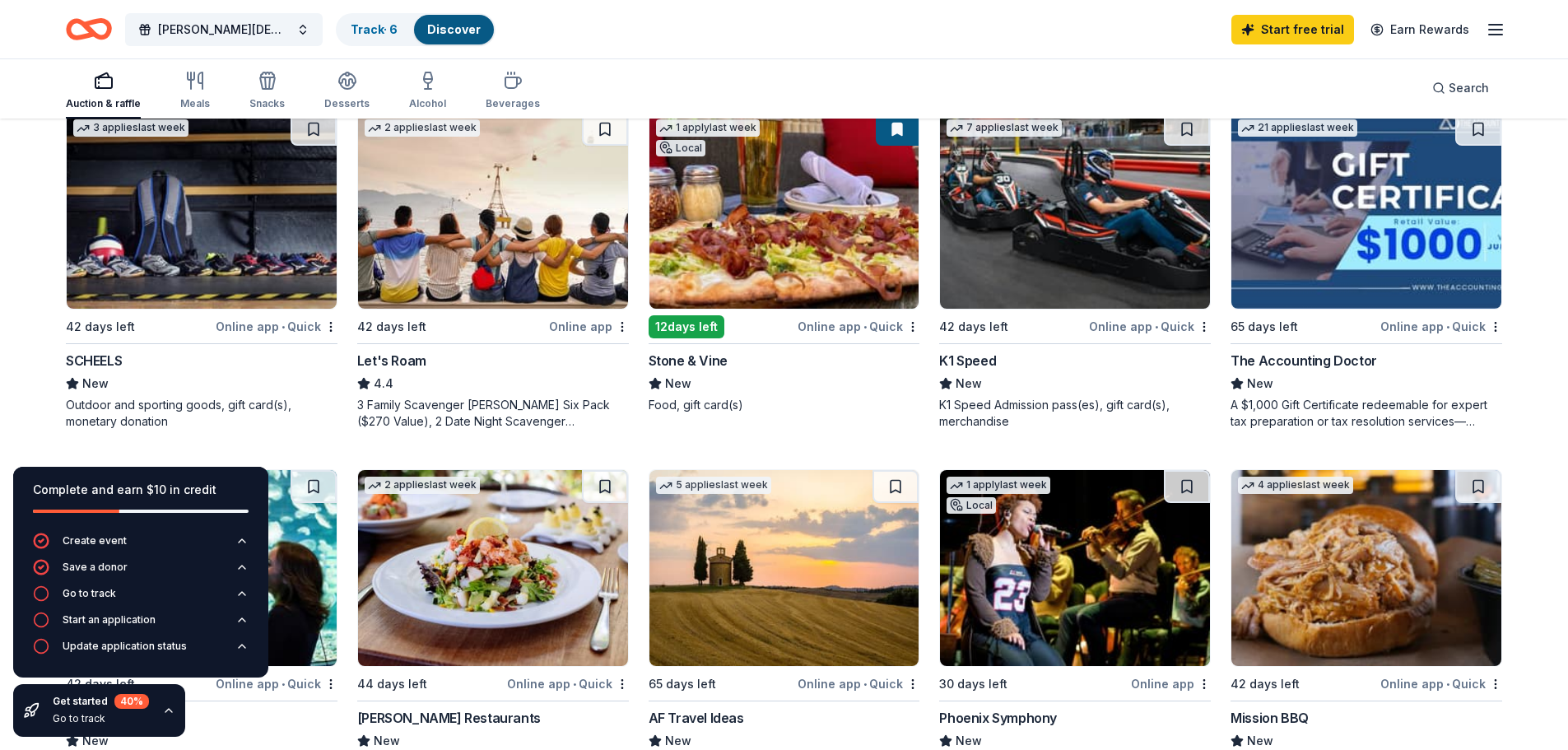
click at [801, 286] on img at bounding box center [784, 210] width 270 height 196
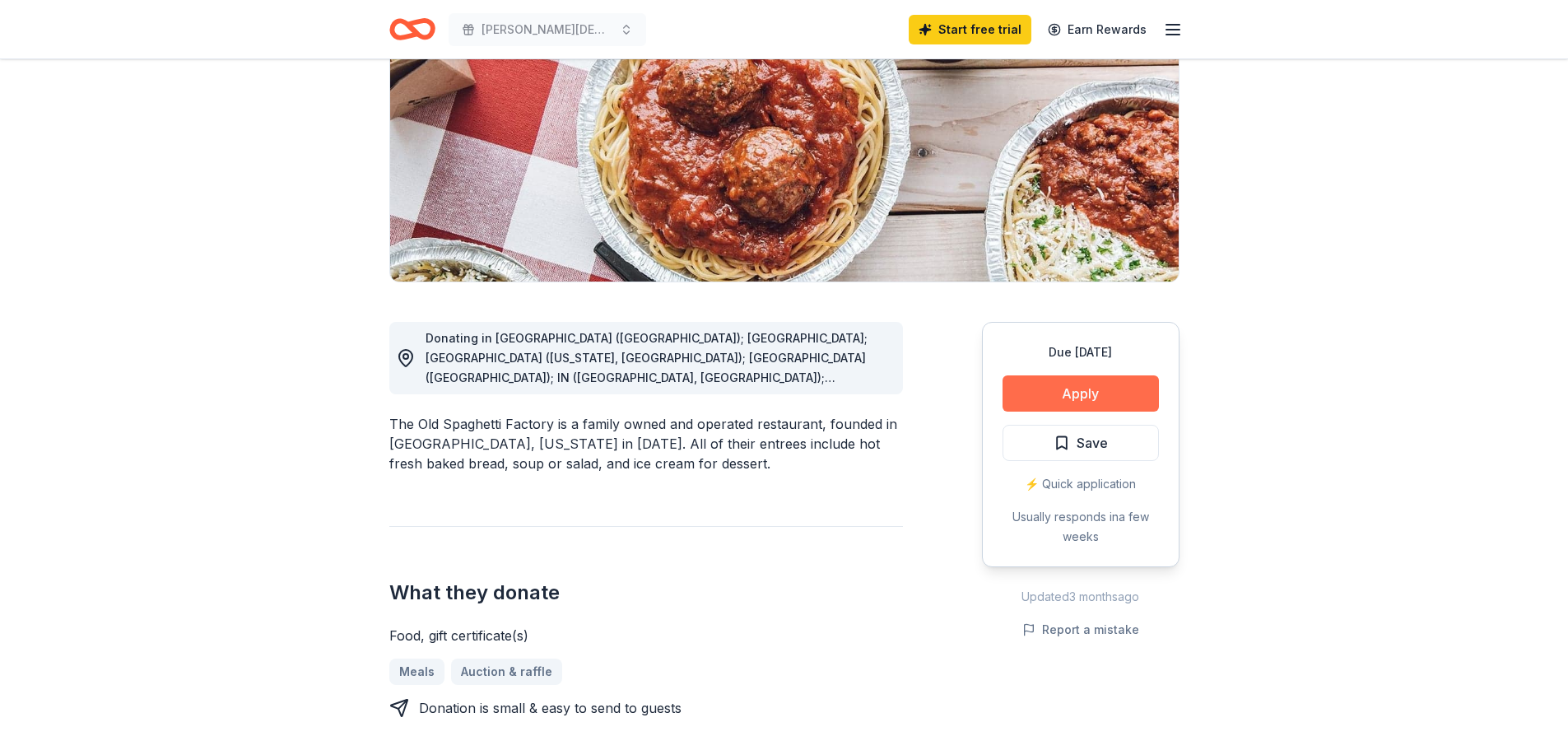
scroll to position [247, 0]
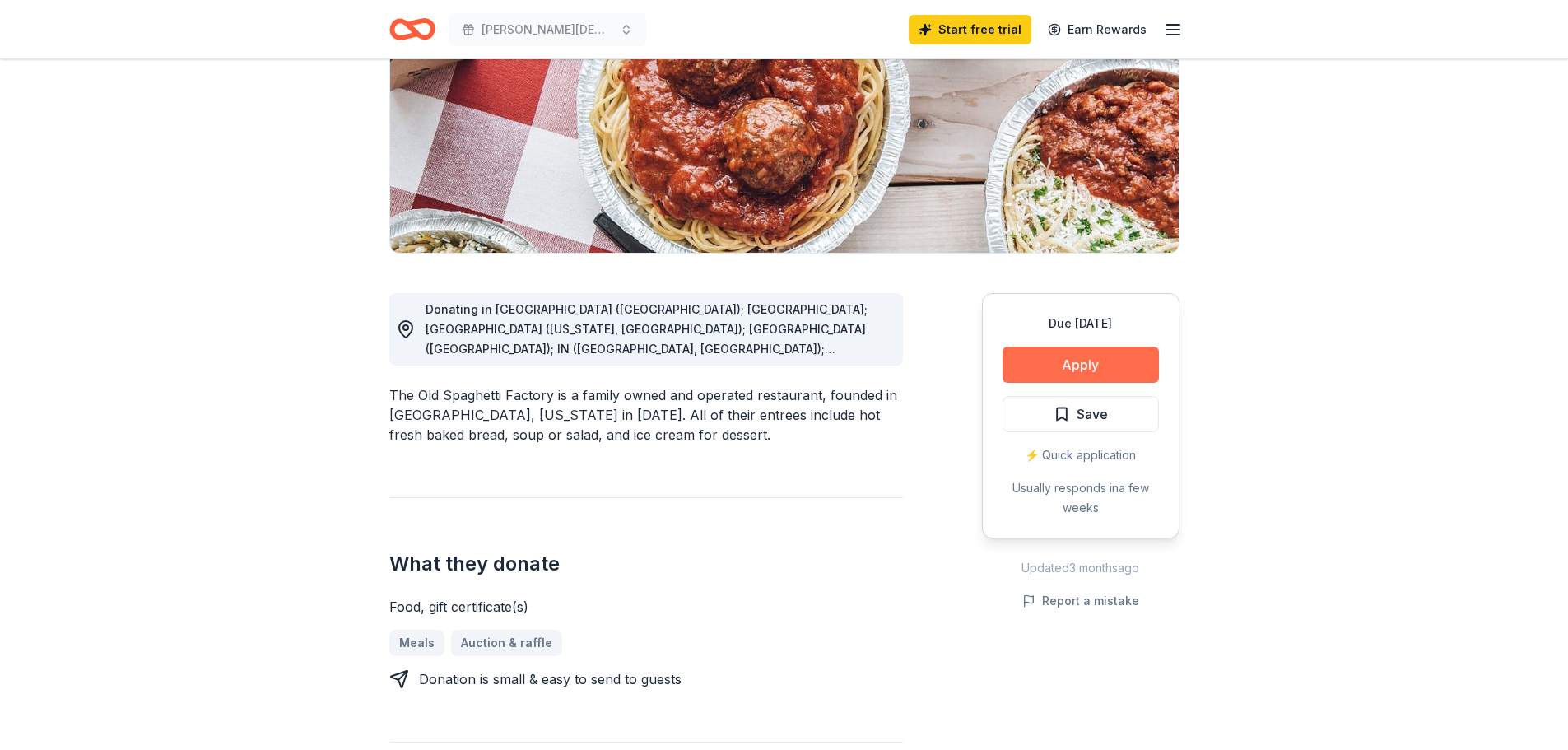
click at [1069, 361] on button "Apply" at bounding box center [1081, 365] width 156 height 36
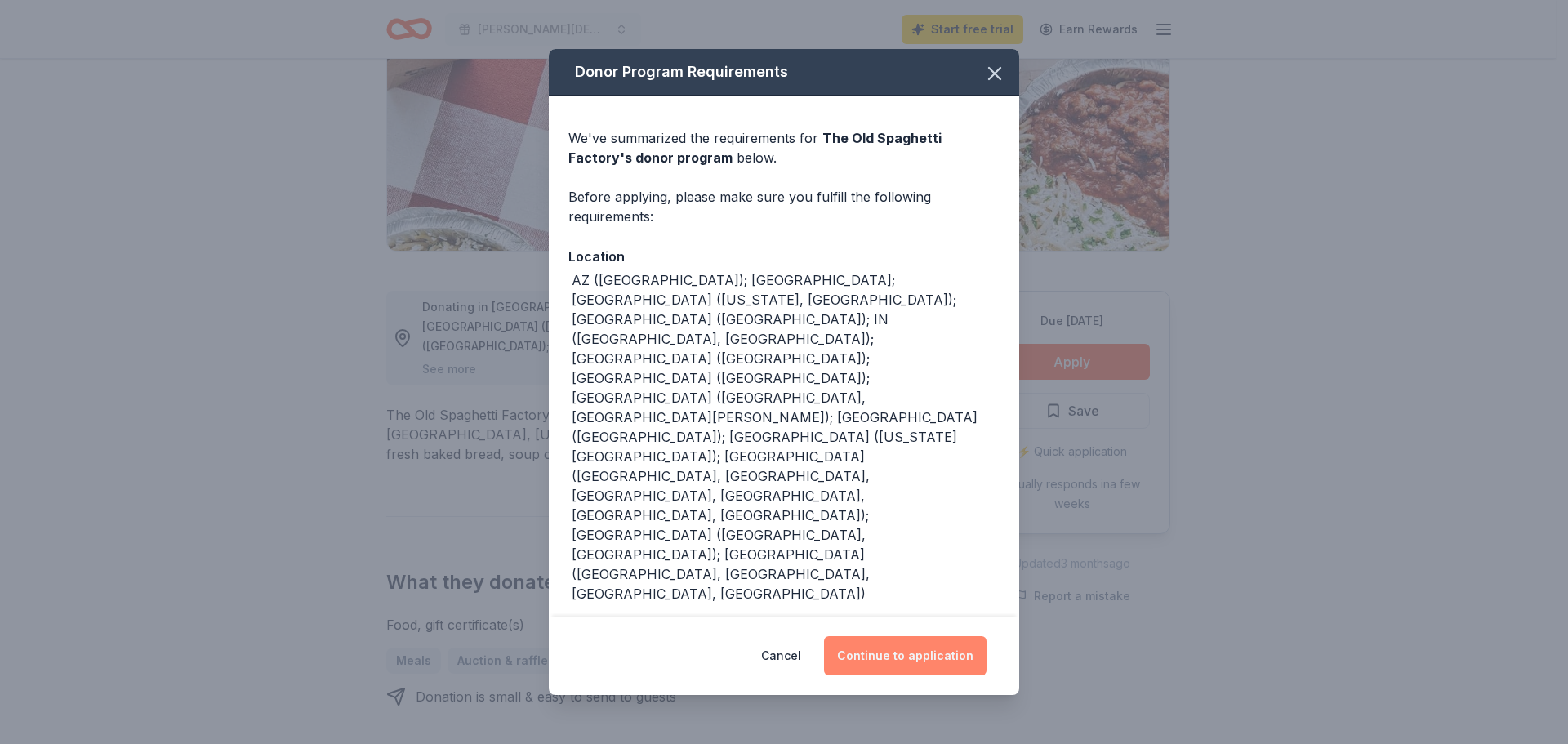
click at [944, 636] on button "Continue to application" at bounding box center [905, 656] width 162 height 40
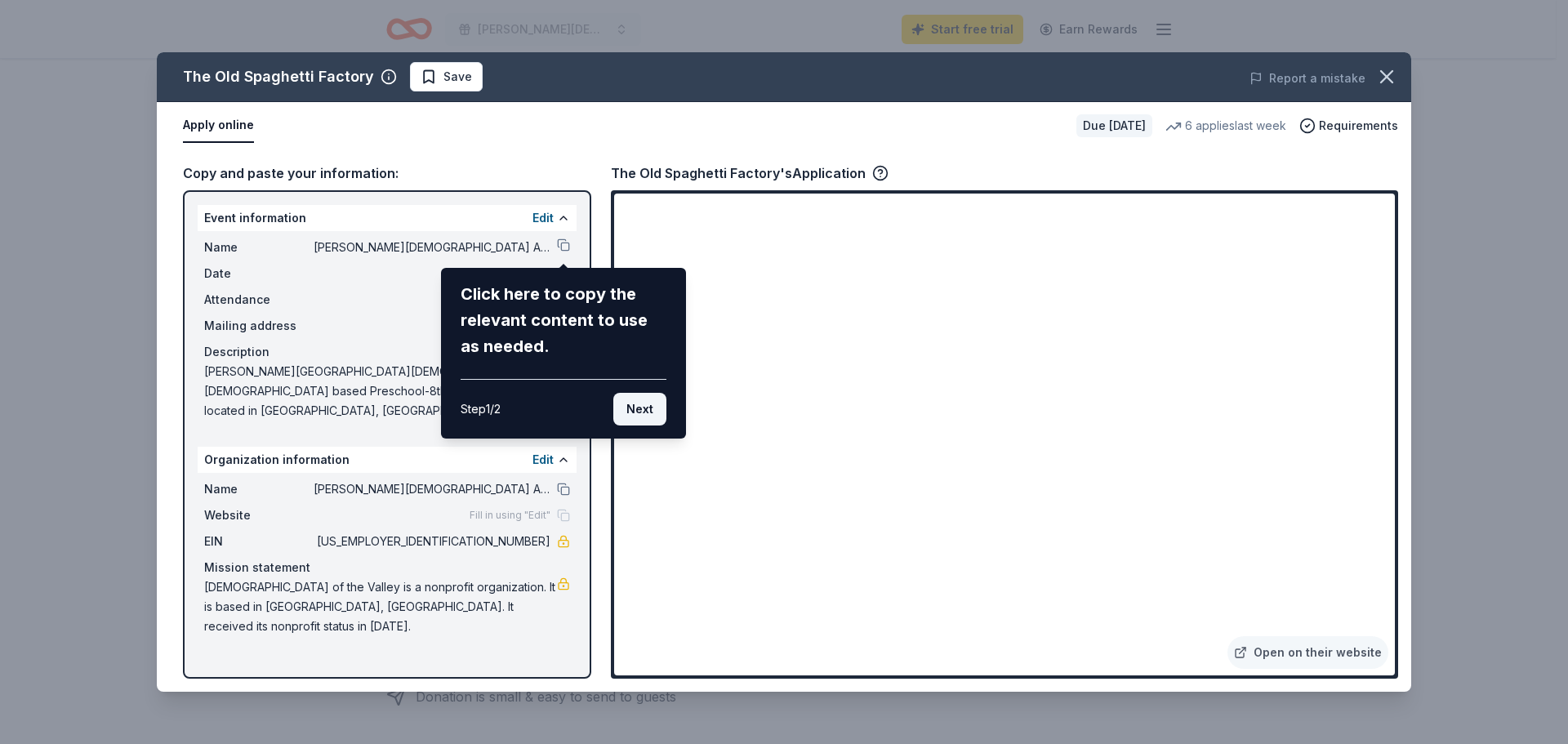
click at [643, 419] on button "Next" at bounding box center [639, 409] width 53 height 33
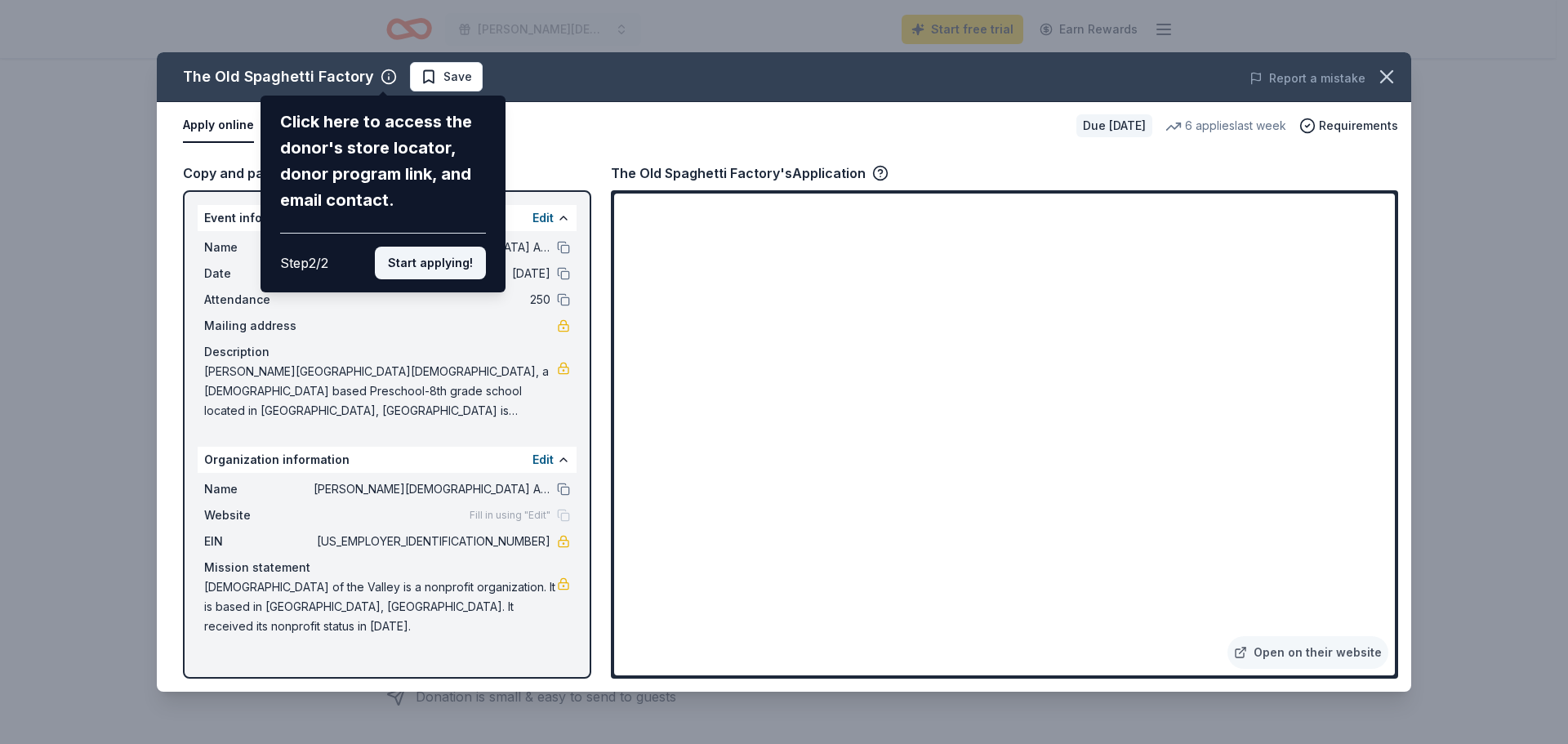
click at [477, 260] on button "Start applying!" at bounding box center [431, 262] width 111 height 33
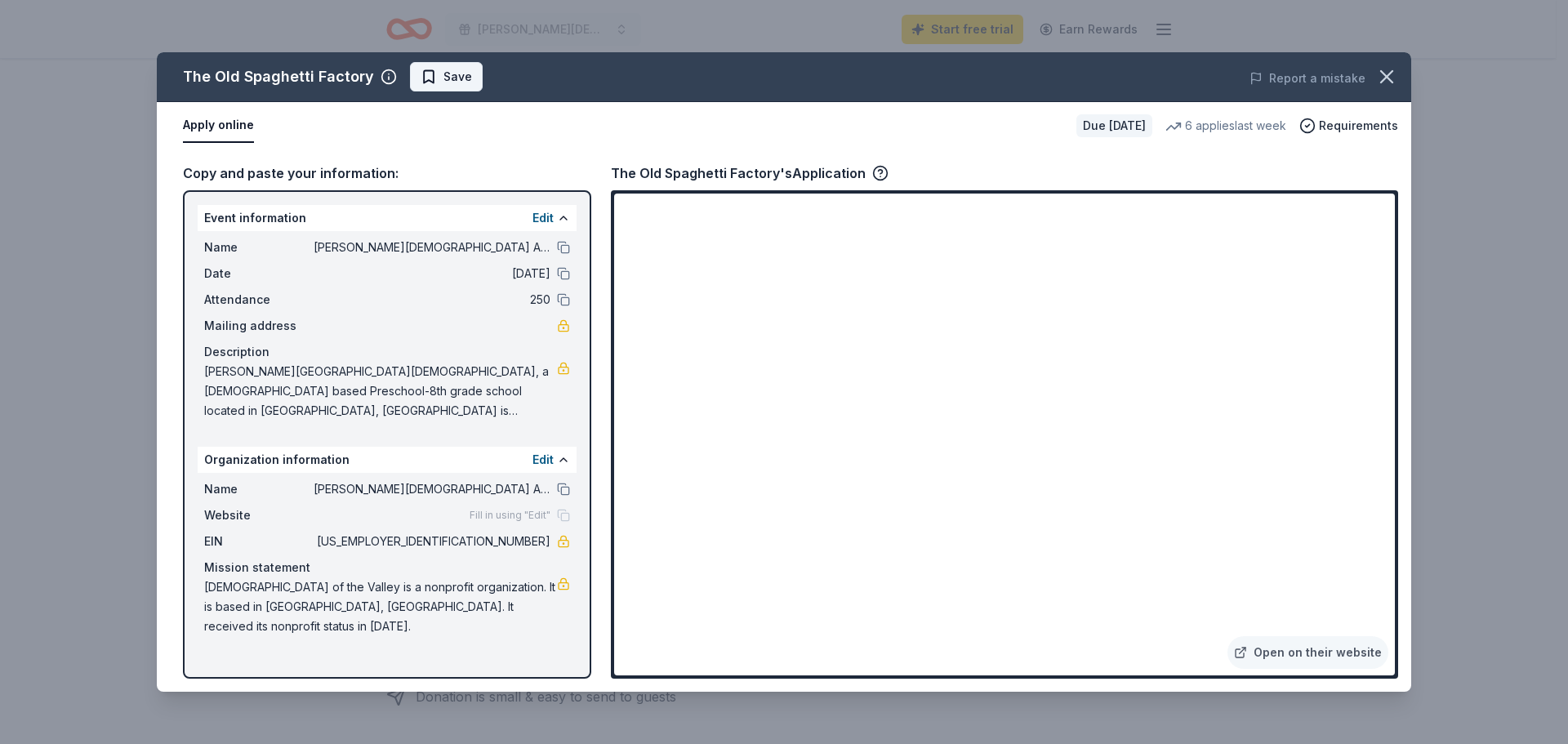
click at [447, 74] on span "Save" at bounding box center [458, 76] width 28 height 20
click at [1388, 72] on icon "button" at bounding box center [1387, 76] width 23 height 23
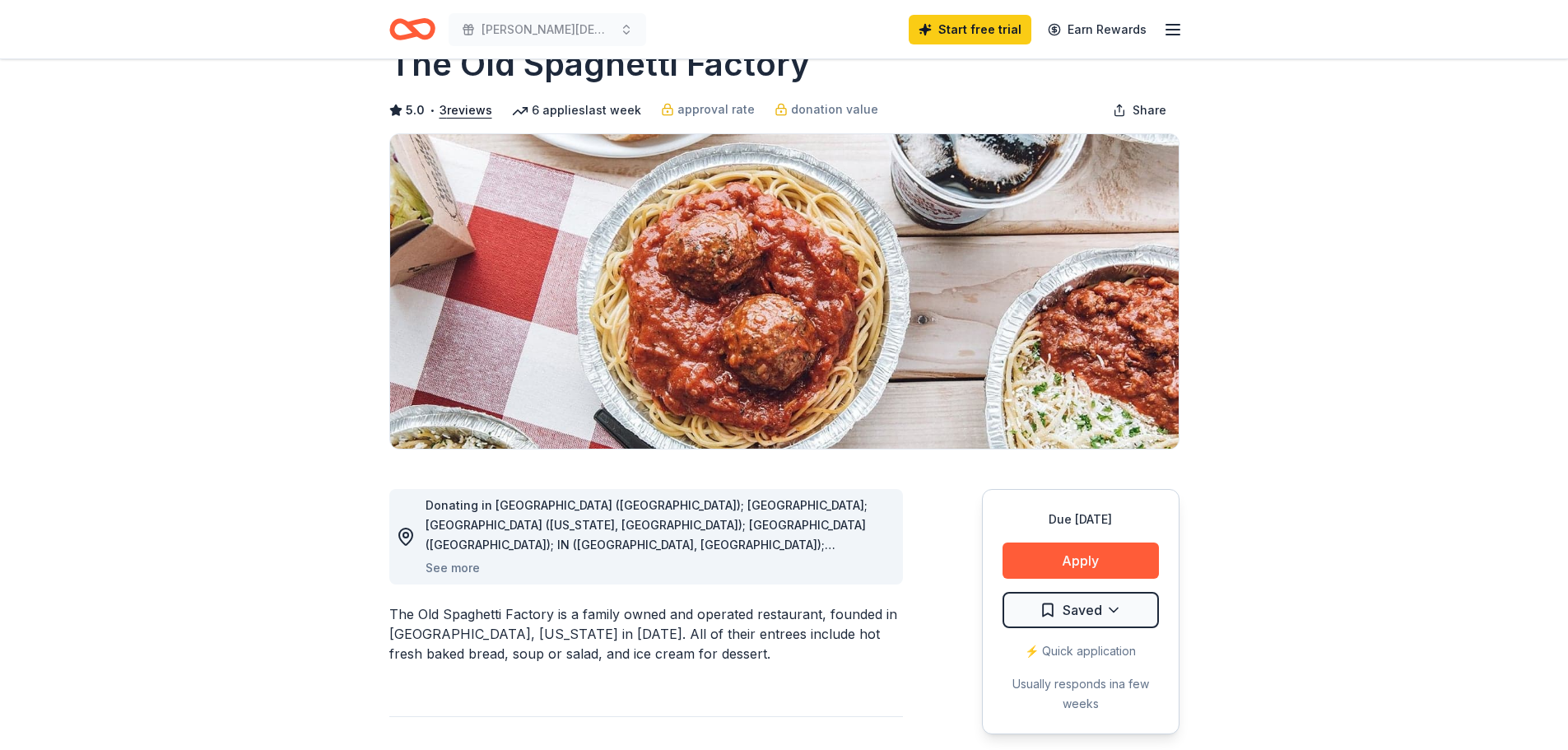
scroll to position [0, 0]
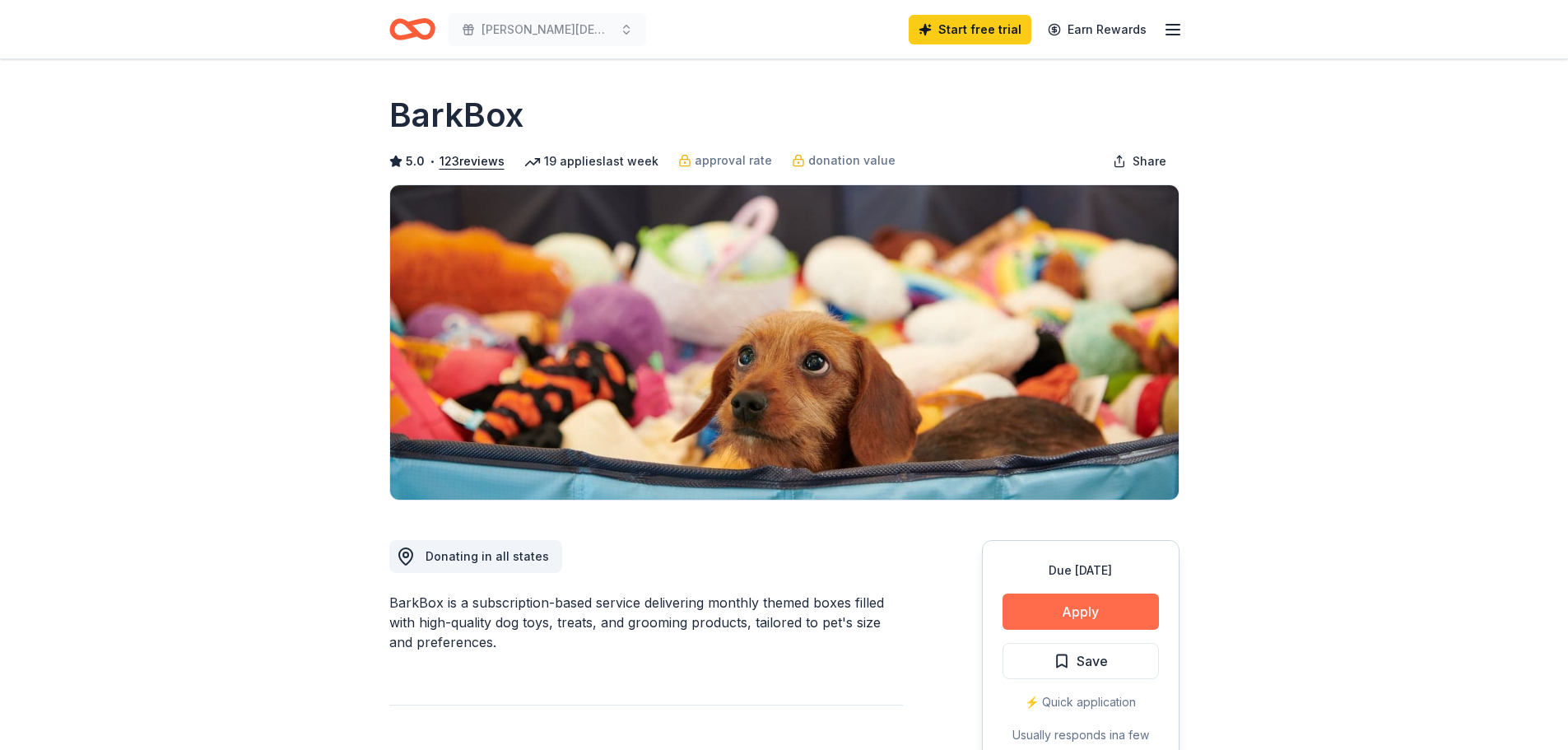
click at [1072, 609] on button "Apply" at bounding box center [1081, 611] width 156 height 36
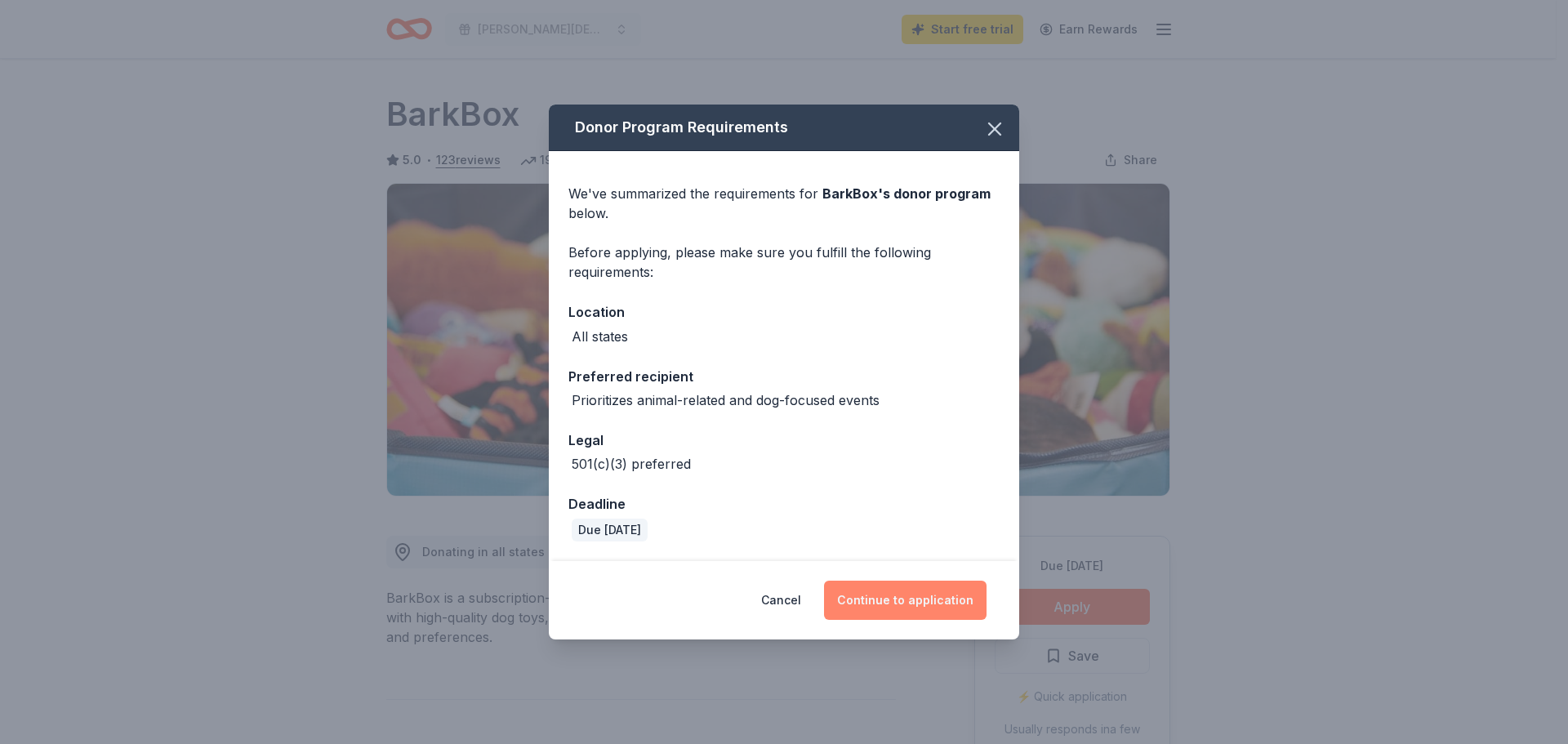
click at [900, 594] on button "Continue to application" at bounding box center [905, 600] width 162 height 40
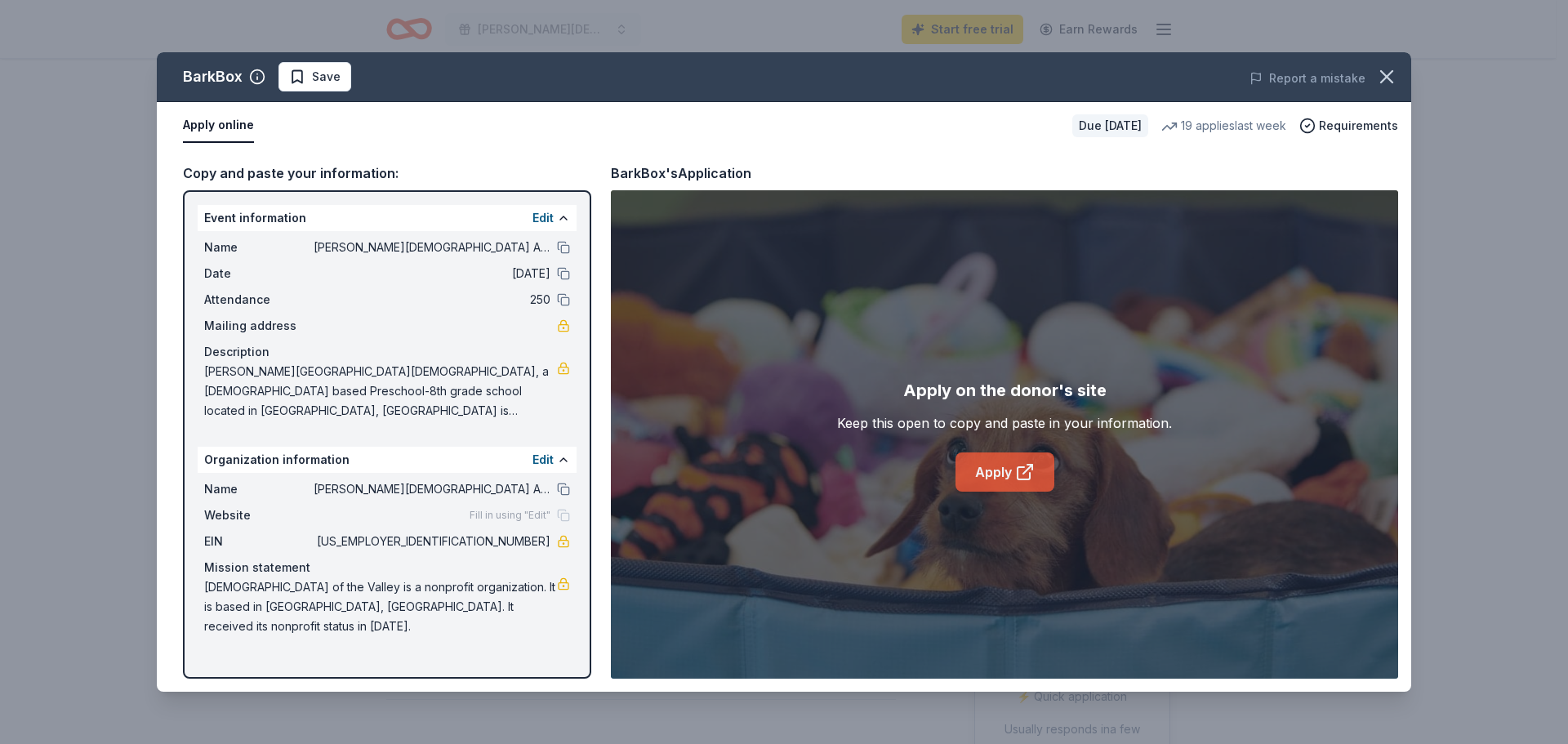
click at [1007, 473] on link "Apply" at bounding box center [1005, 472] width 99 height 40
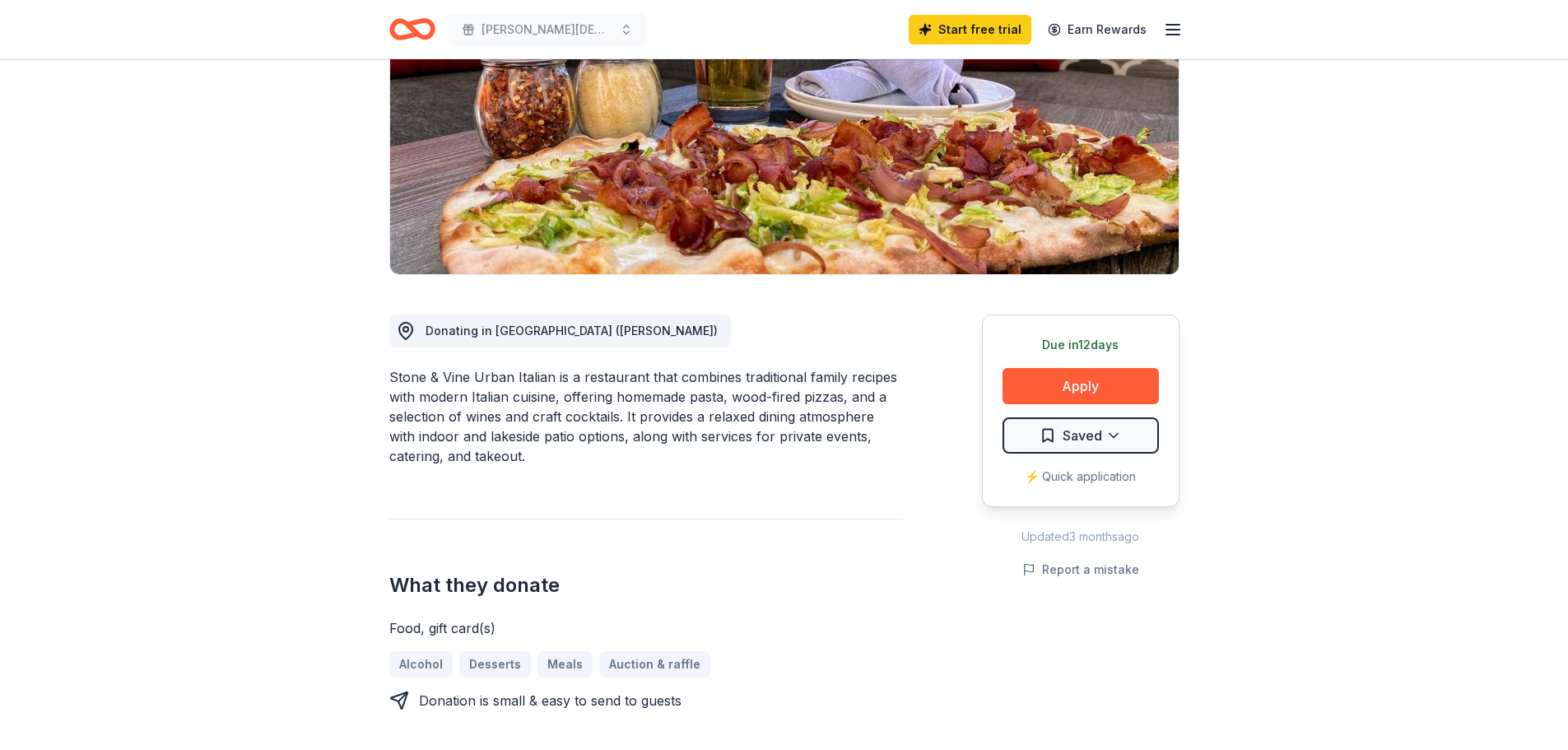
scroll to position [247, 0]
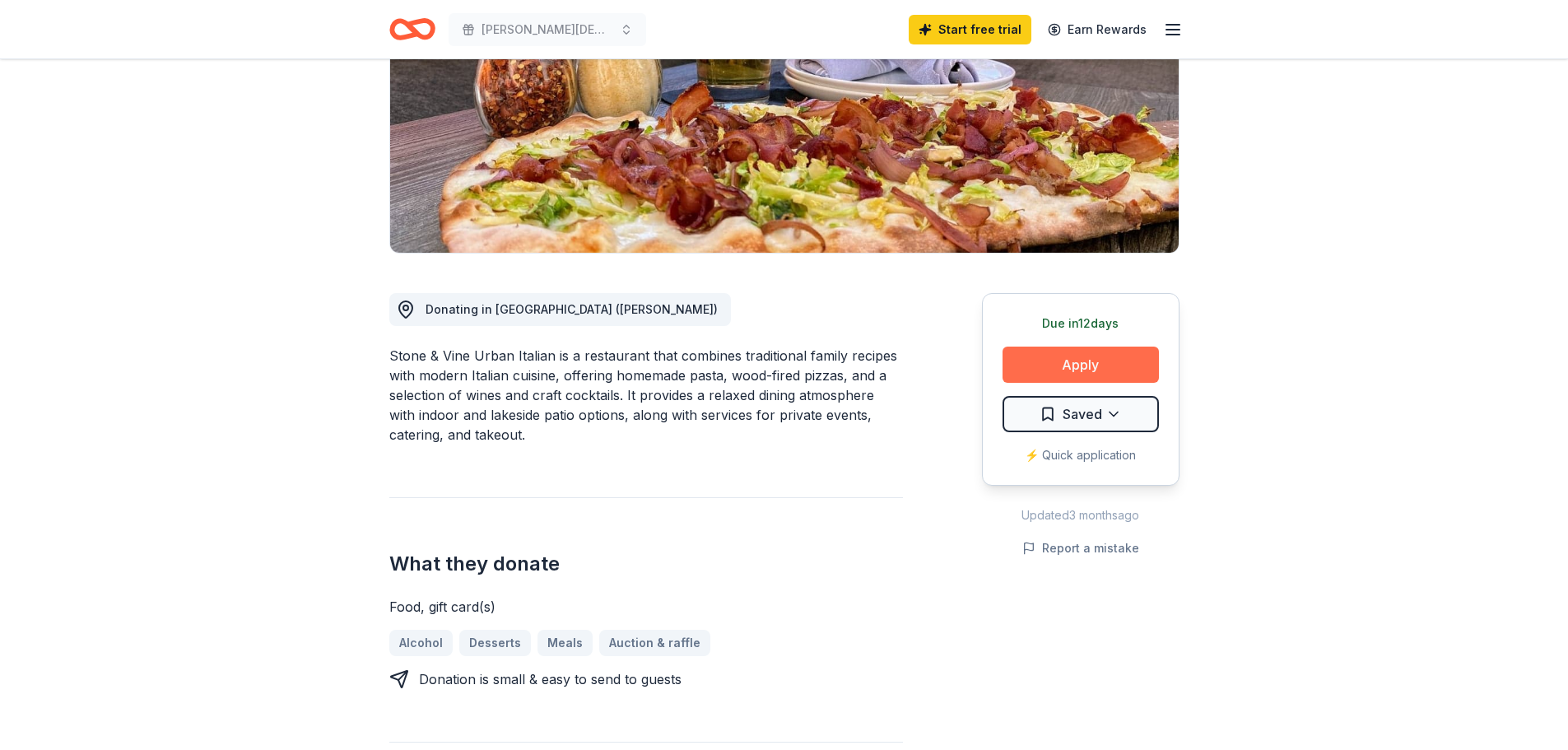
click at [1088, 353] on button "Apply" at bounding box center [1081, 365] width 156 height 36
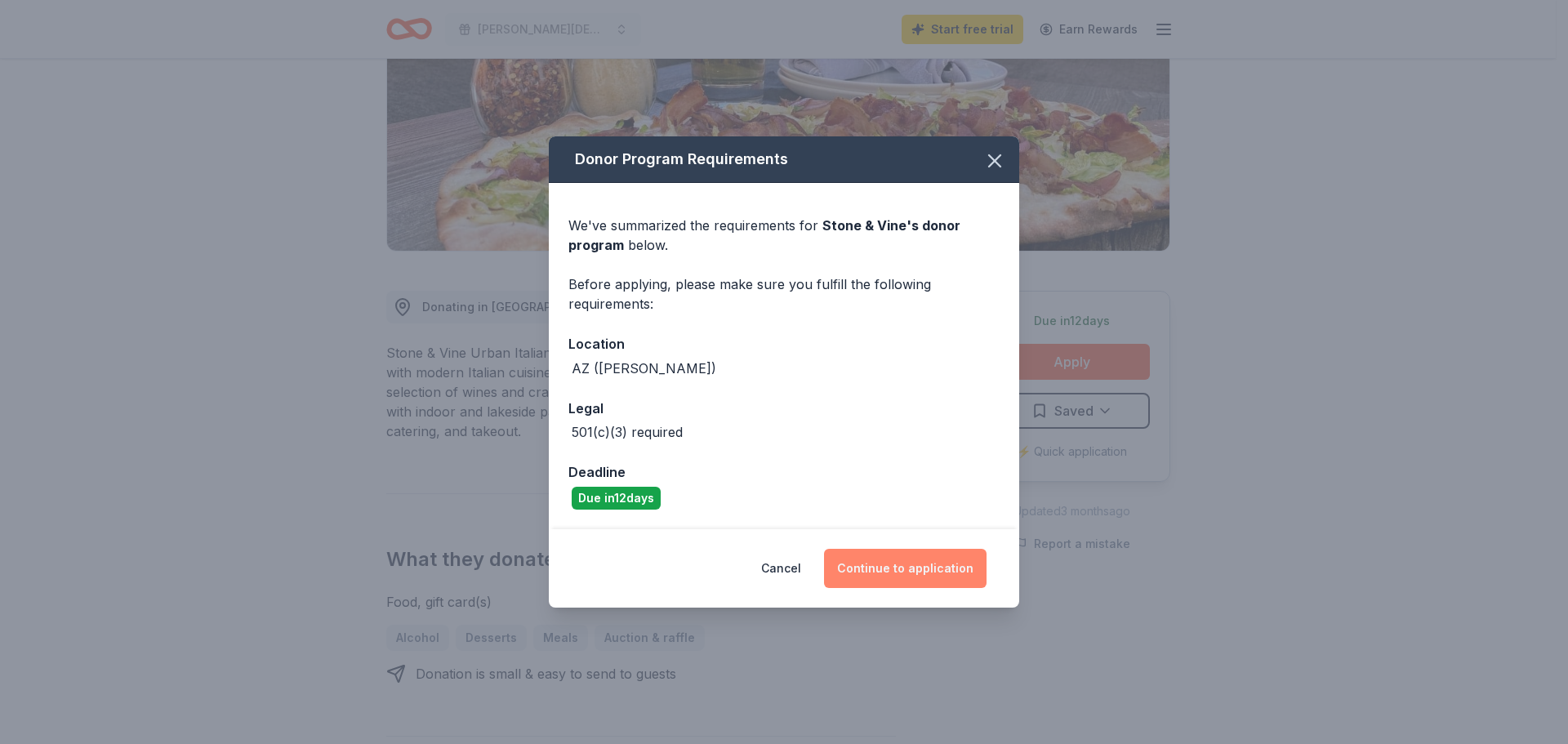
click at [927, 568] on button "Continue to application" at bounding box center [905, 568] width 162 height 40
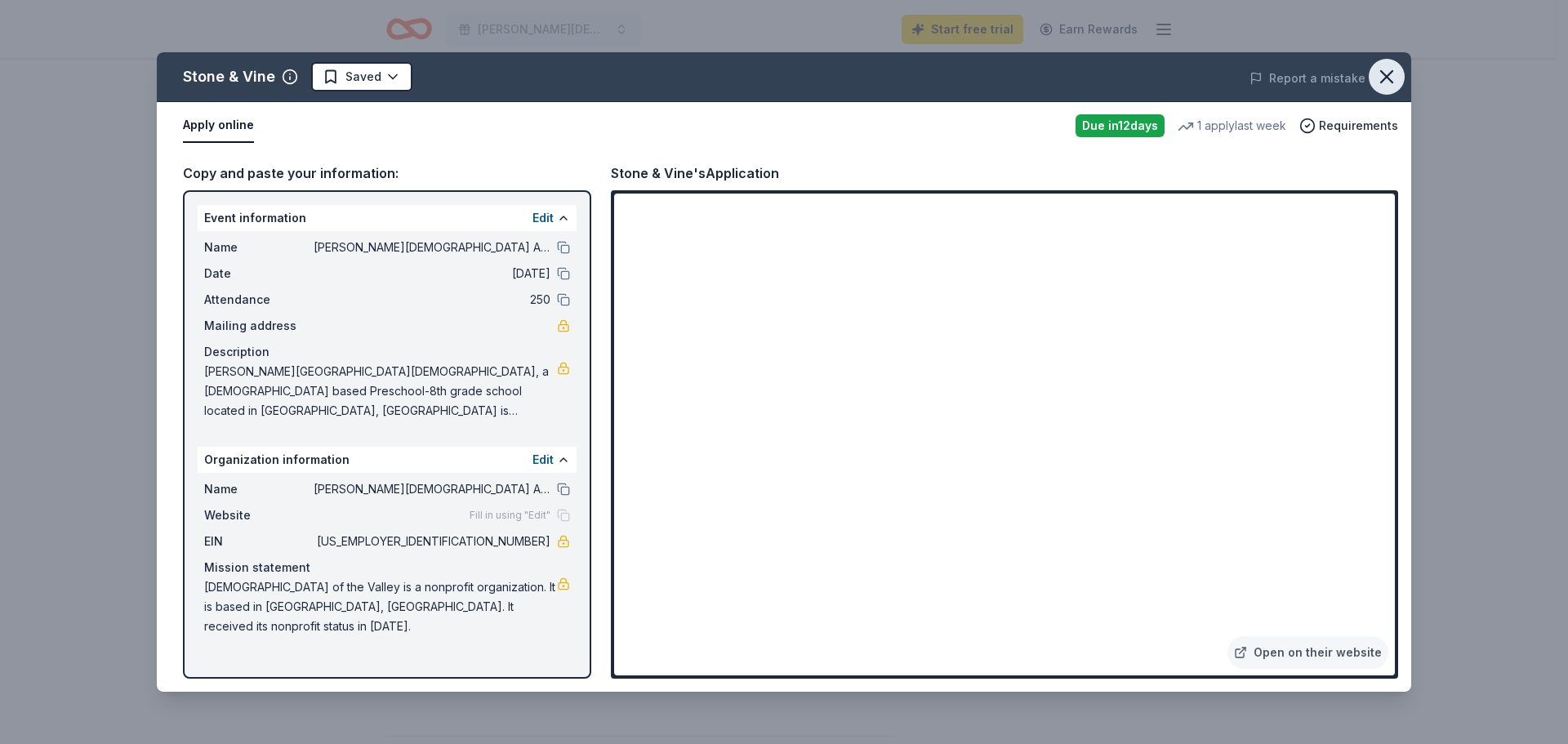
click at [1390, 76] on icon "button" at bounding box center [1387, 76] width 23 height 23
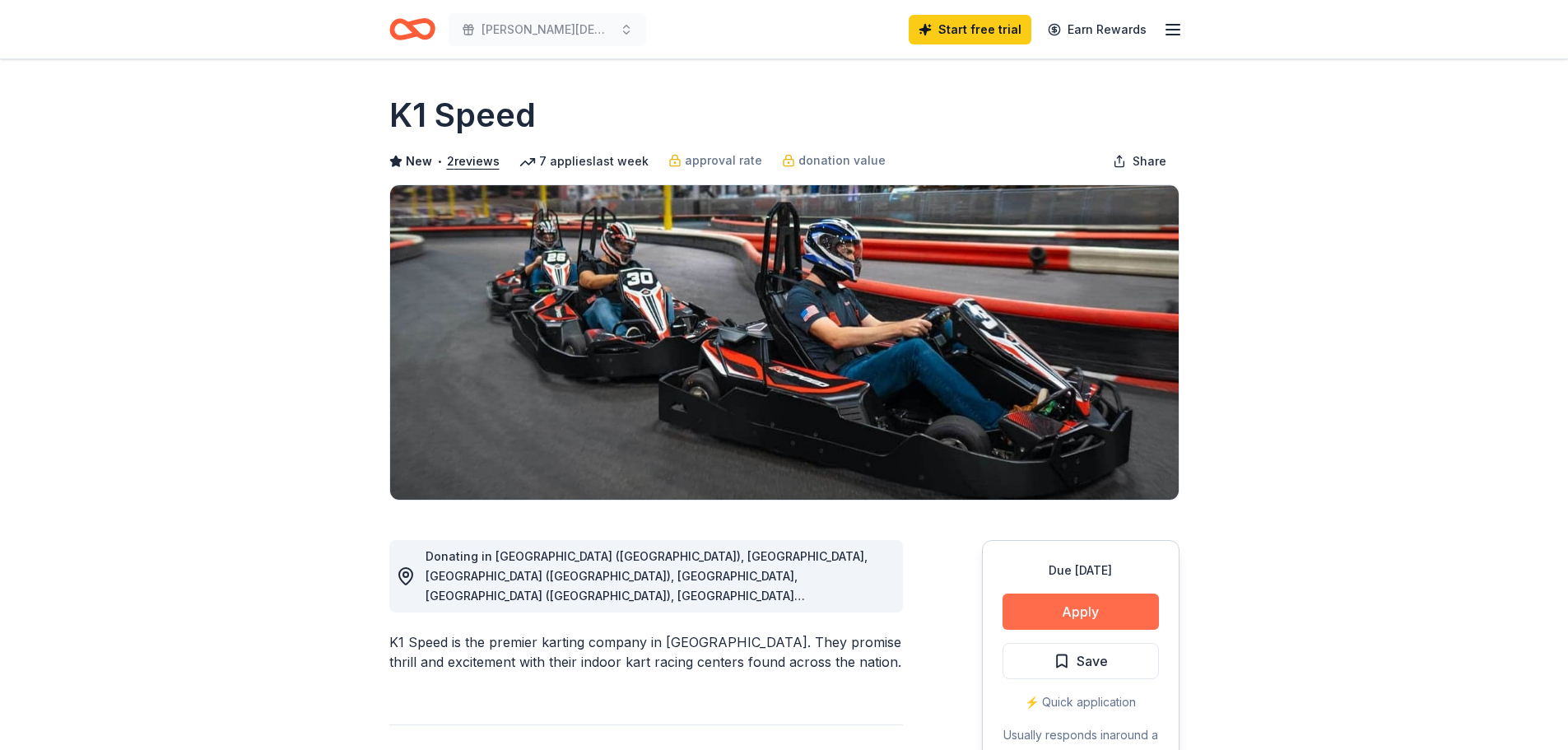
click at [1081, 603] on button "Apply" at bounding box center [1081, 611] width 156 height 36
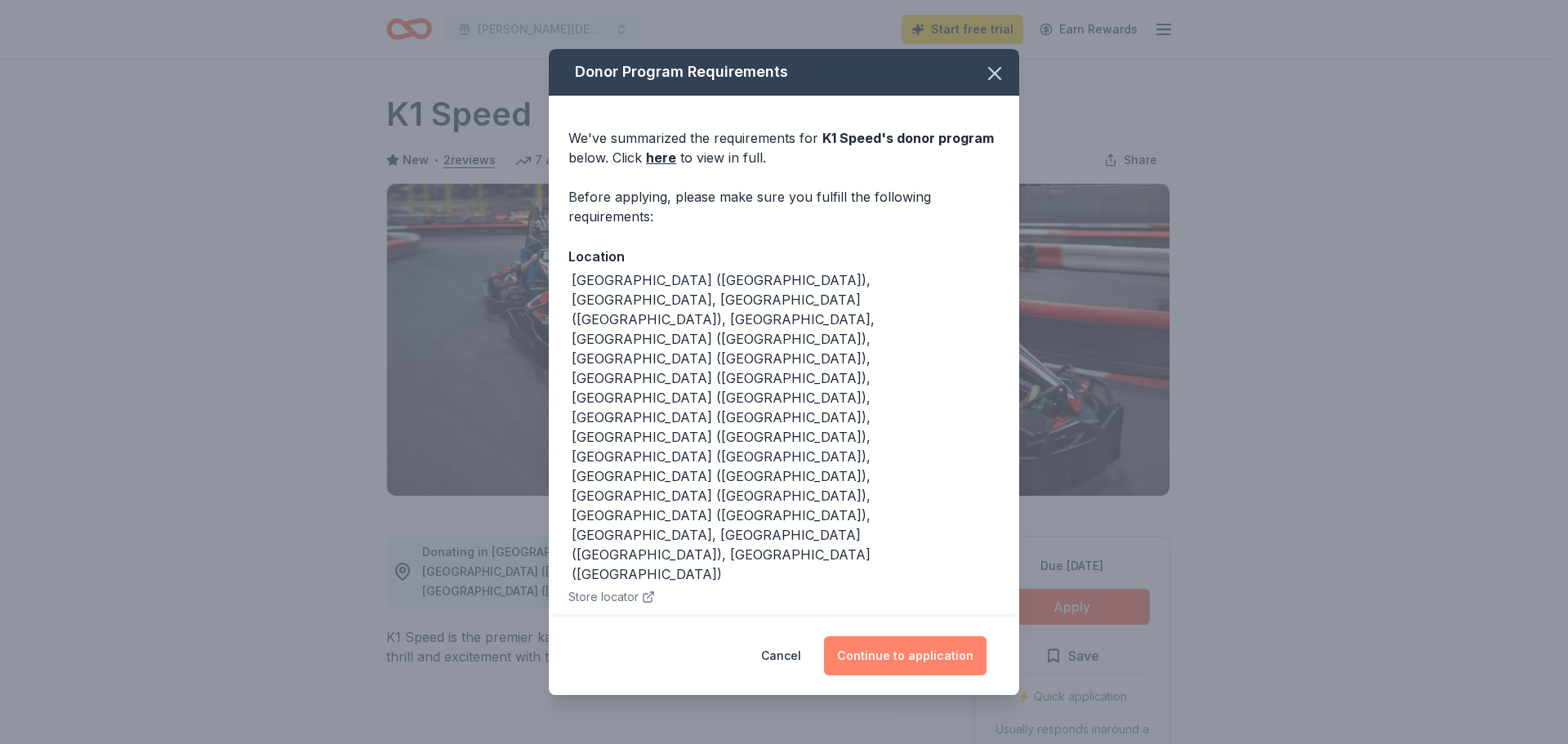
click at [916, 636] on button "Continue to application" at bounding box center [905, 656] width 162 height 40
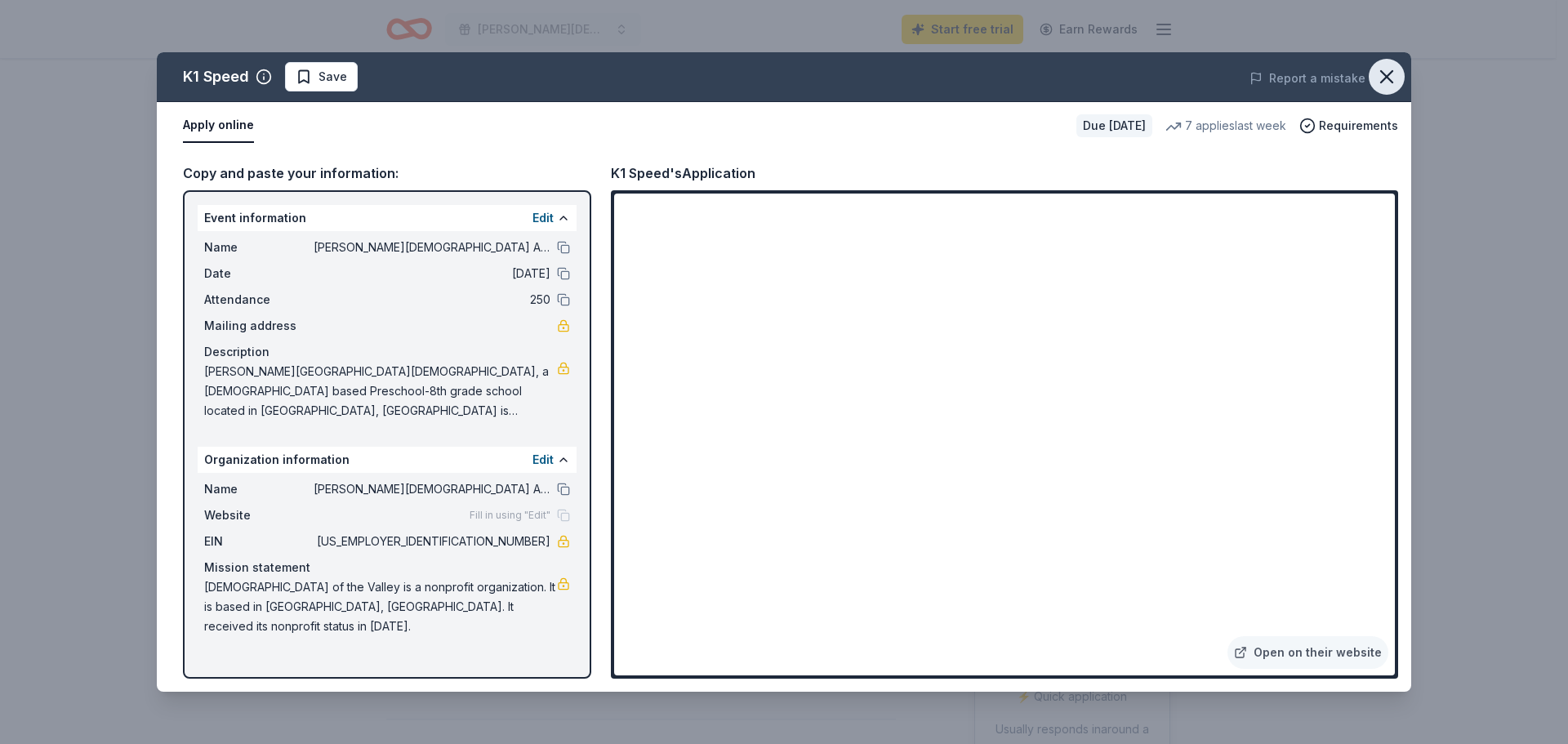
click at [1392, 70] on icon "button" at bounding box center [1387, 76] width 23 height 23
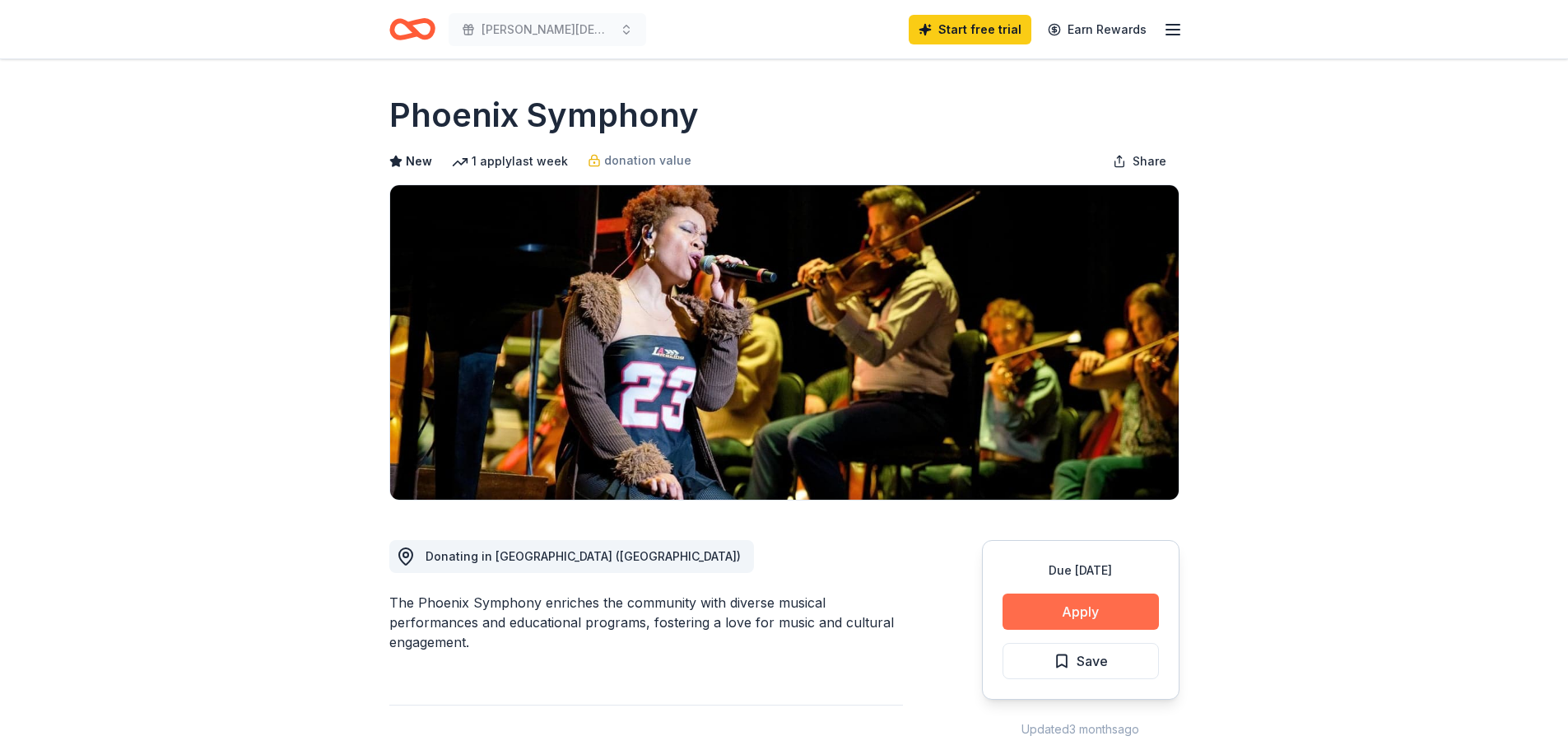
click at [1082, 617] on button "Apply" at bounding box center [1081, 611] width 156 height 36
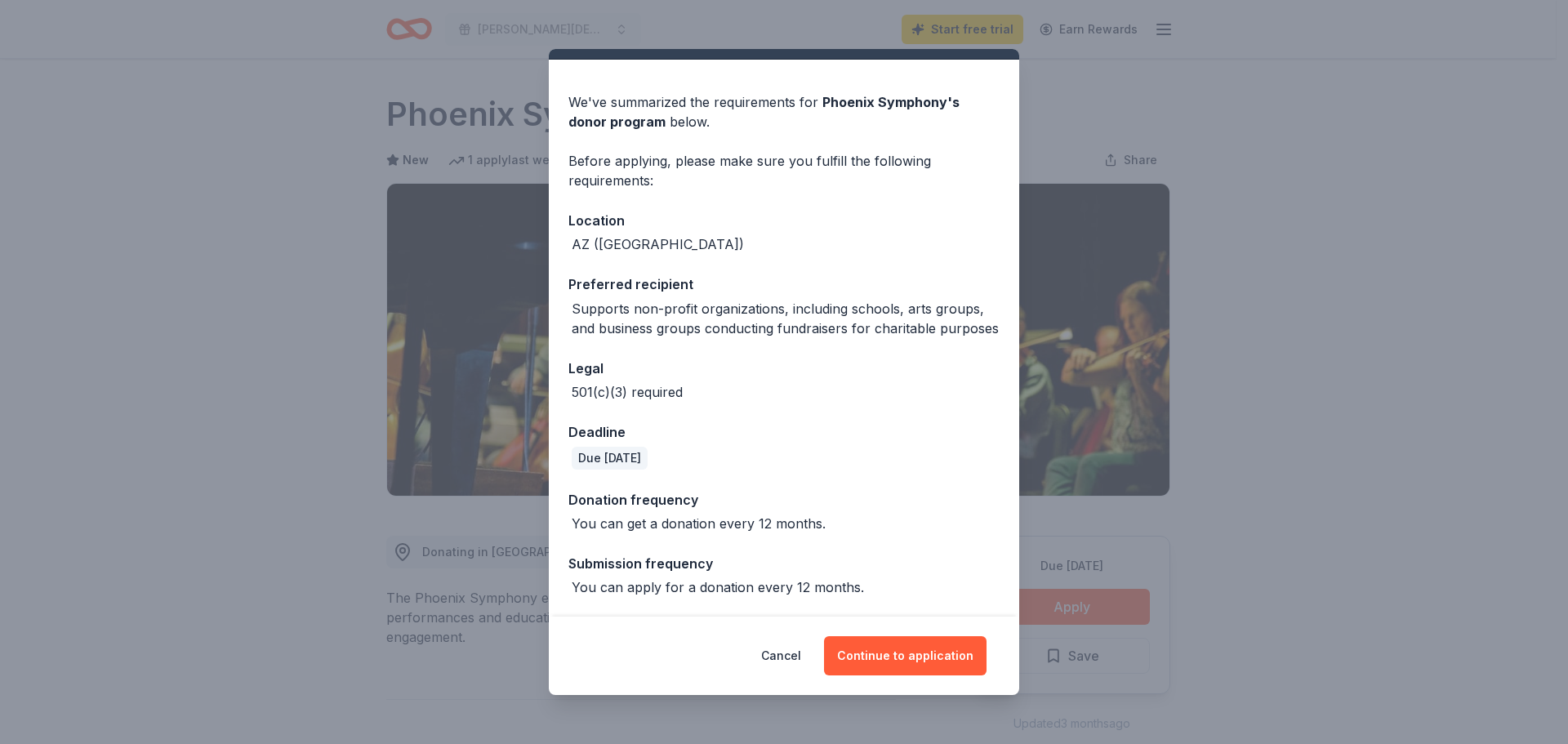
scroll to position [56, 0]
click at [896, 665] on button "Continue to application" at bounding box center [905, 656] width 162 height 40
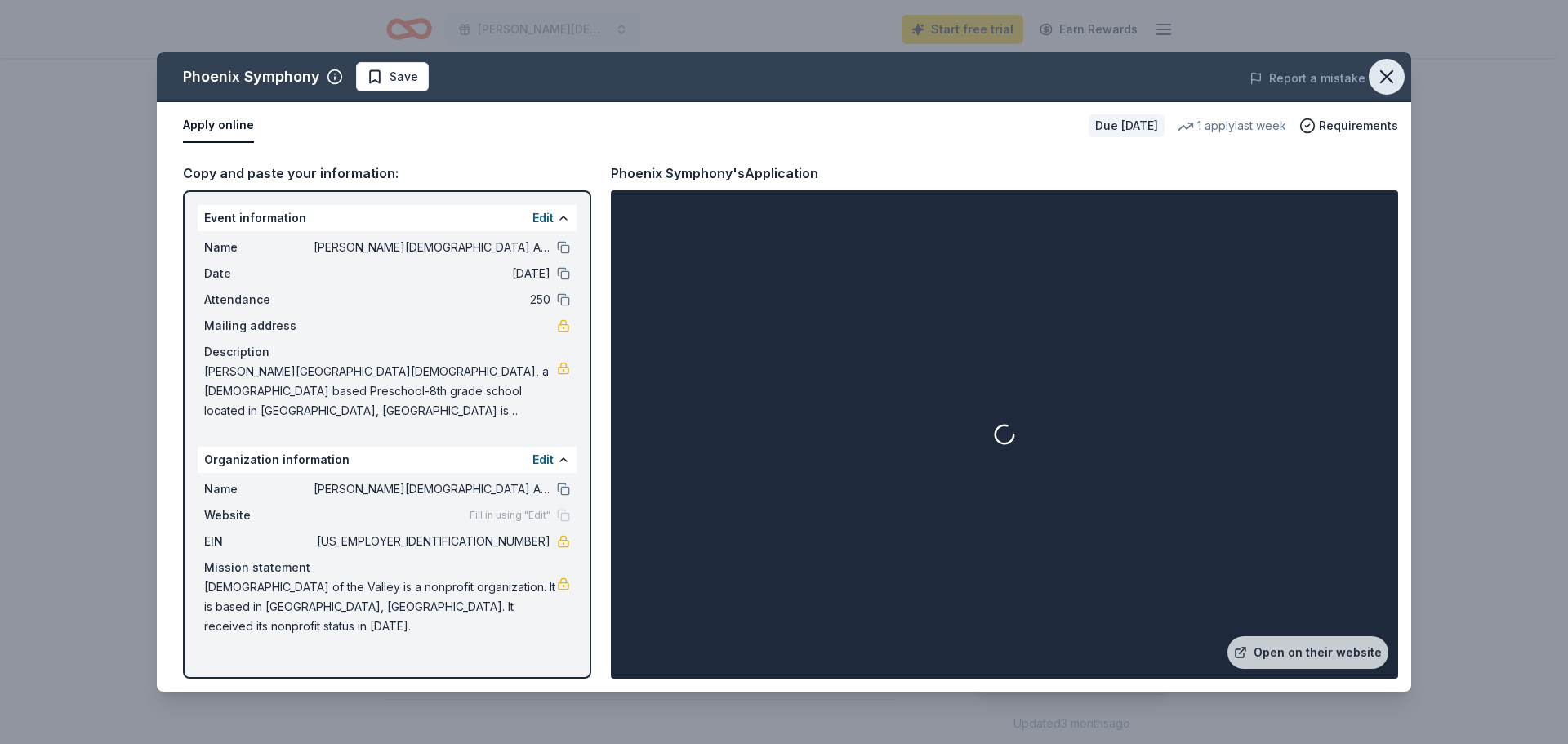
click at [1396, 74] on icon "button" at bounding box center [1387, 76] width 23 height 23
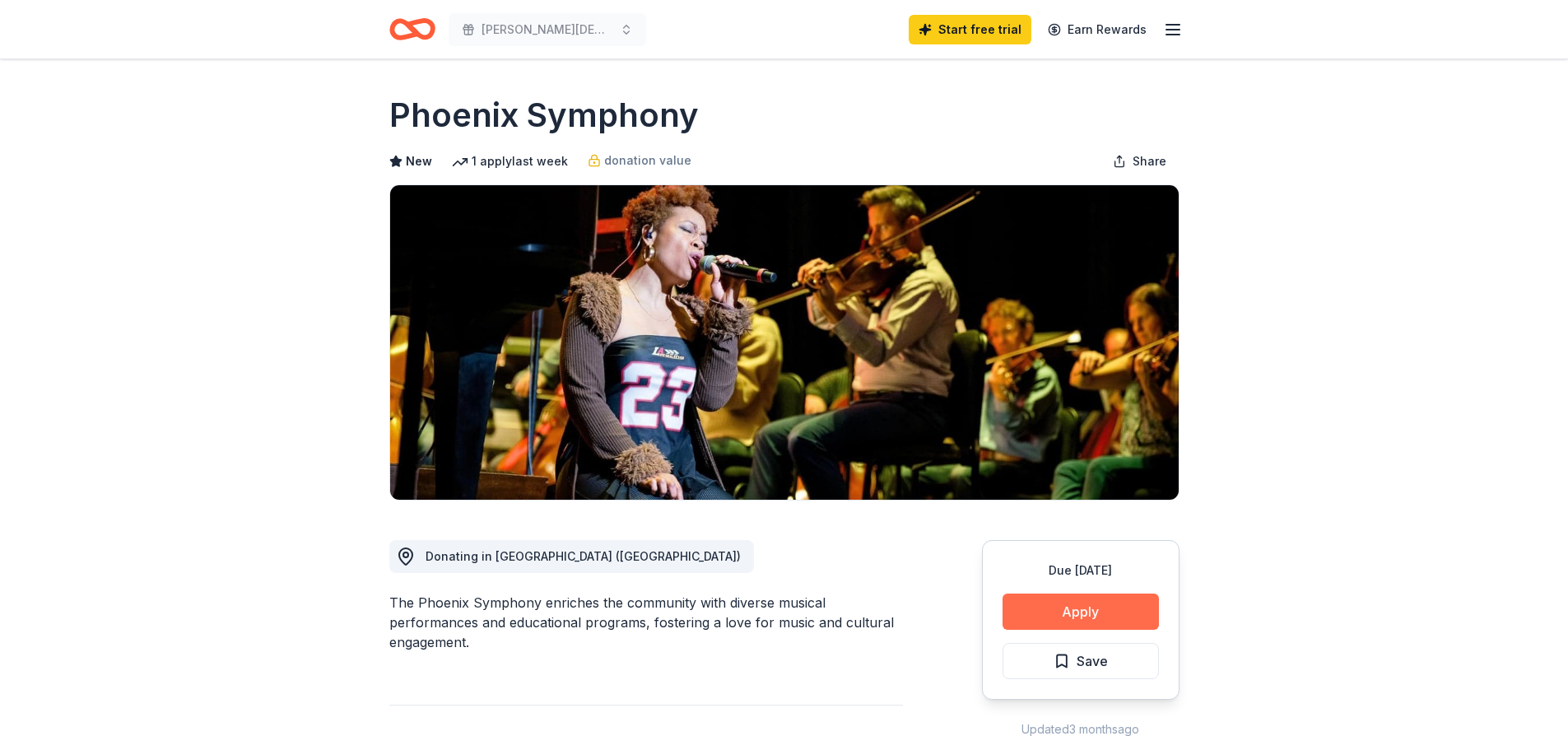
click at [1099, 617] on button "Apply" at bounding box center [1081, 611] width 156 height 36
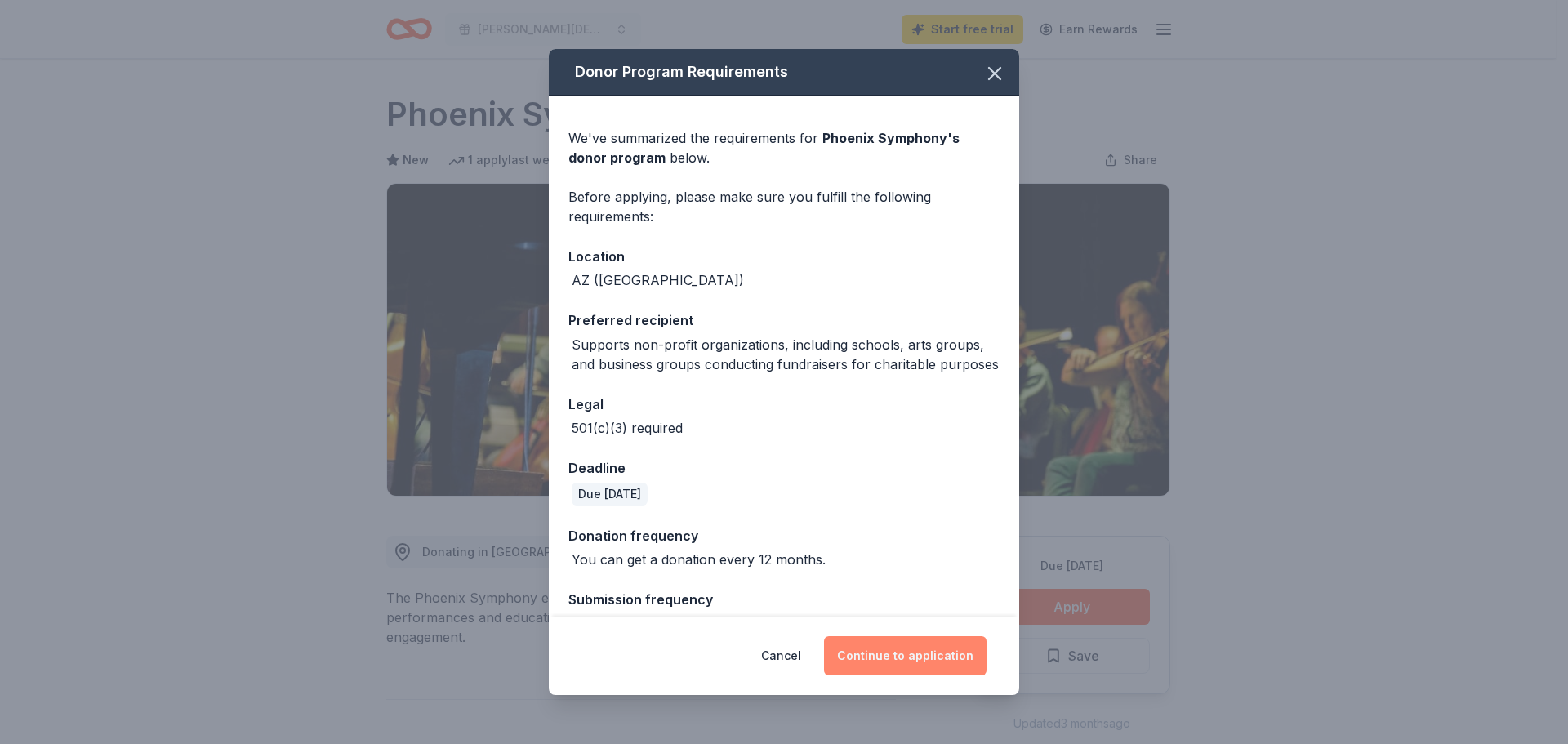
click at [899, 652] on button "Continue to application" at bounding box center [905, 656] width 162 height 40
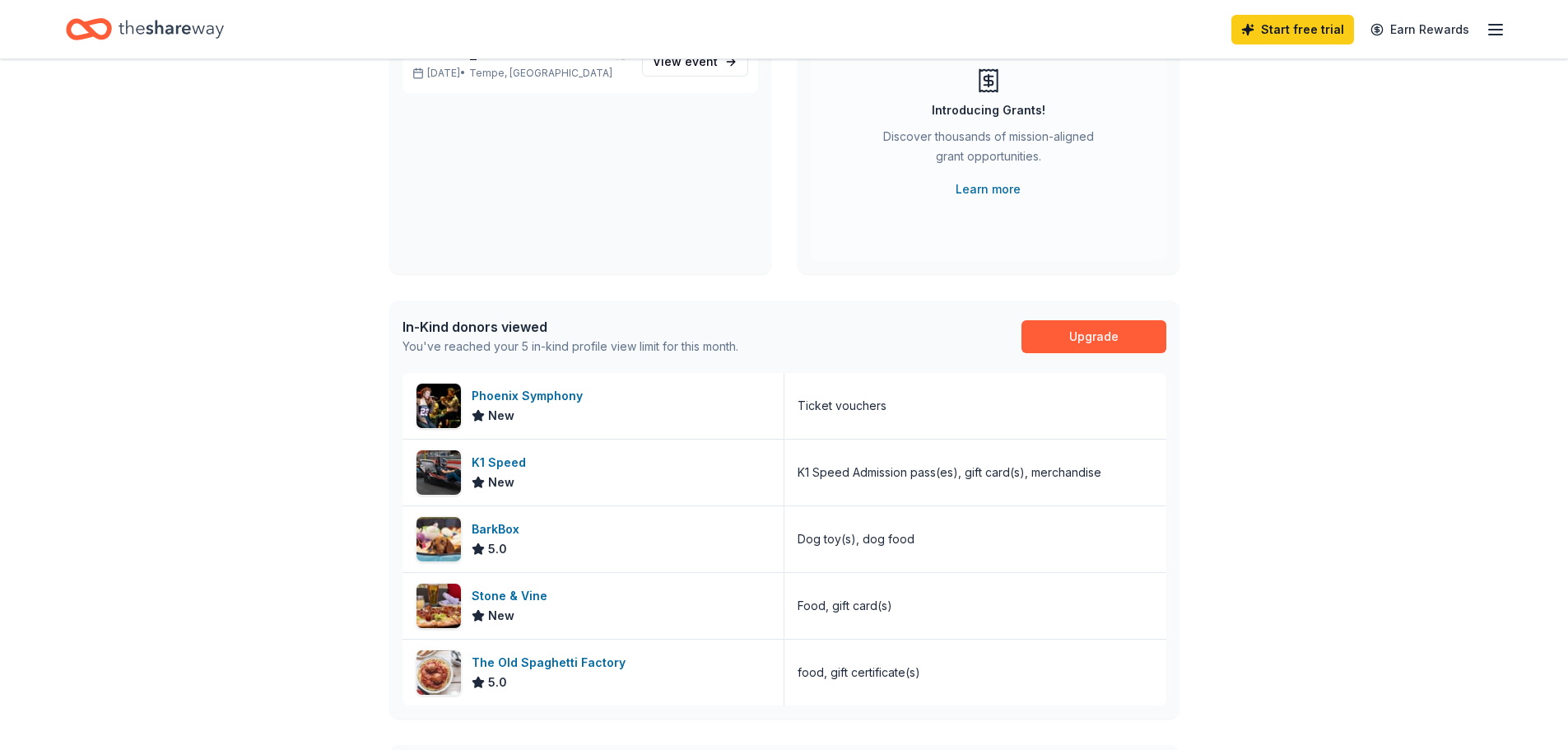
scroll to position [247, 0]
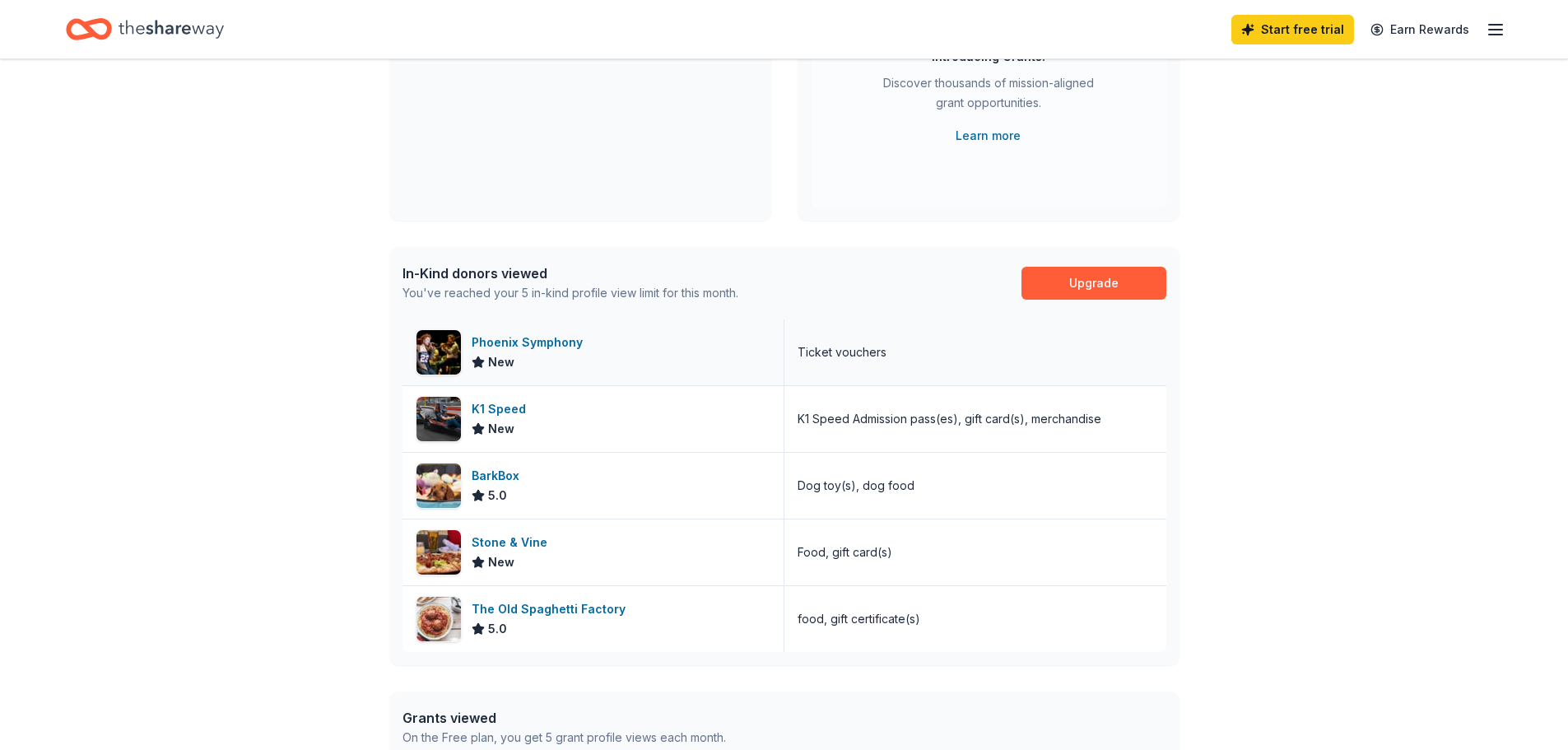
click at [861, 351] on div "Ticket vouchers" at bounding box center [842, 352] width 89 height 20
click at [1074, 285] on link "Upgrade" at bounding box center [1094, 283] width 145 height 33
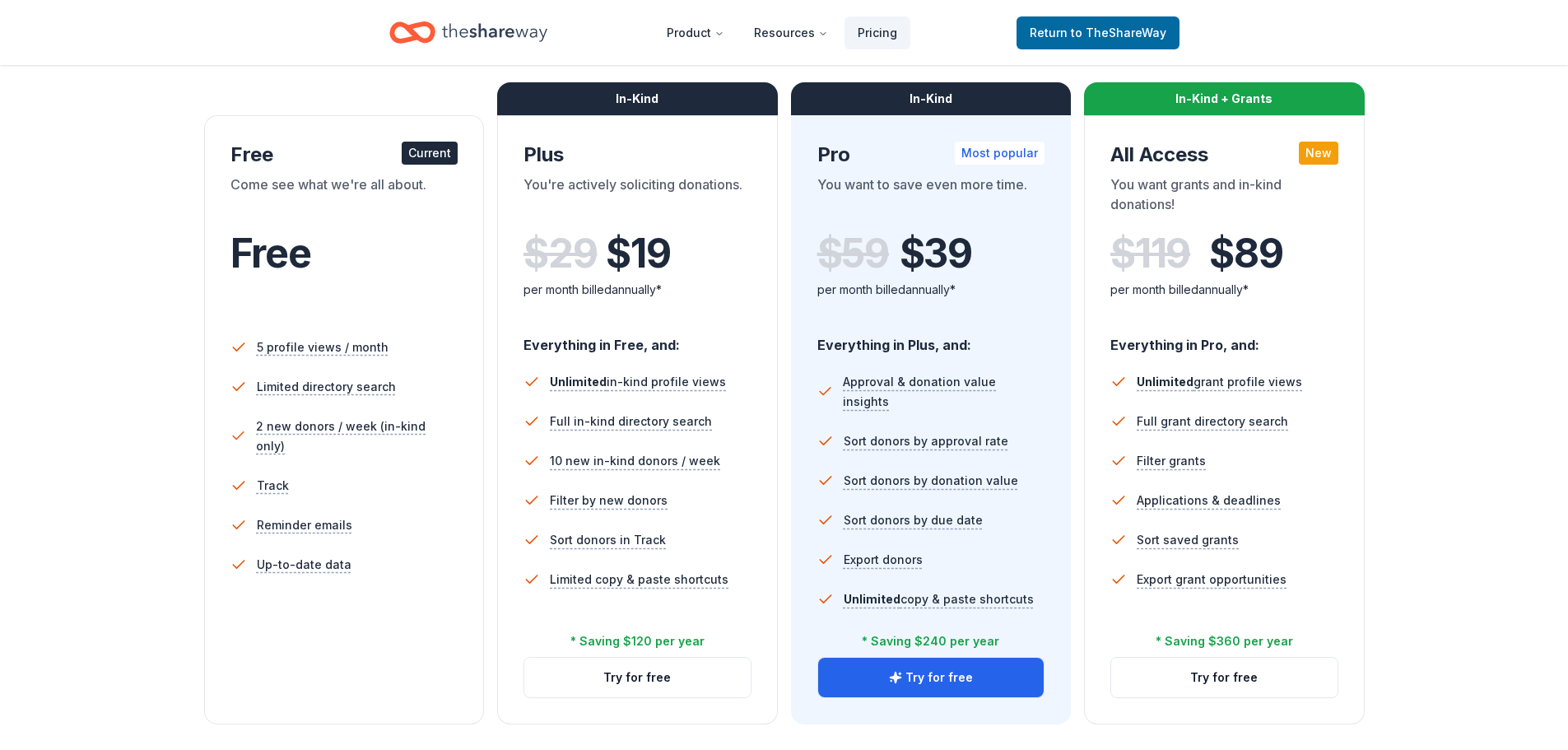
scroll to position [247, 0]
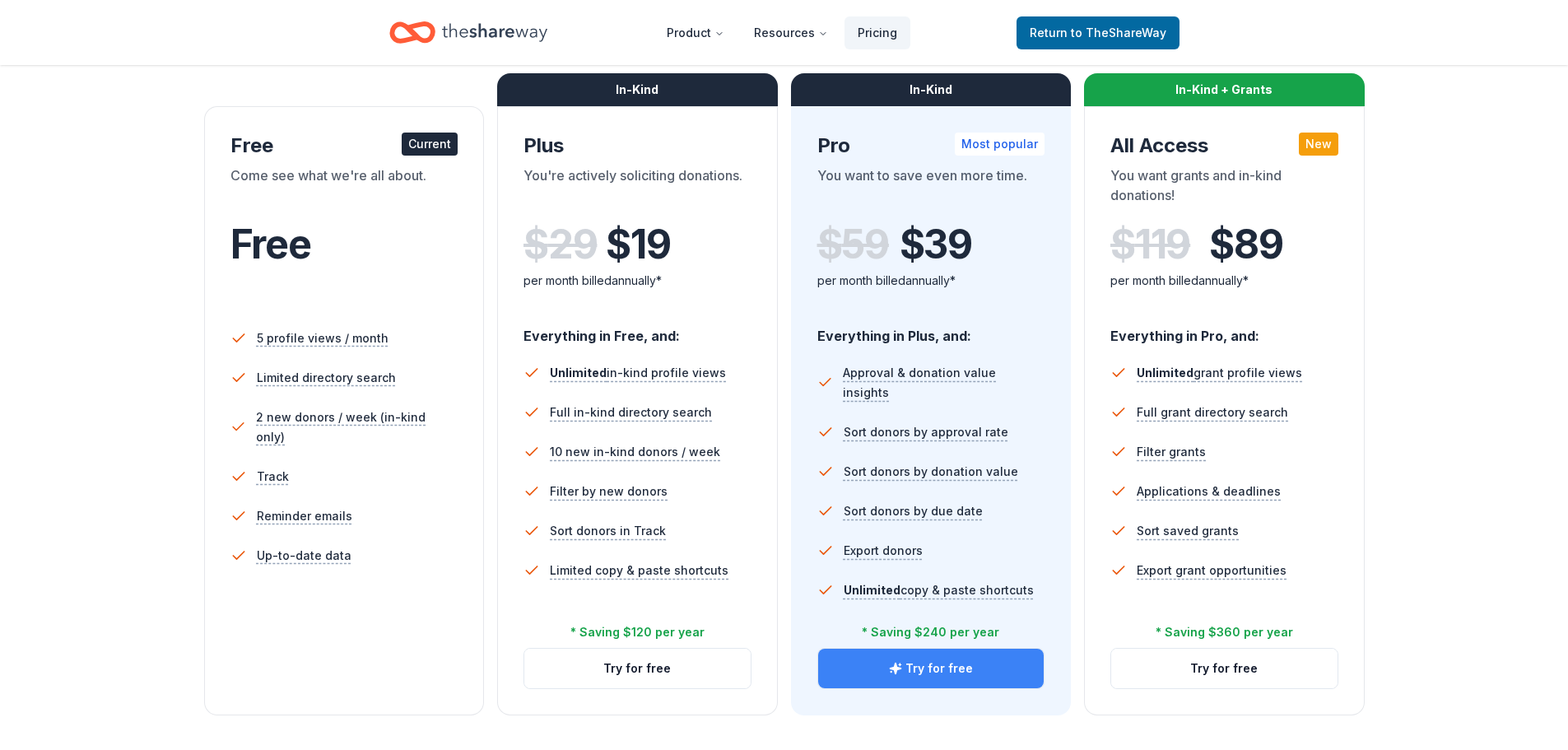
click at [937, 664] on button "Try for free" at bounding box center [932, 668] width 227 height 40
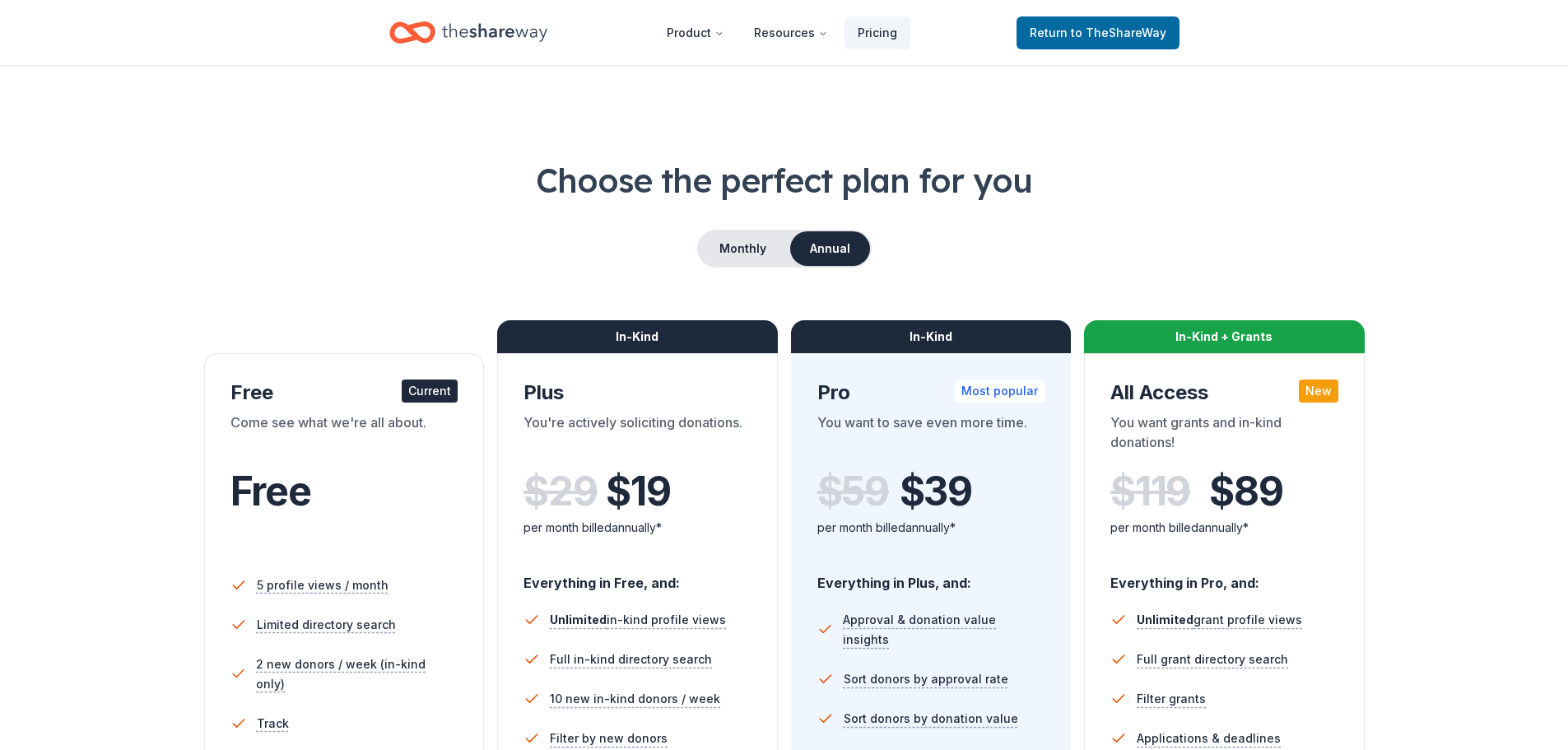
scroll to position [237, 0]
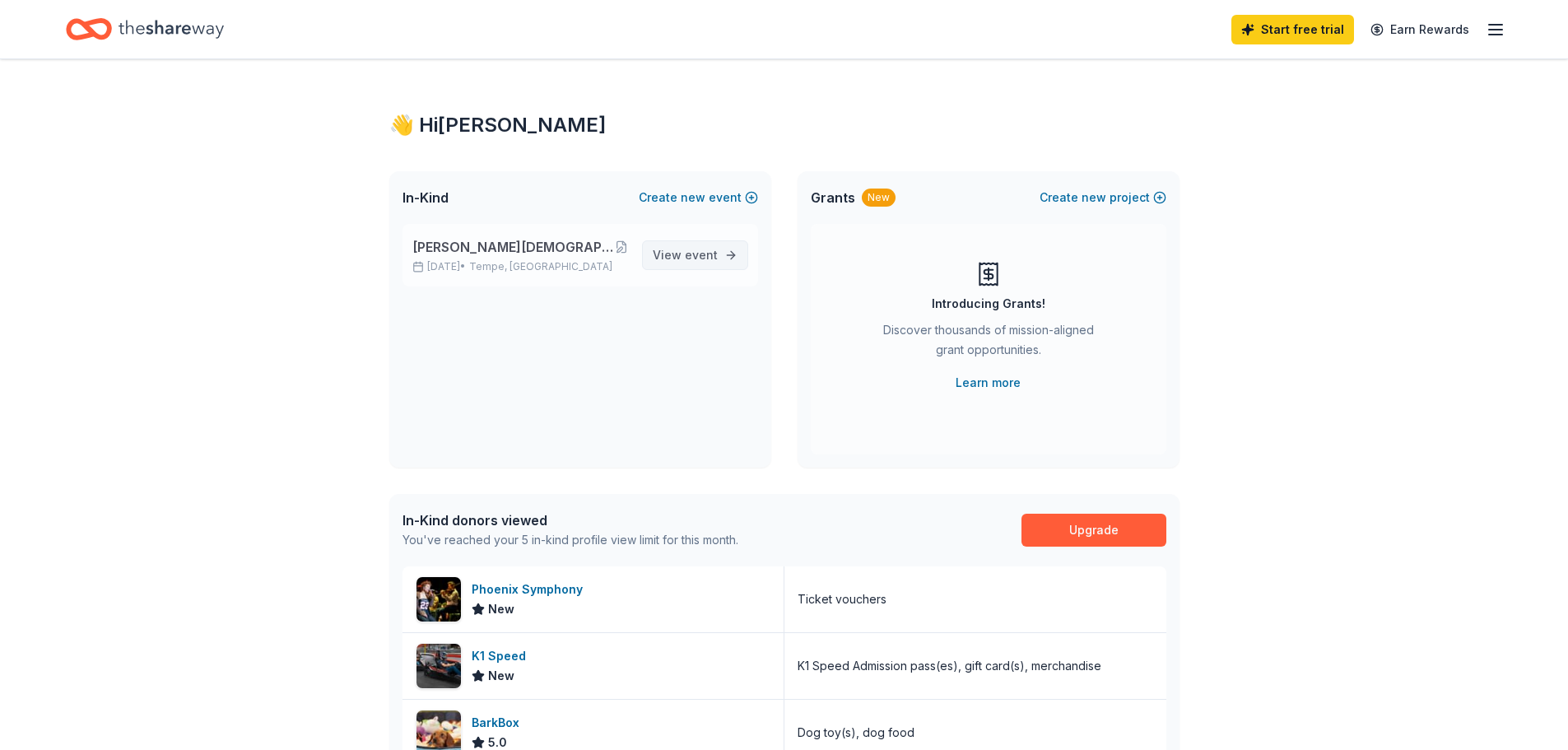
click at [703, 255] on span "event" at bounding box center [701, 254] width 33 height 14
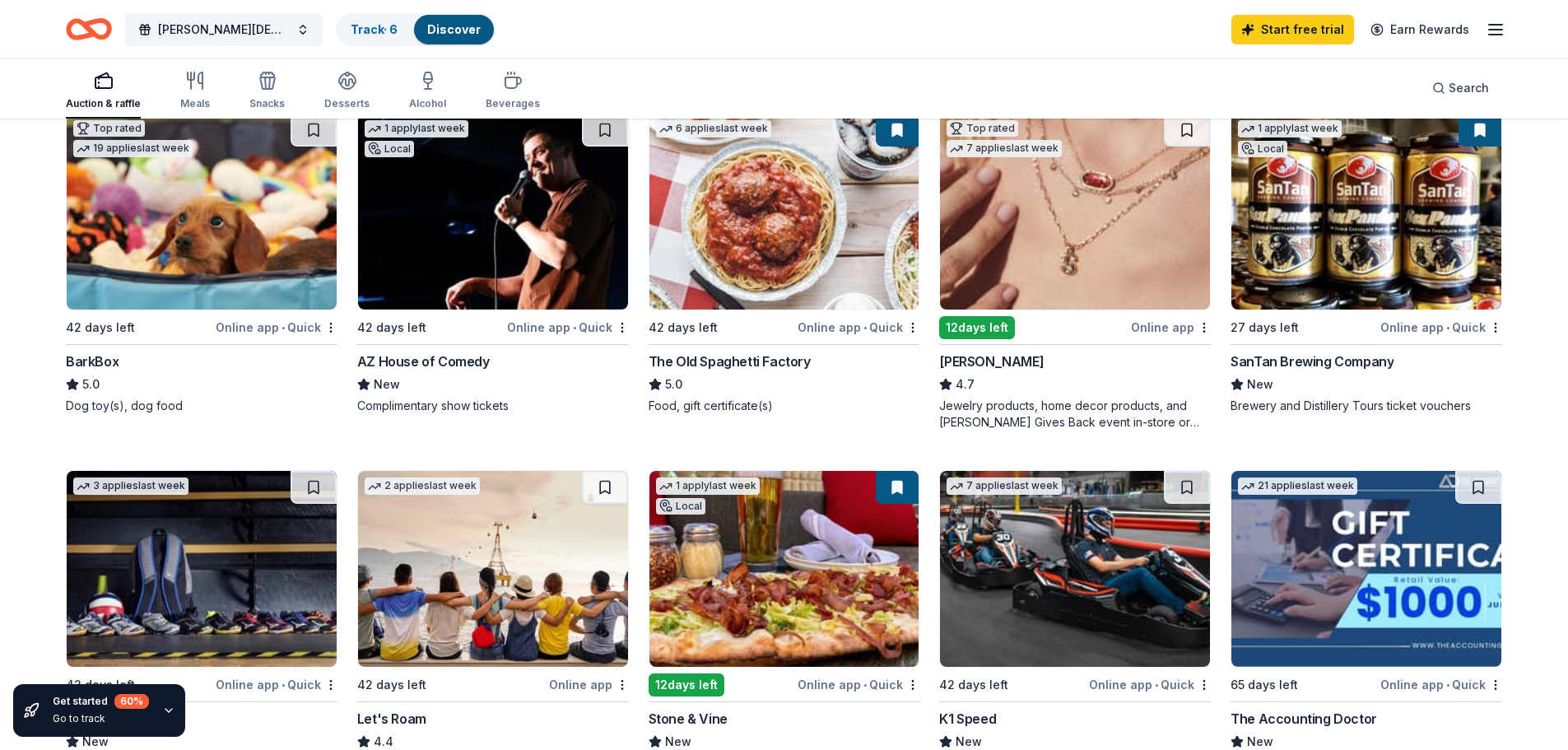
scroll to position [576, 0]
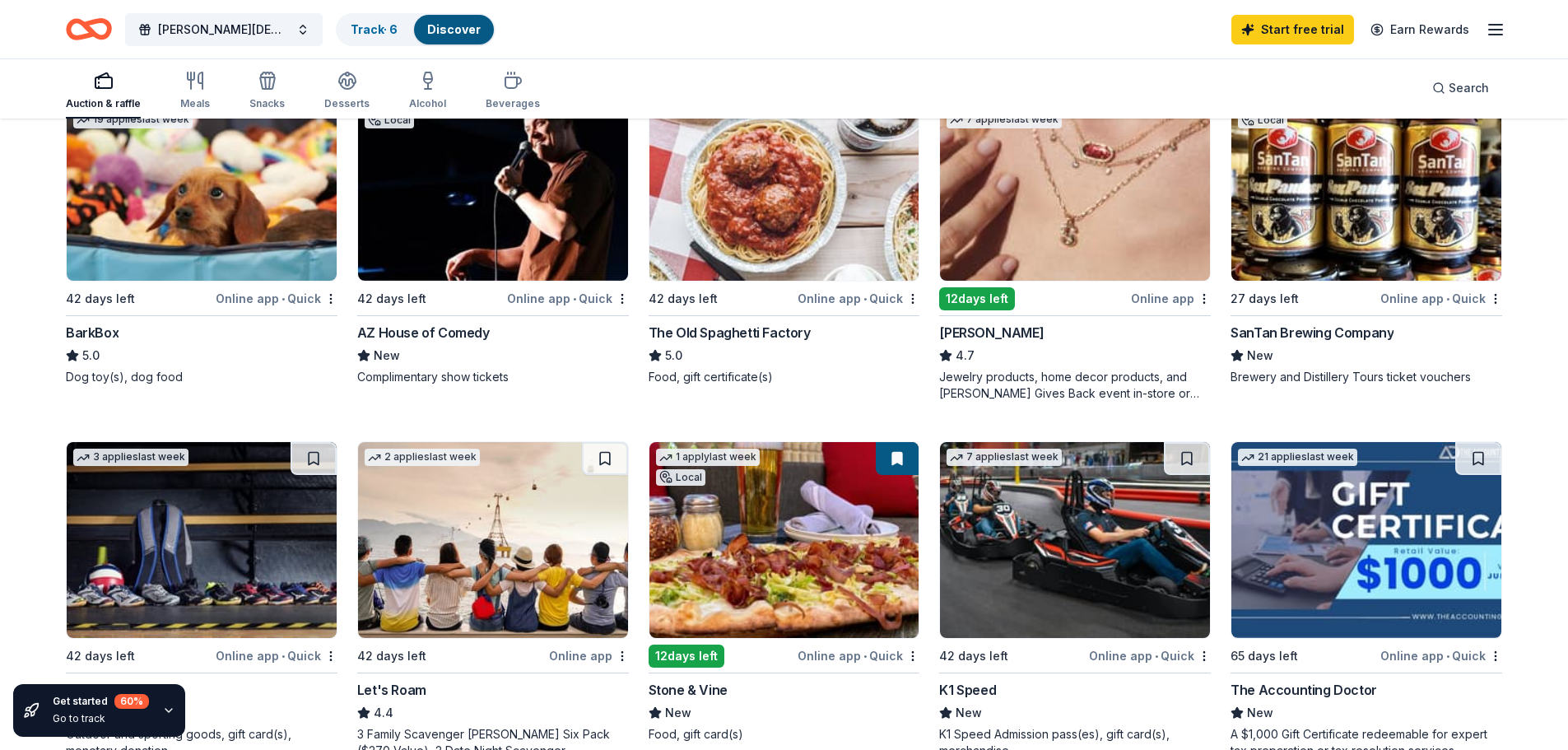
click at [1104, 214] on img at bounding box center [1075, 183] width 270 height 196
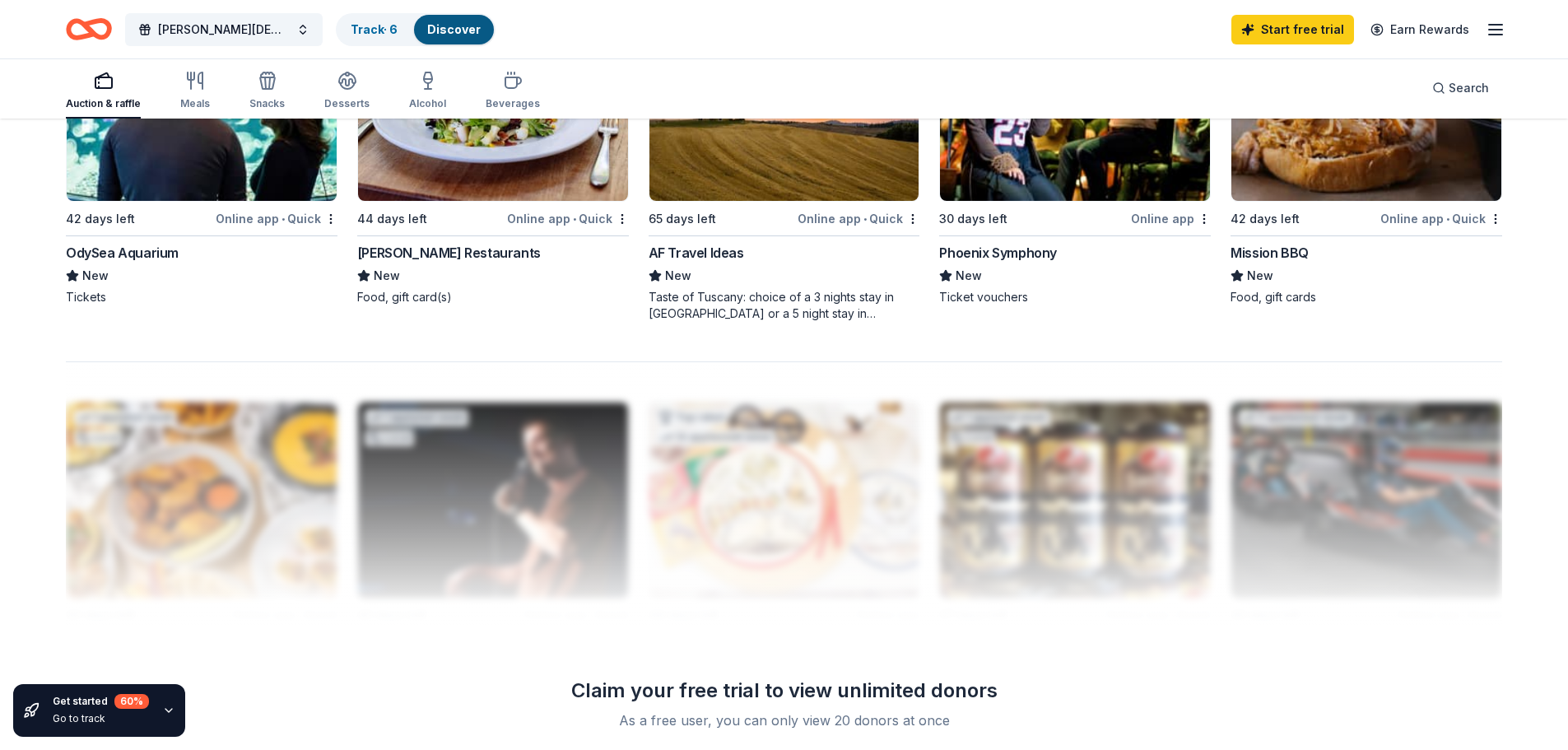
scroll to position [1399, 0]
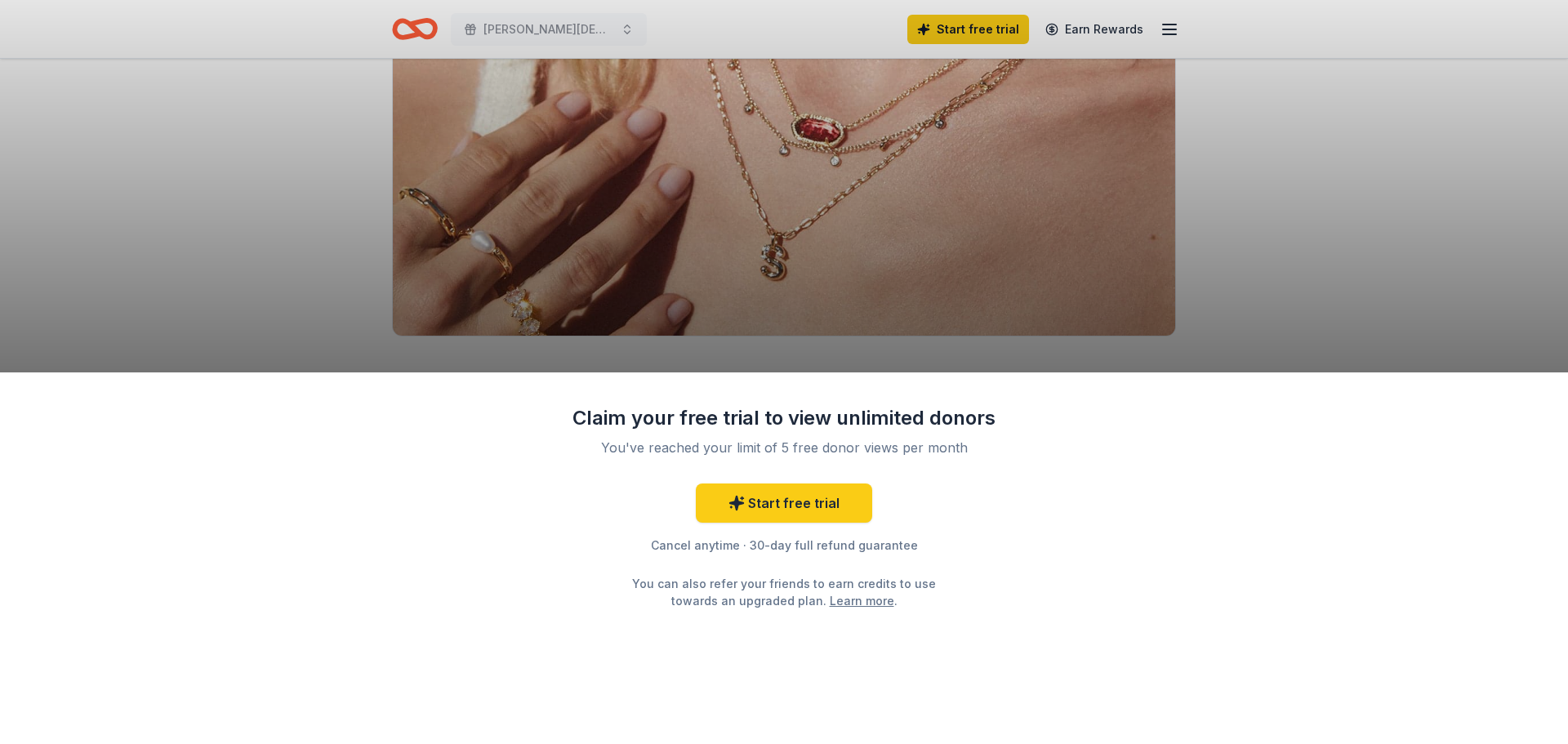
scroll to position [163, 0]
click at [1265, 305] on div "Claim your free trial to view unlimited donors You've reached your limit of 5 f…" at bounding box center [784, 372] width 1568 height 744
